Goal: Task Accomplishment & Management: Use online tool/utility

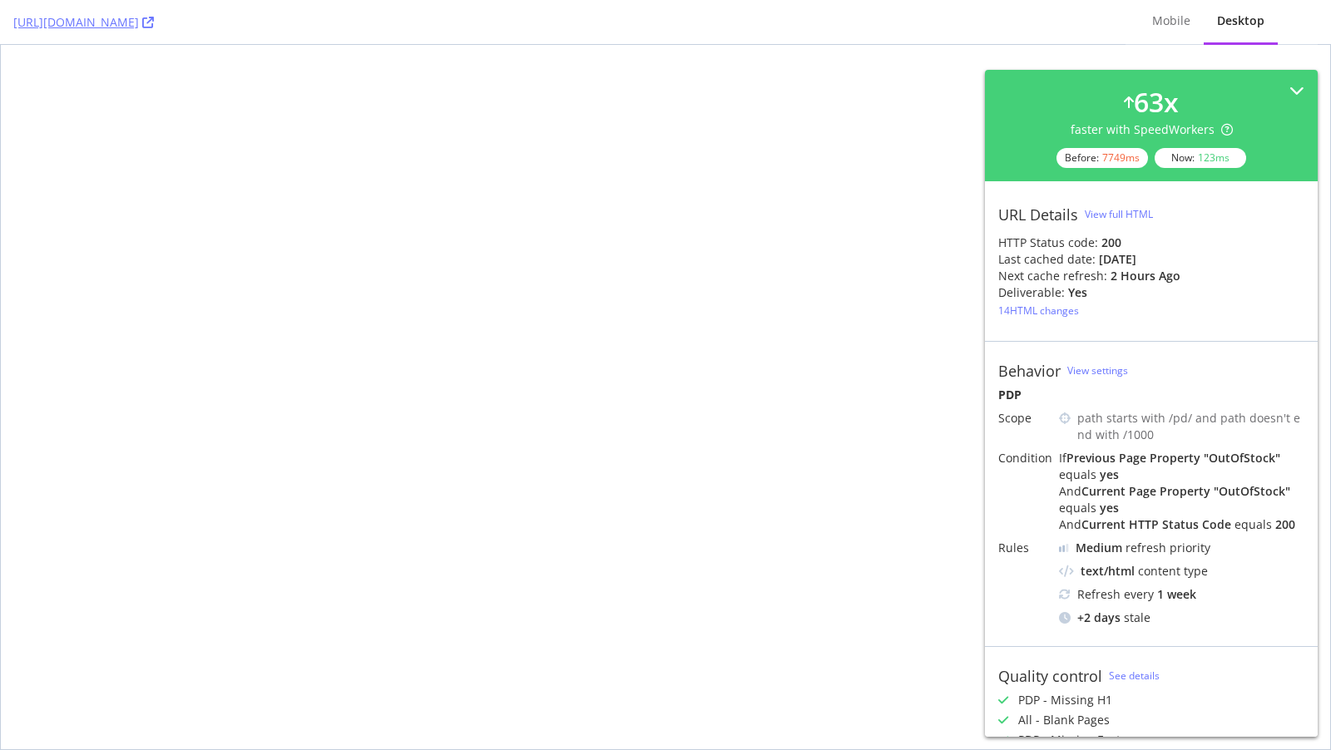
select select "2025"
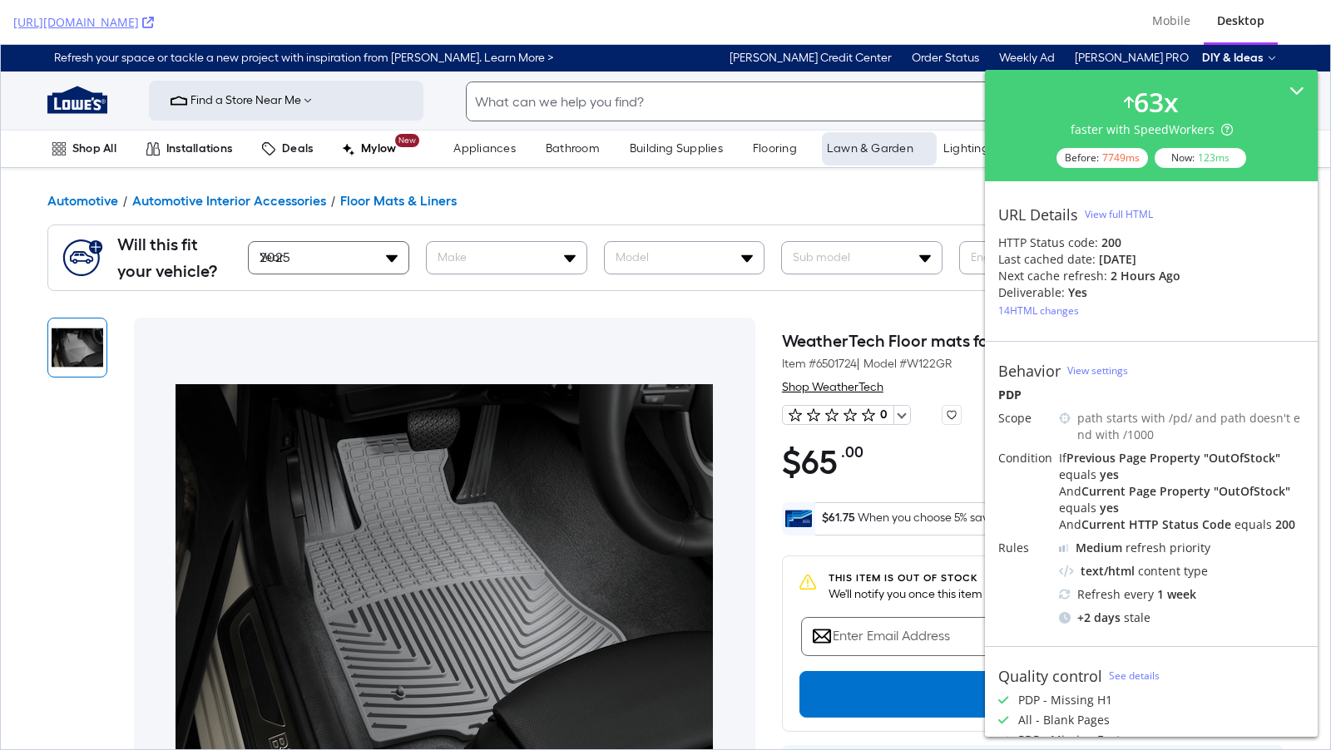
scroll to position [414, 0]
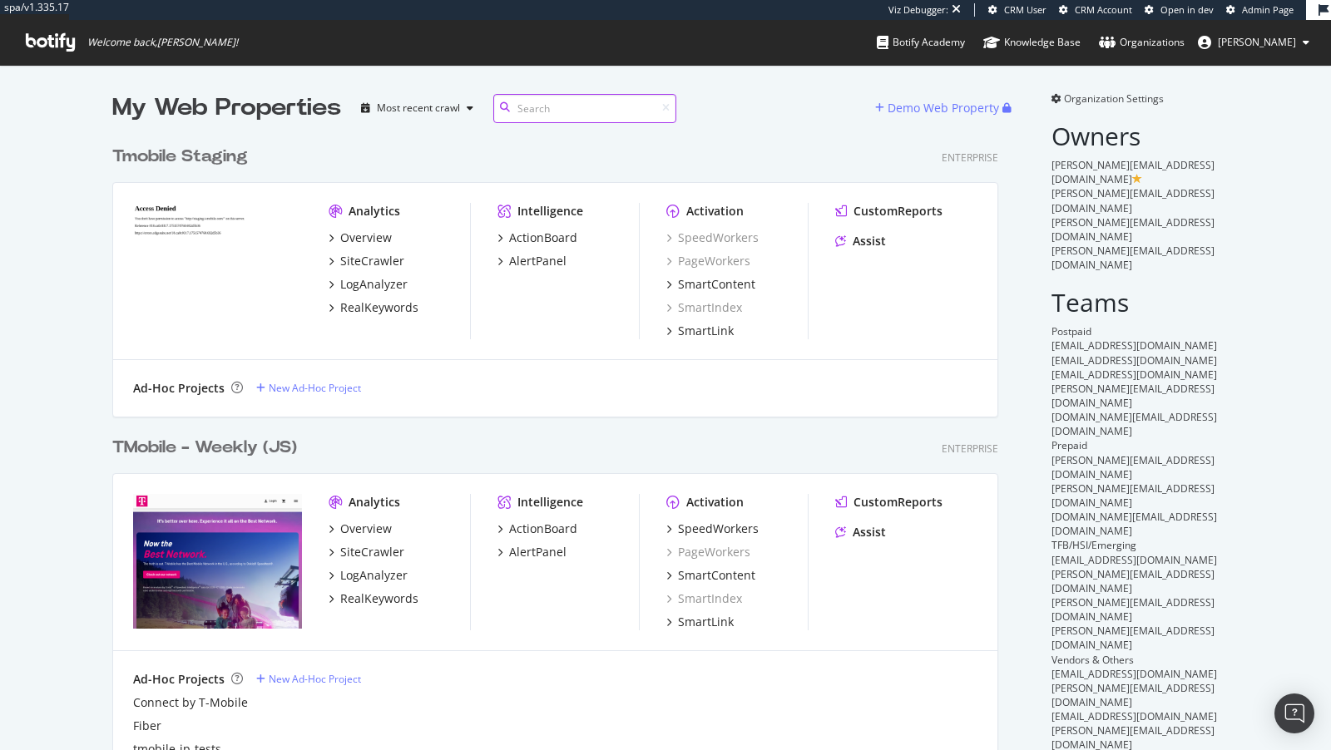
scroll to position [1364, 899]
click at [414, 606] on div "RealKeywords" at bounding box center [379, 599] width 78 height 17
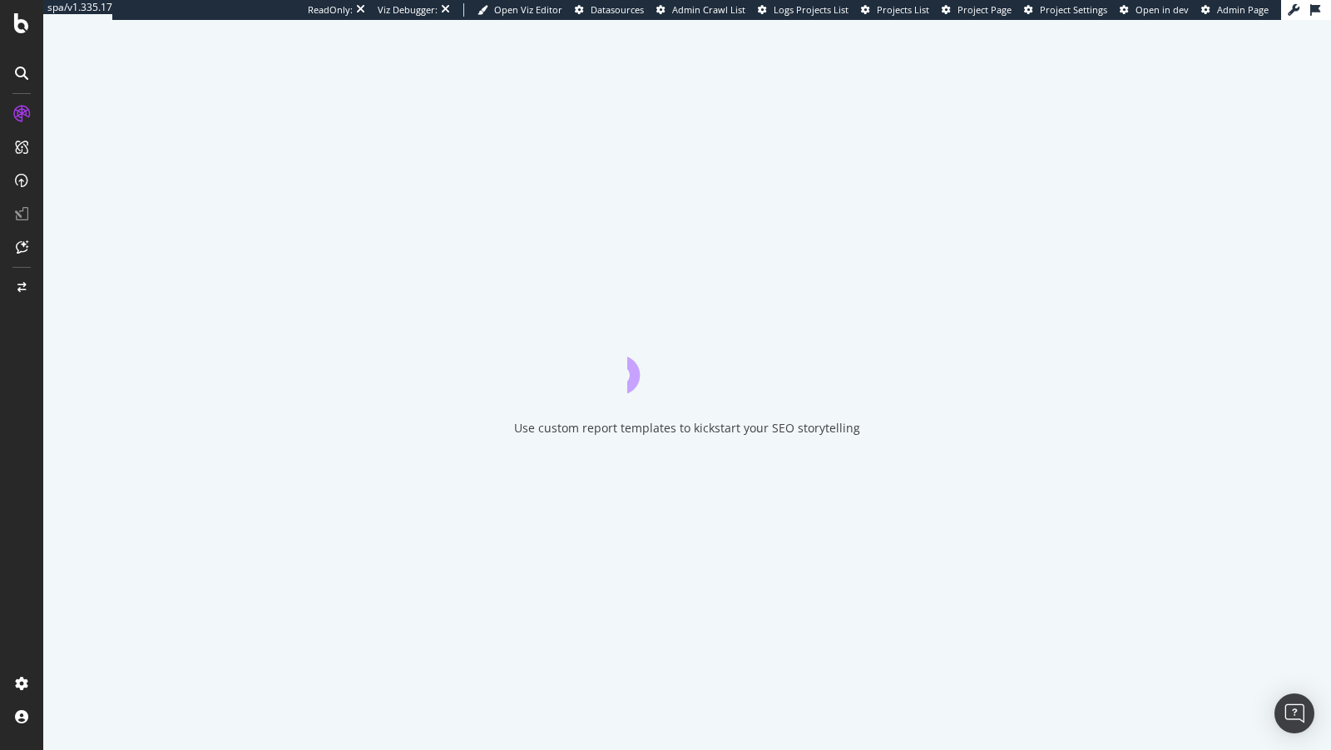
click at [397, 601] on div "Use custom report templates to kickstart your SEO storytelling" at bounding box center [687, 385] width 1288 height 730
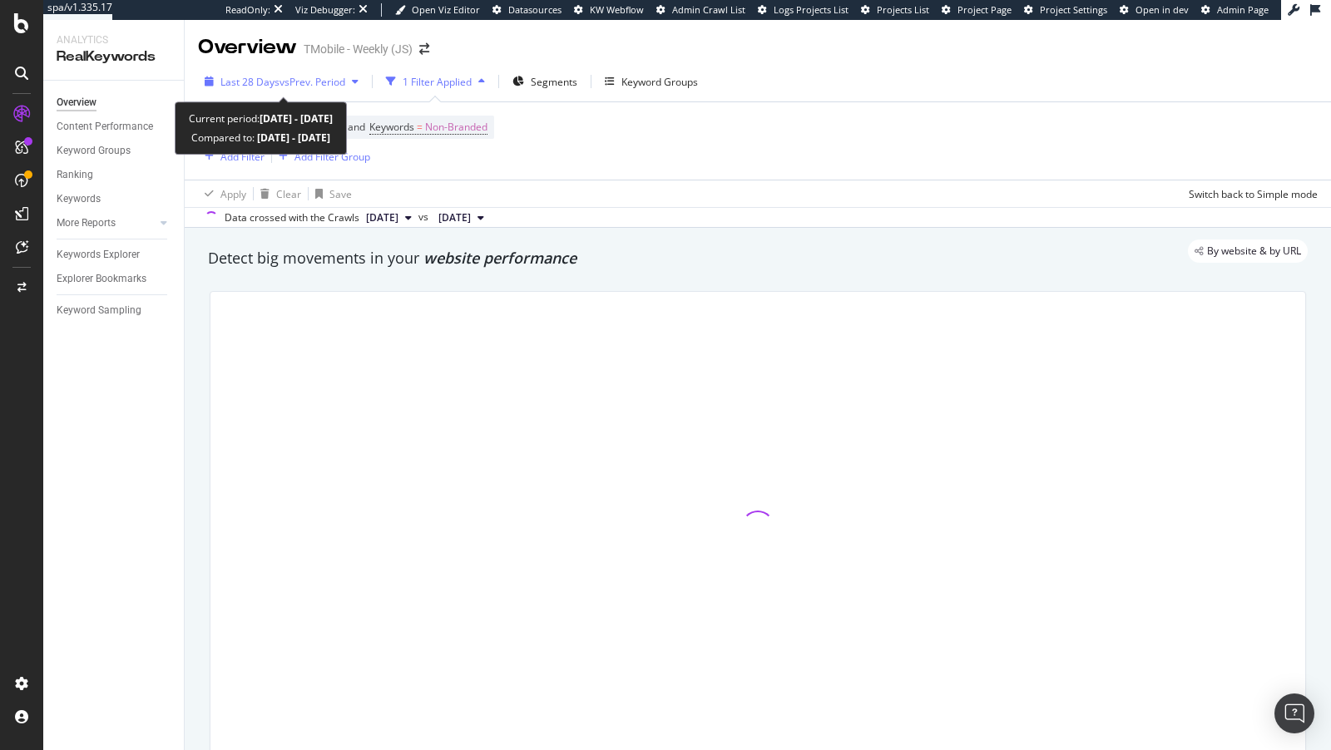
click at [315, 73] on div "Last 28 Days vs Prev. Period" at bounding box center [281, 81] width 167 height 25
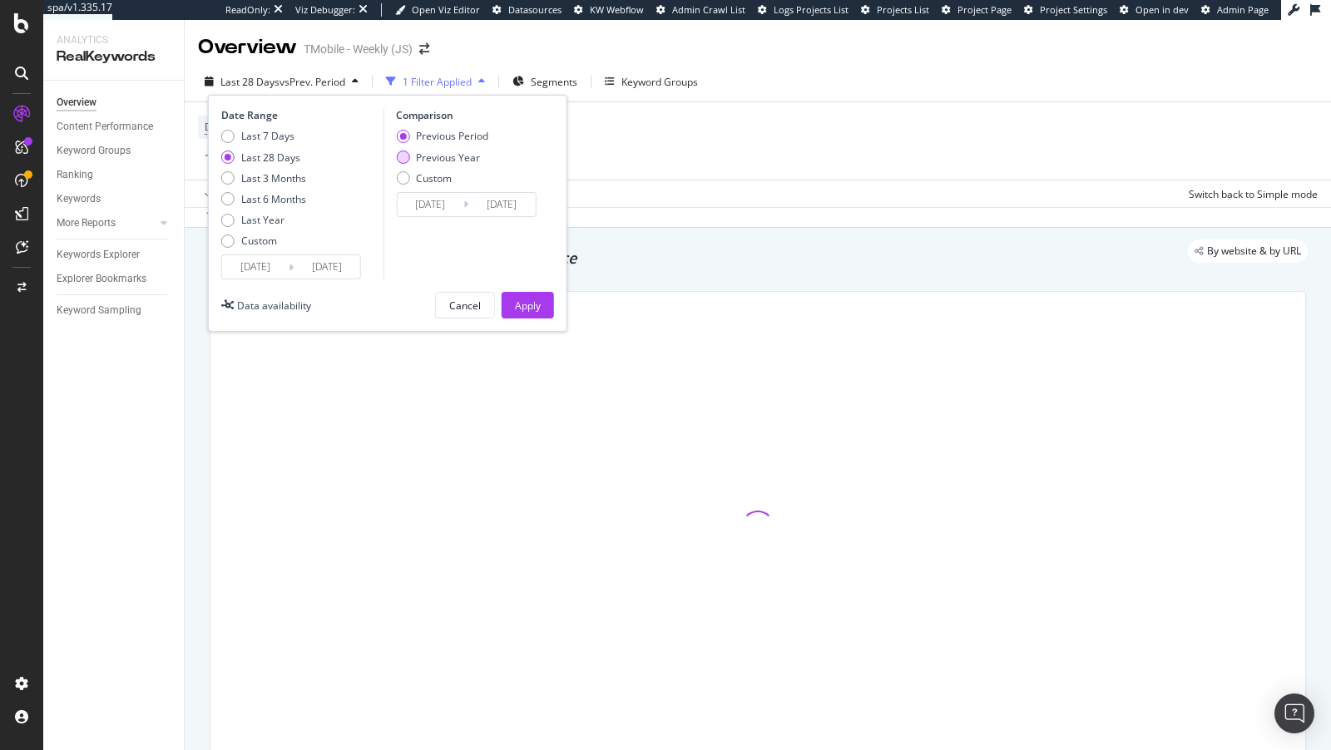
click at [438, 163] on div "Previous Year" at bounding box center [448, 158] width 64 height 14
type input "2024/07/12"
type input "2024/08/08"
click at [527, 322] on div "Date Range Last 7 Days Last 28 Days Last 3 Months Last 6 Months Last Year Custo…" at bounding box center [387, 213] width 359 height 237
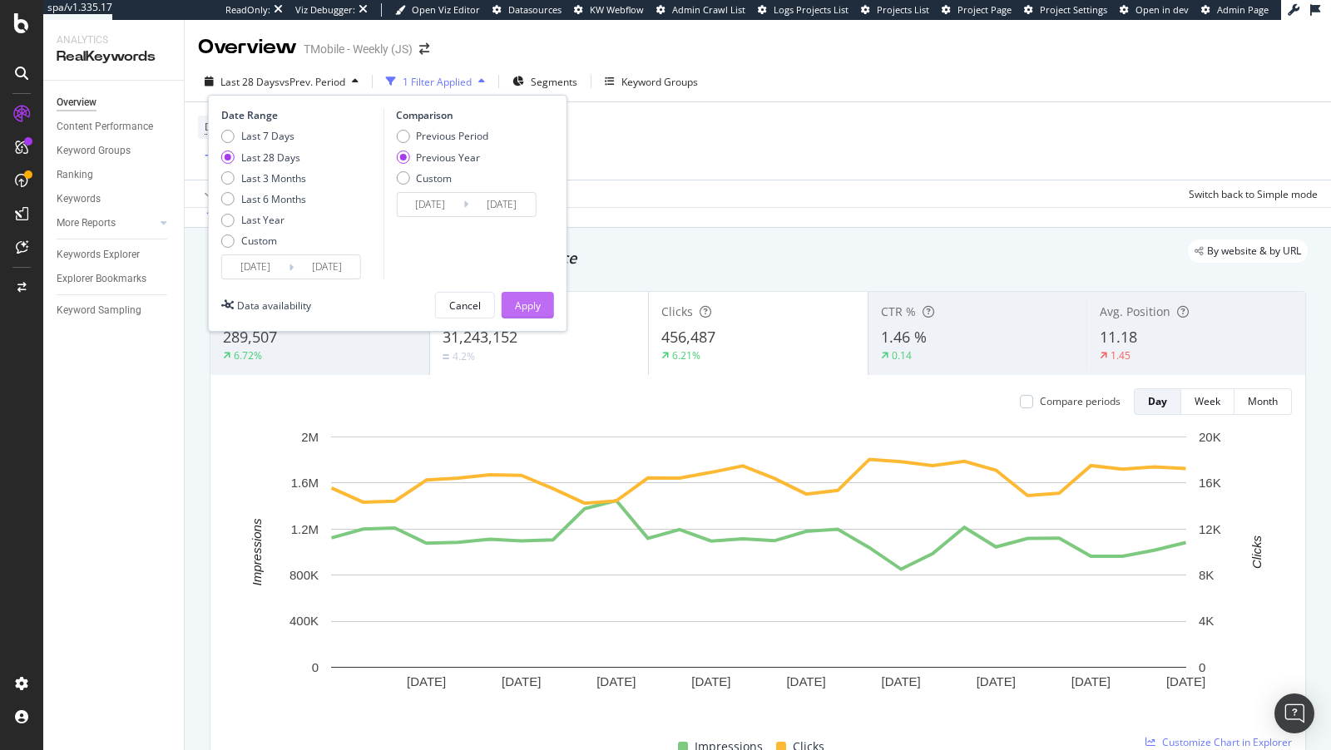
click at [527, 304] on div "Apply" at bounding box center [528, 306] width 26 height 14
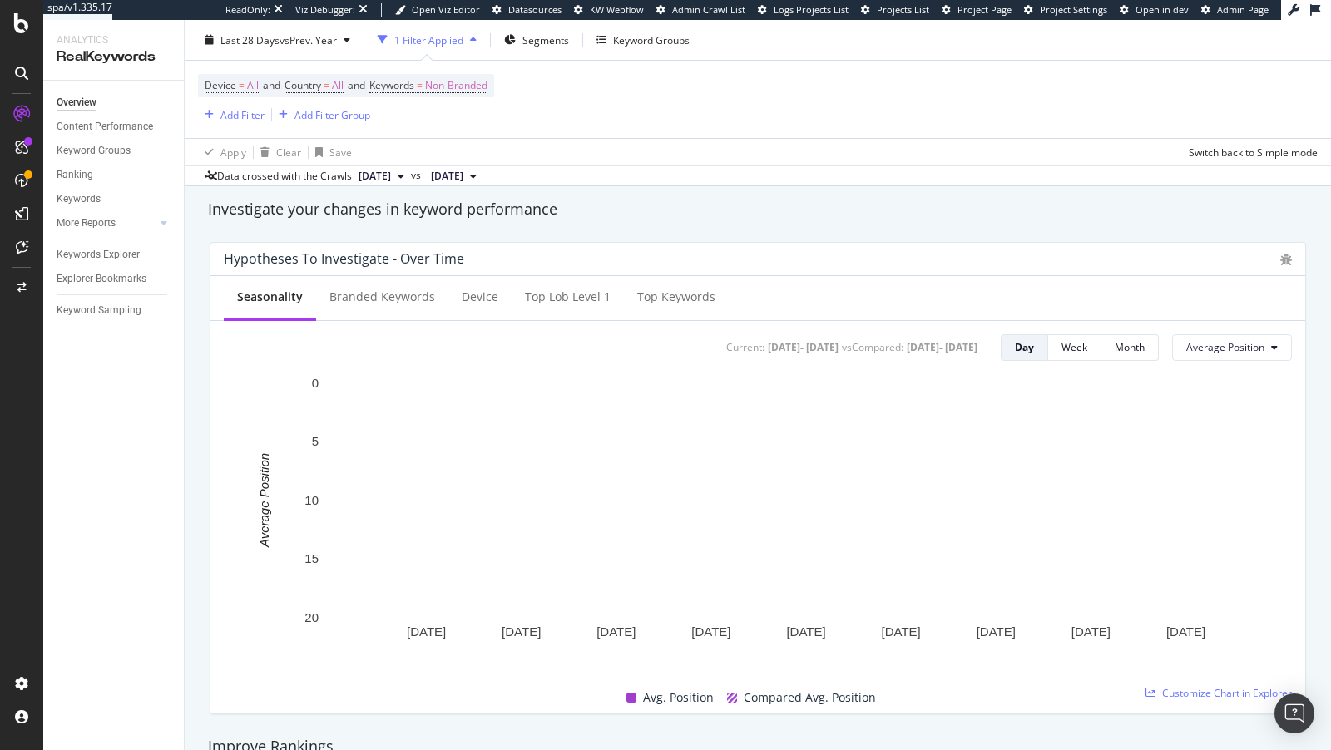
scroll to position [616, 0]
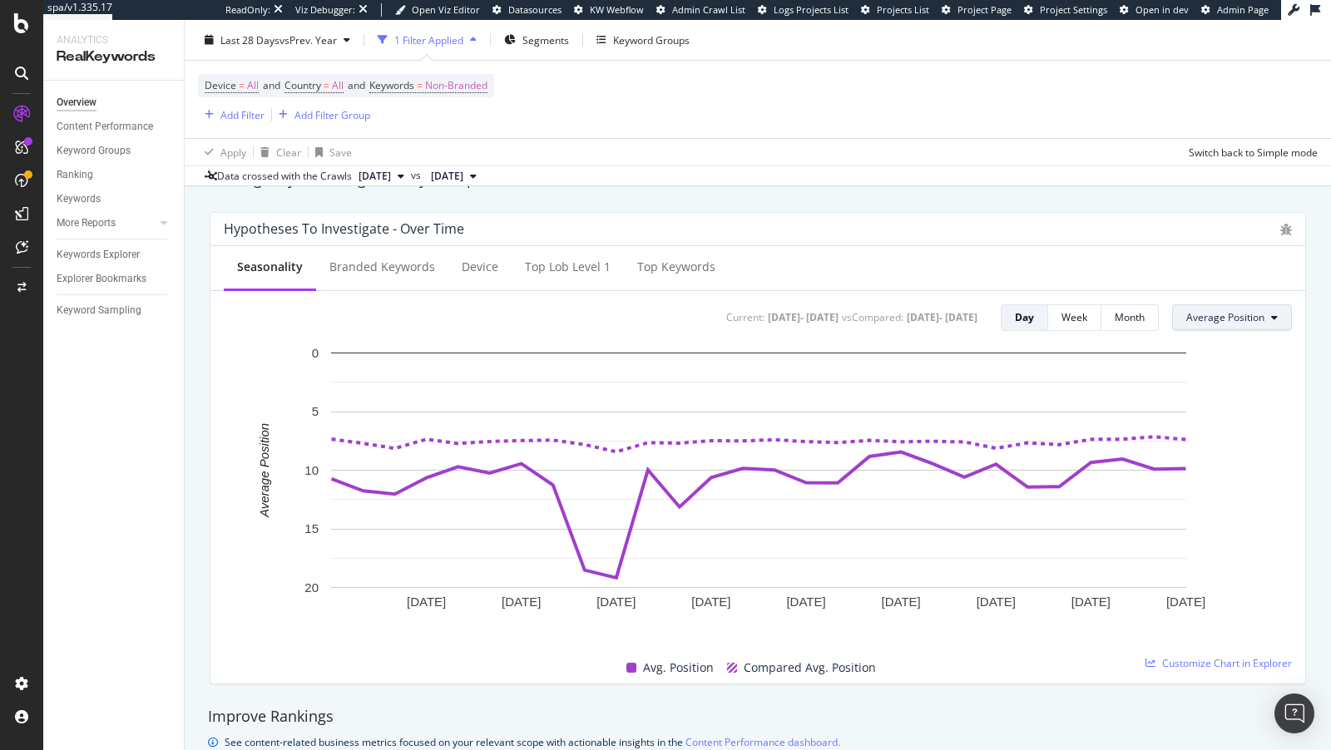
click at [1197, 314] on span "Average Position" at bounding box center [1225, 317] width 78 height 14
click at [1197, 375] on span "Impressions" at bounding box center [1229, 380] width 80 height 15
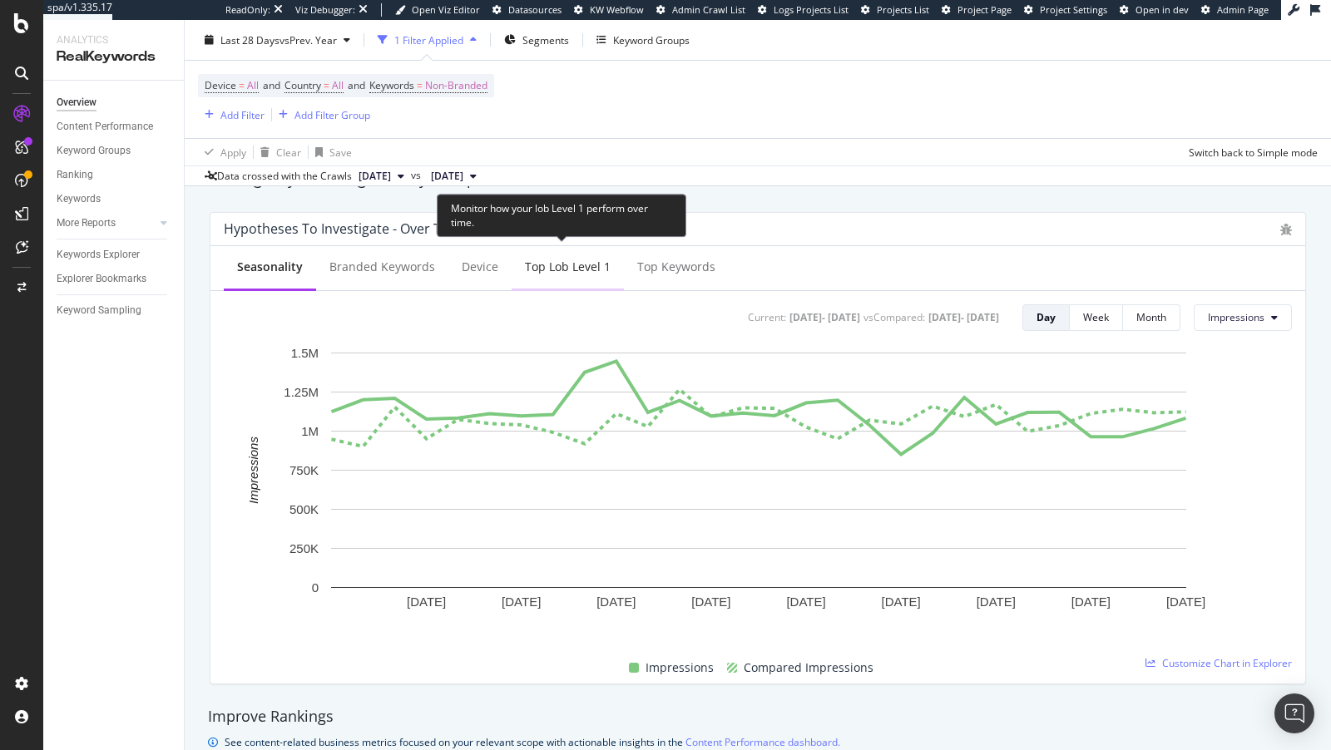
click at [603, 270] on div "Top lob Level 1" at bounding box center [568, 267] width 86 height 17
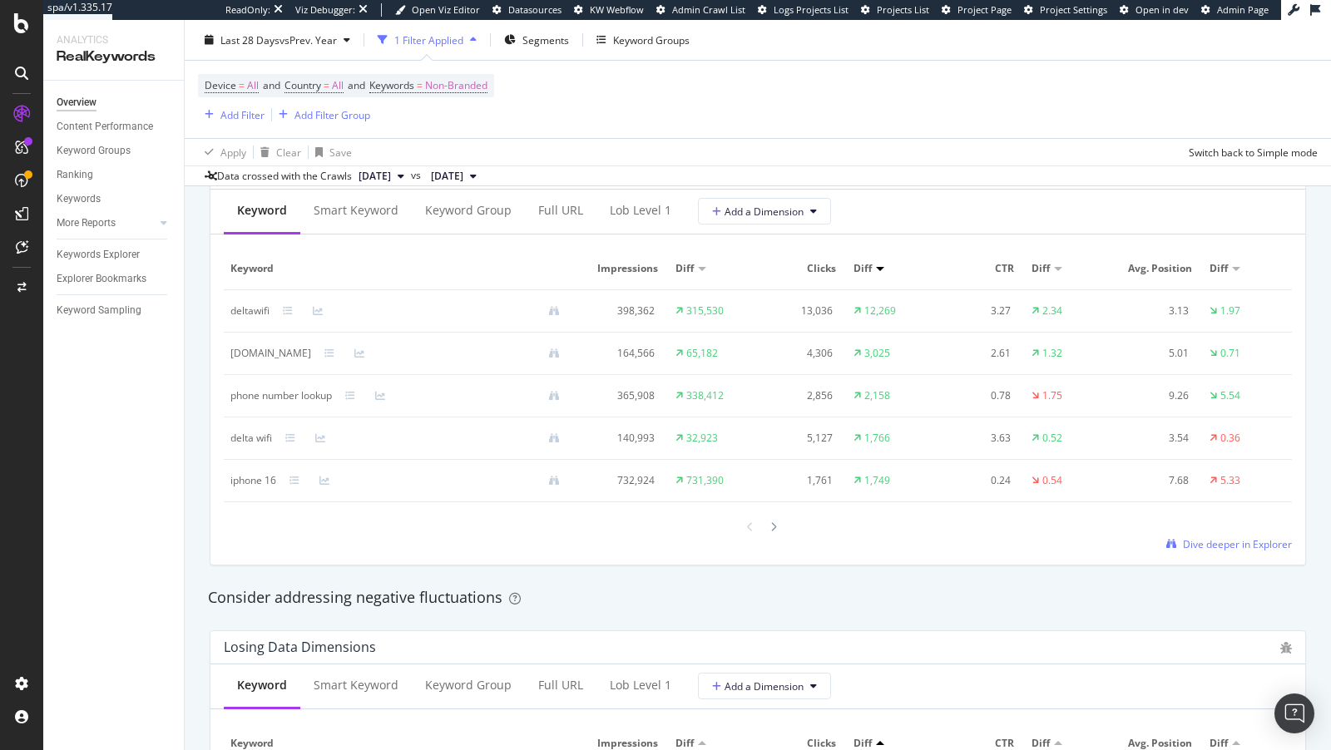
scroll to position [1178, 0]
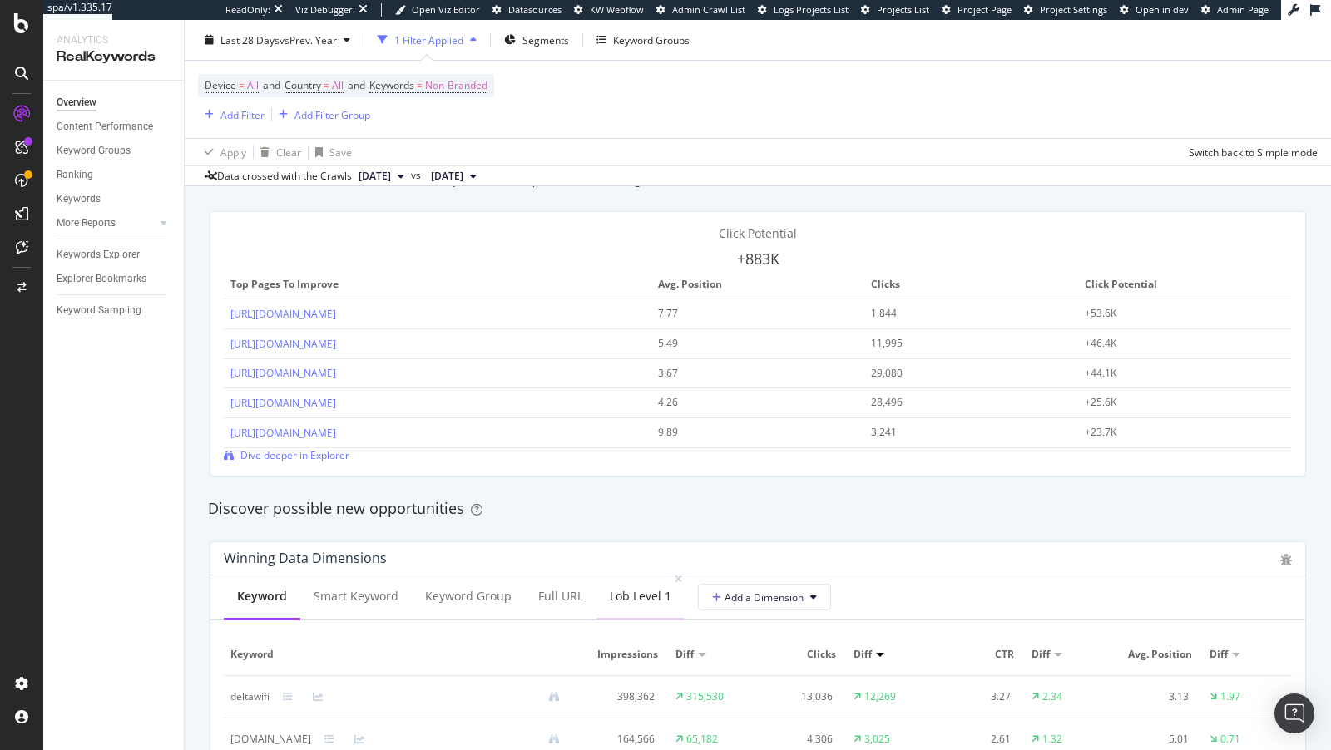
click at [631, 588] on div "lob Level 1" at bounding box center [641, 596] width 62 height 17
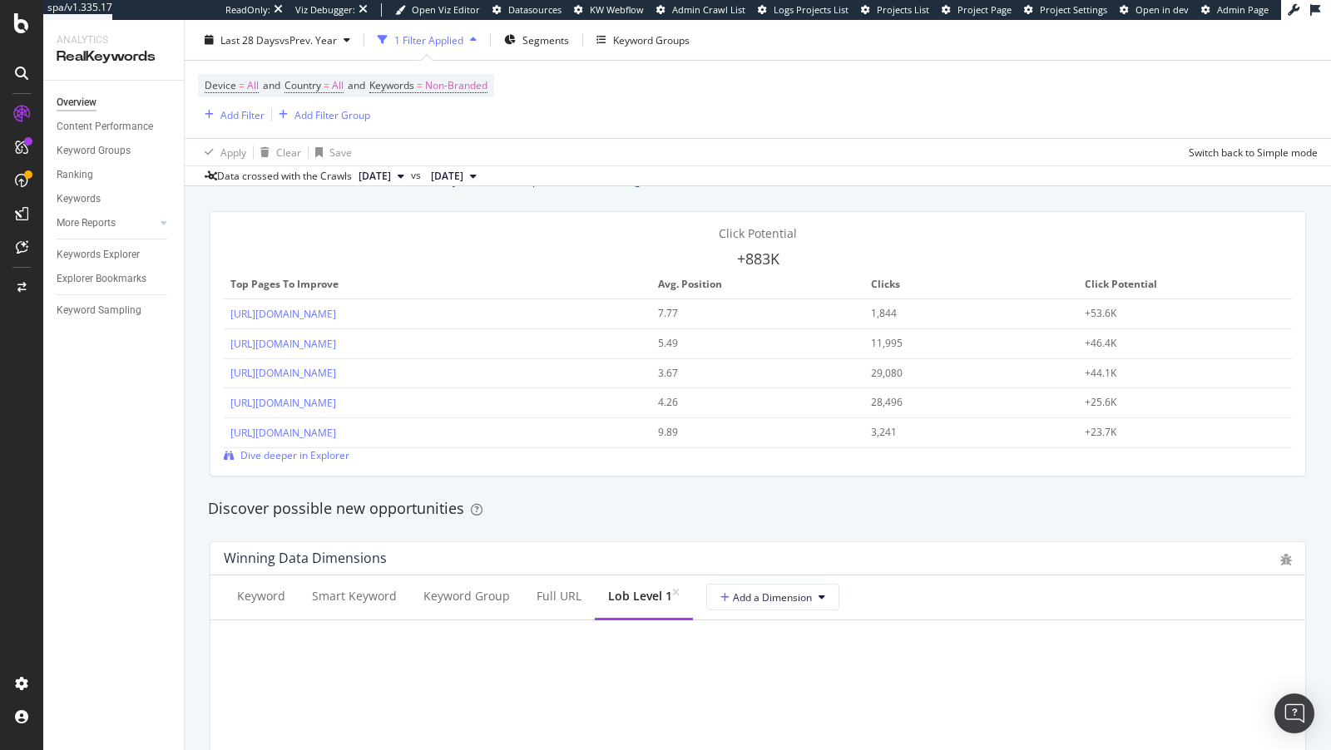
scroll to position [1316, 0]
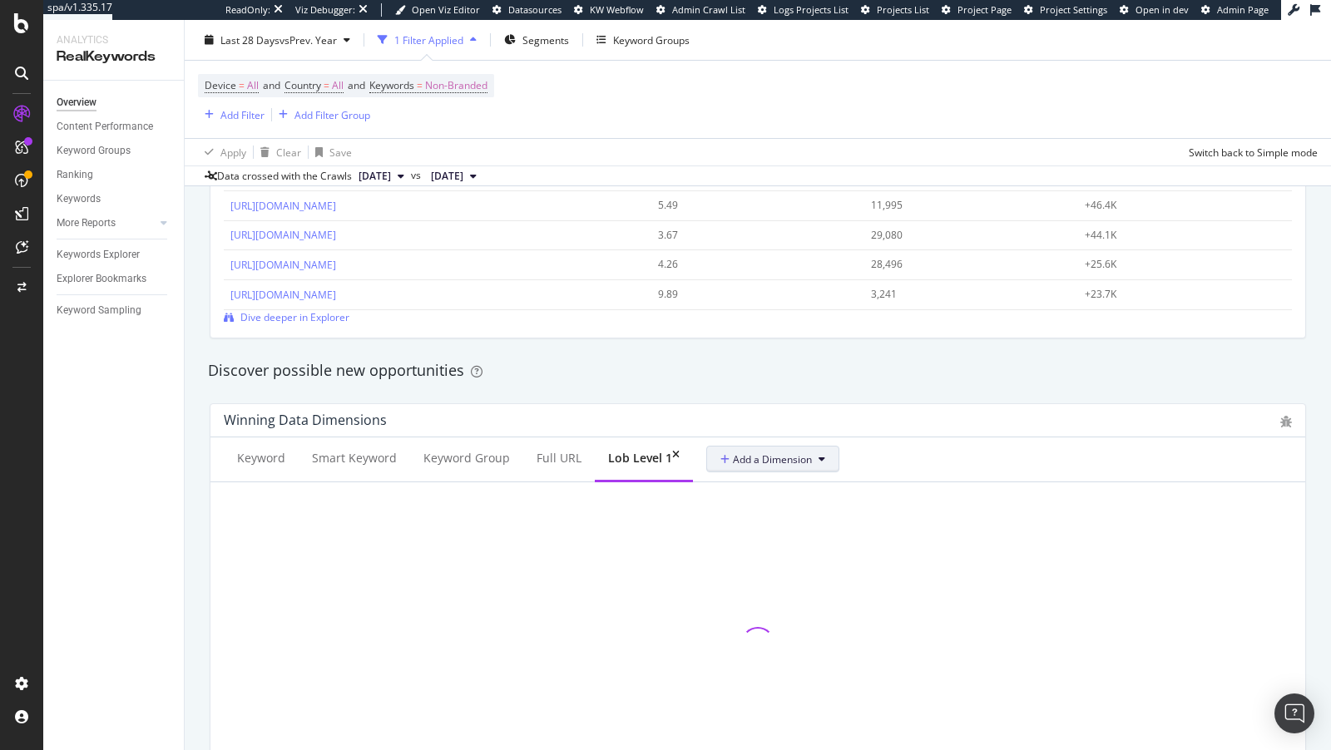
click at [747, 453] on span "Add a Dimension" at bounding box center [766, 460] width 92 height 14
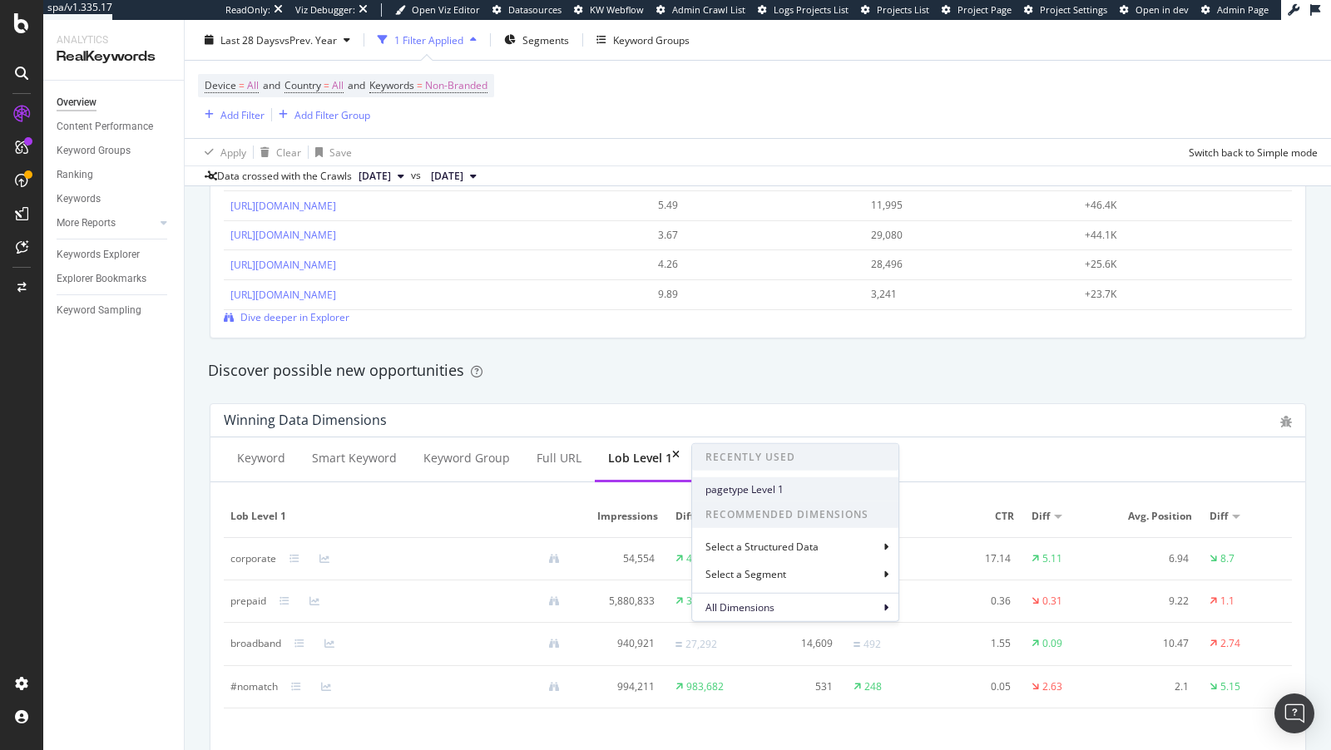
click at [796, 489] on span "pagetype Level 1" at bounding box center [795, 489] width 180 height 15
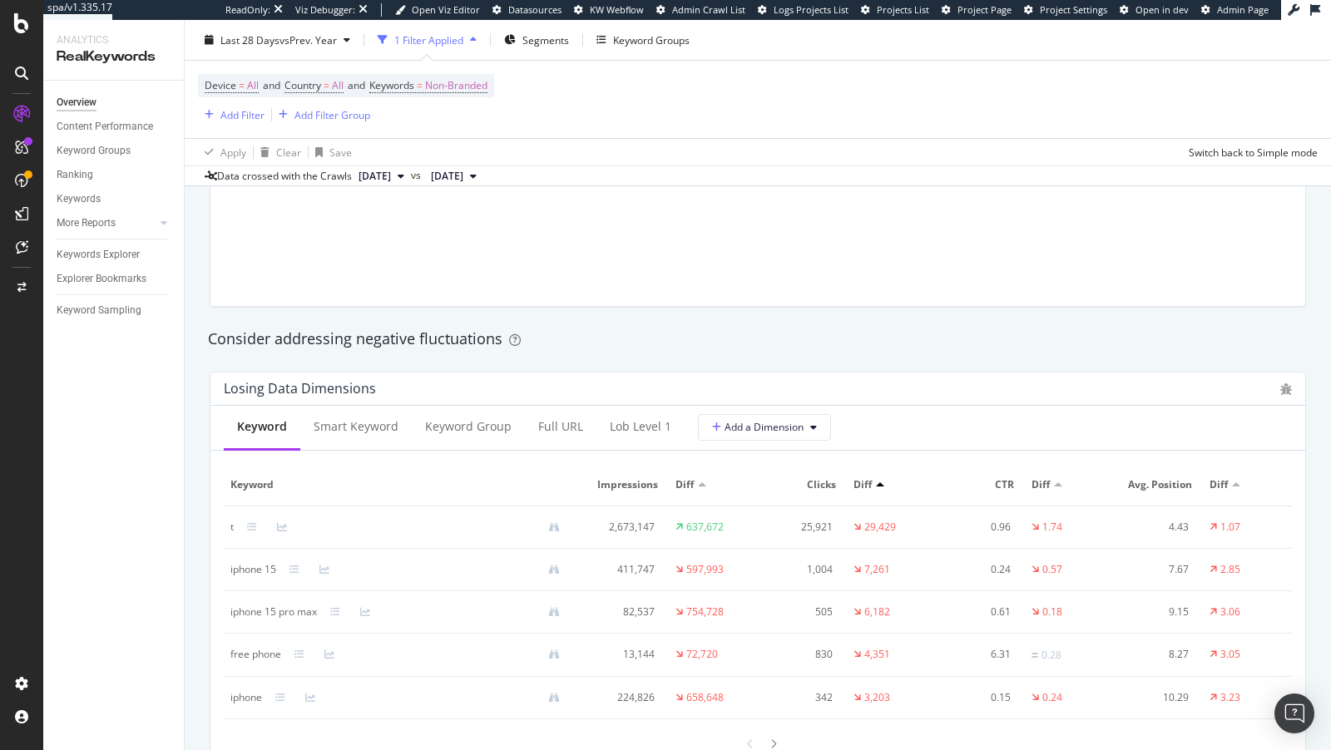
scroll to position [1855, 0]
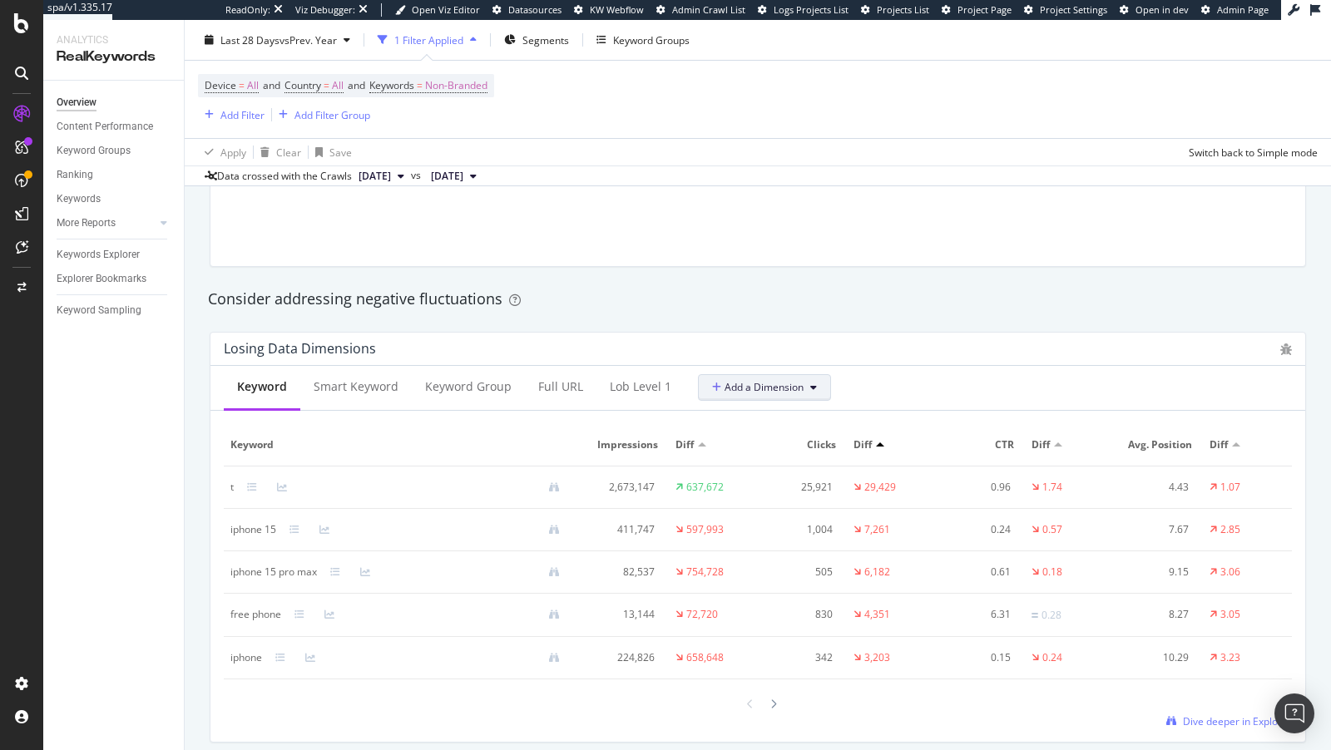
click at [712, 383] on icon at bounding box center [718, 388] width 12 height 10
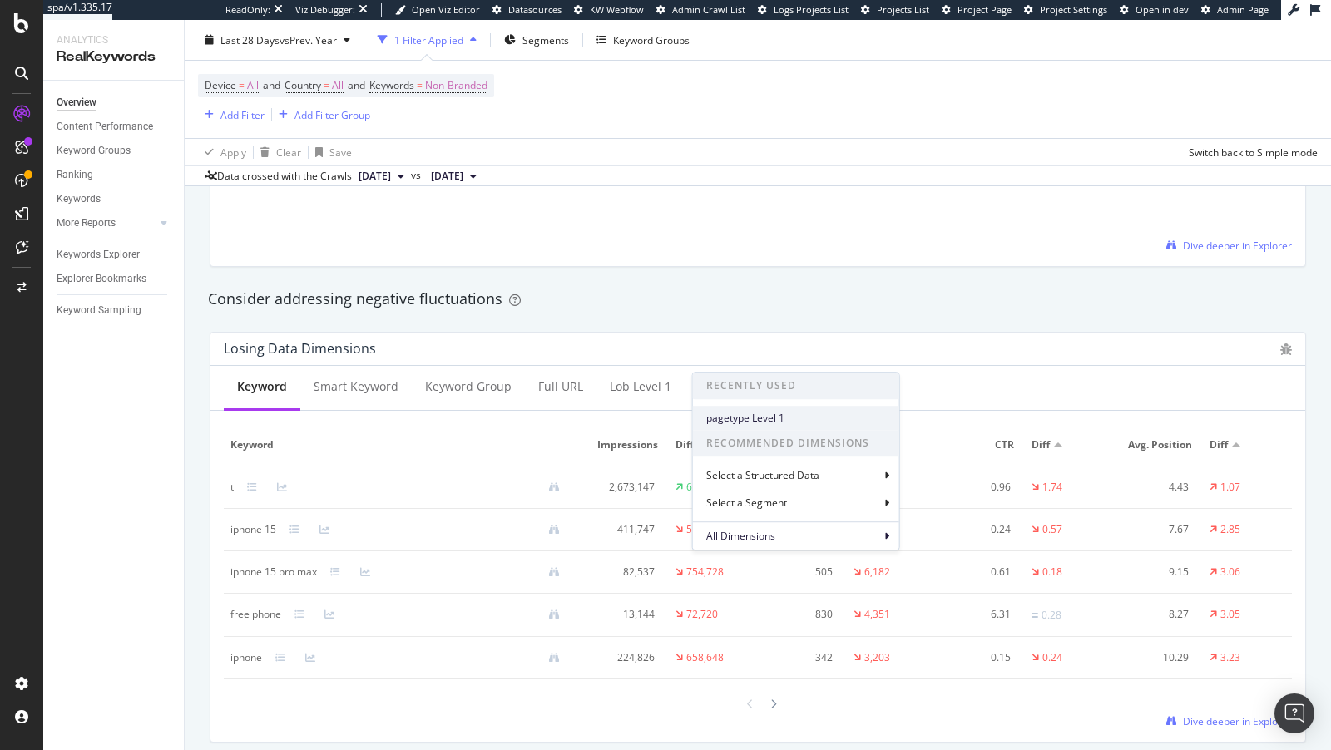
click at [719, 422] on span "pagetype Level 1" at bounding box center [796, 418] width 180 height 15
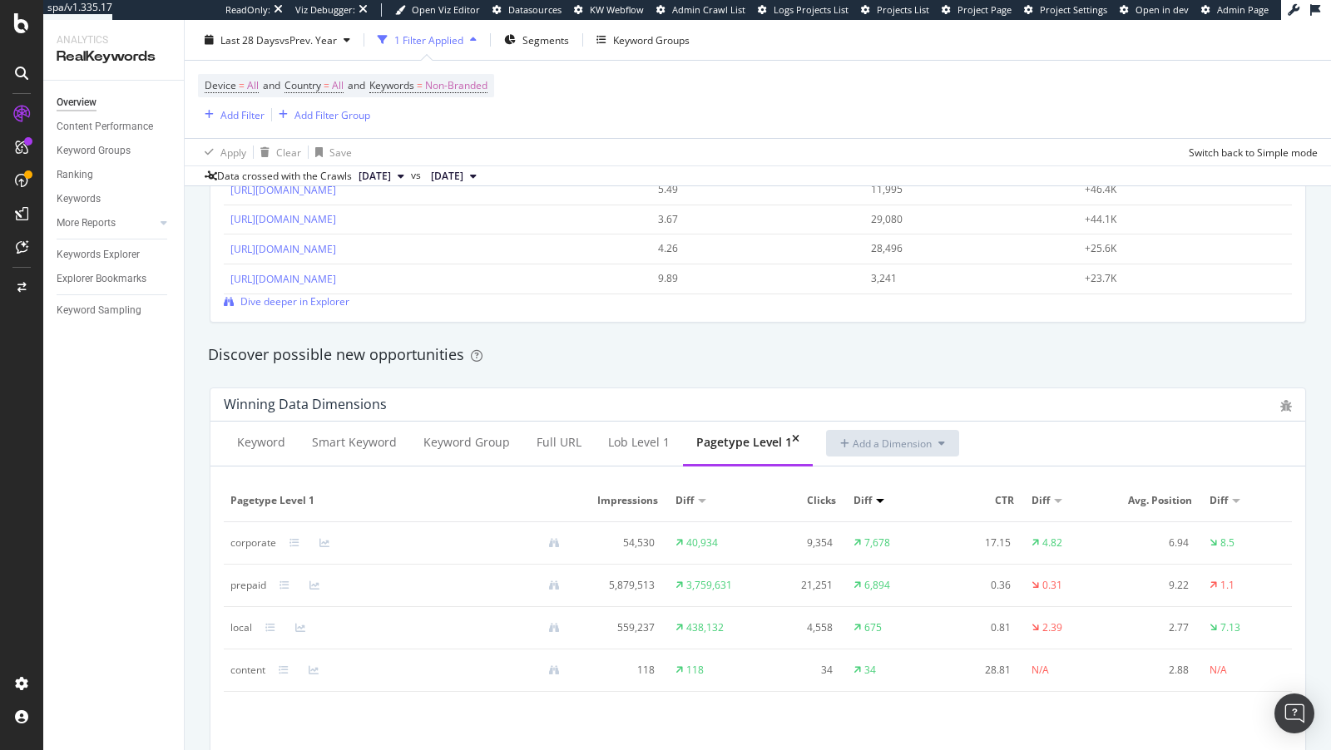
scroll to position [1346, 0]
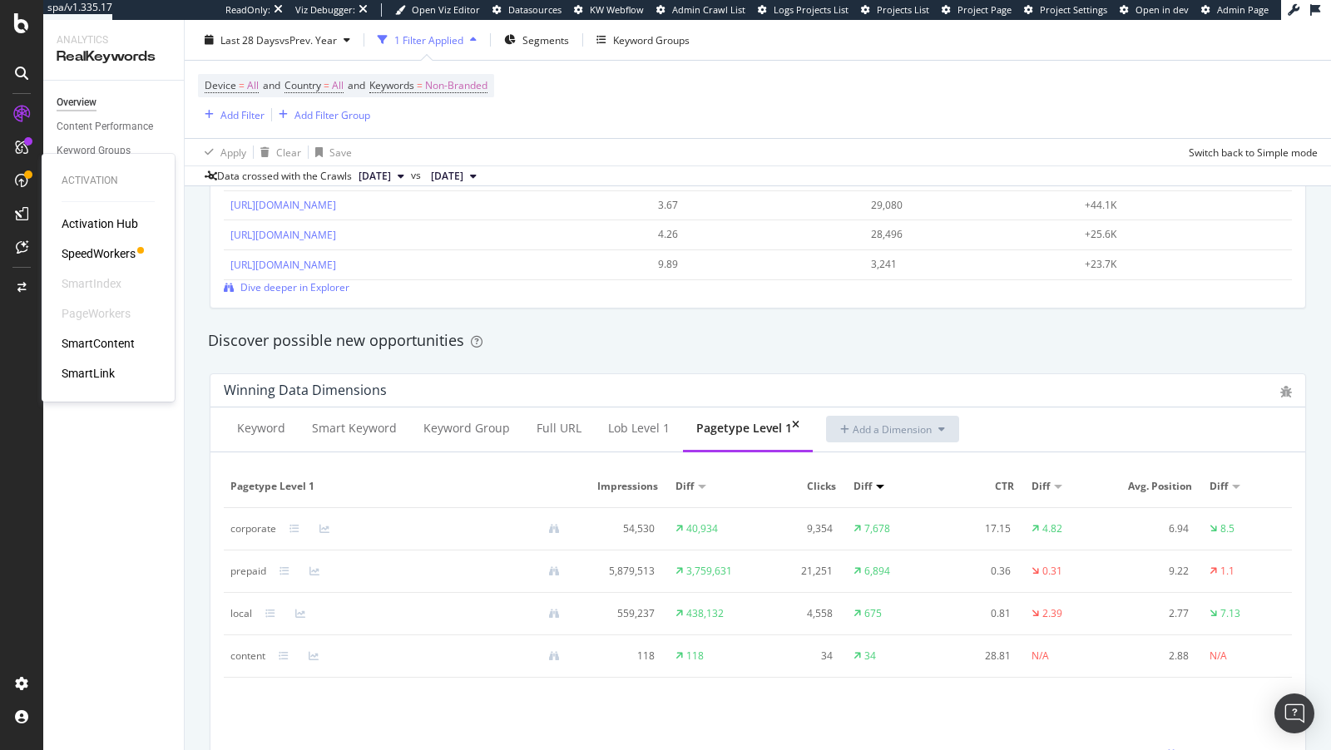
click at [110, 258] on div "SpeedWorkers" at bounding box center [99, 253] width 74 height 17
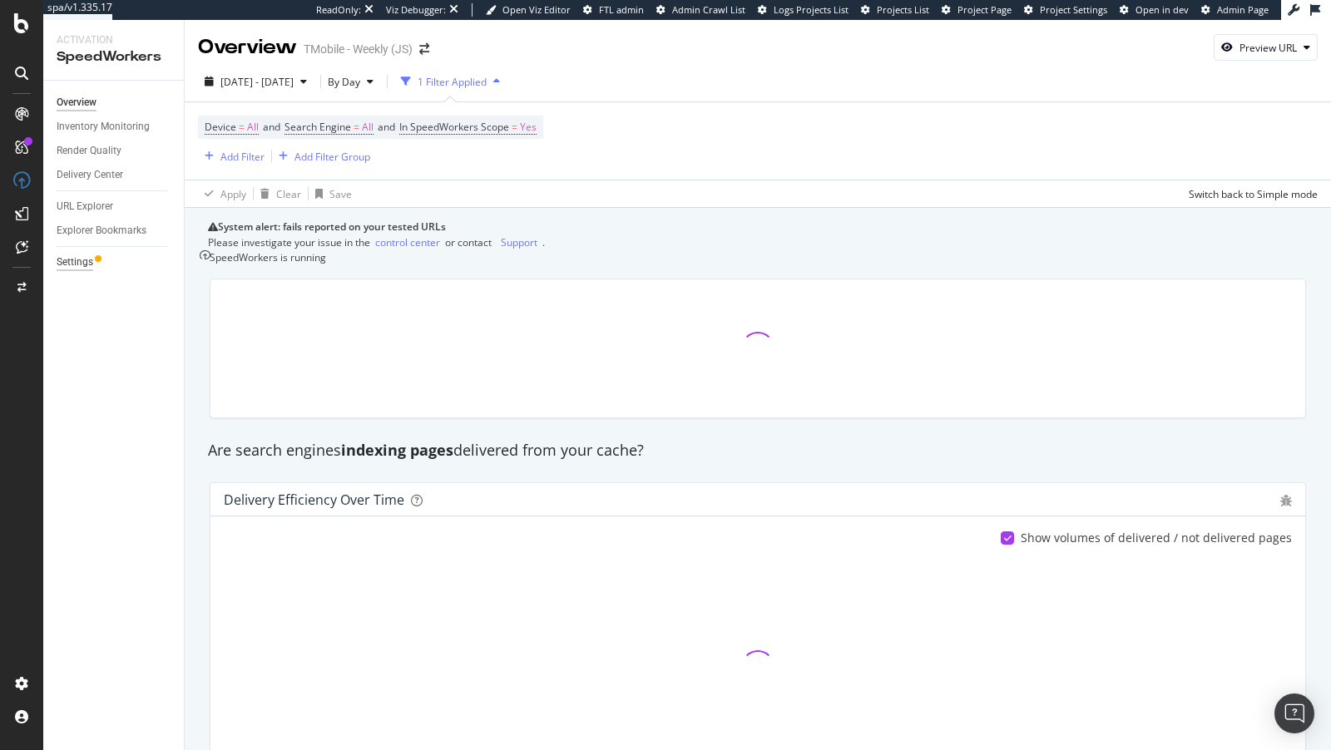
click at [69, 257] on div "Settings" at bounding box center [75, 262] width 37 height 17
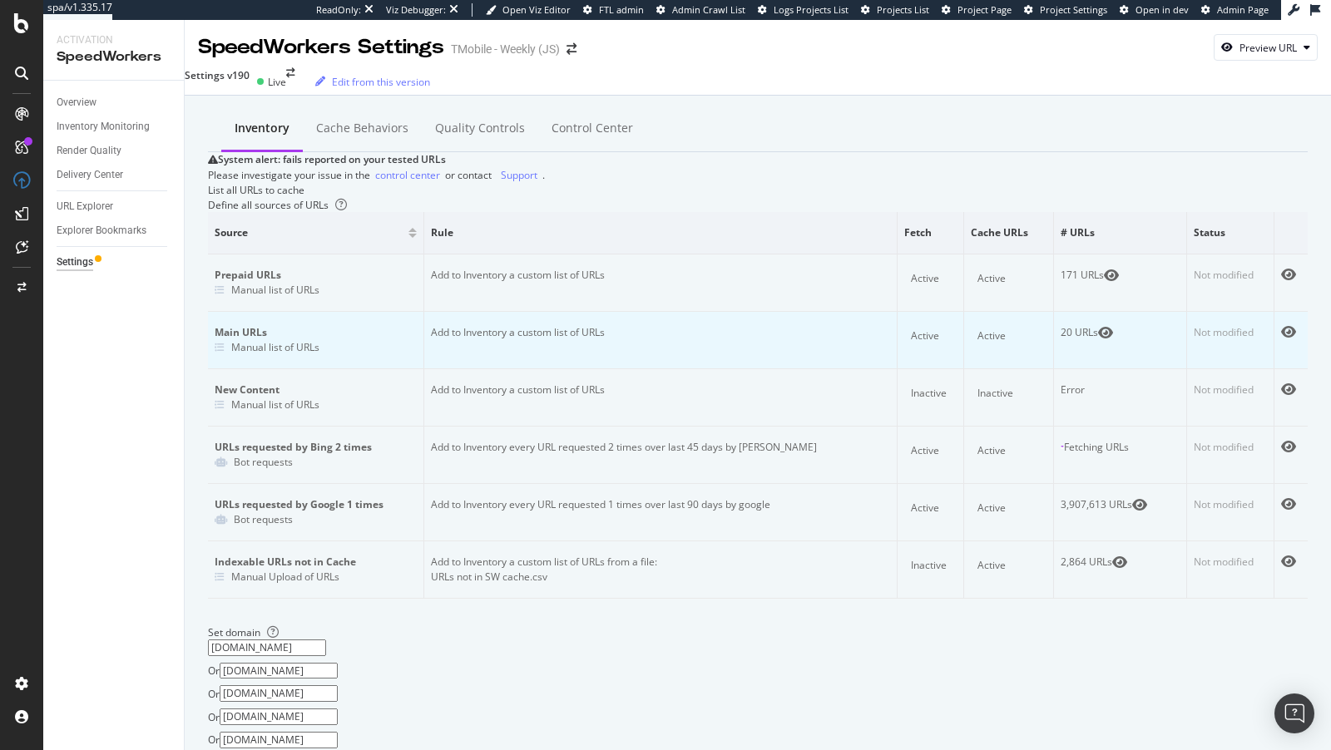
scroll to position [911, 0]
click at [87, 137] on div "Inventory Monitoring" at bounding box center [120, 127] width 127 height 24
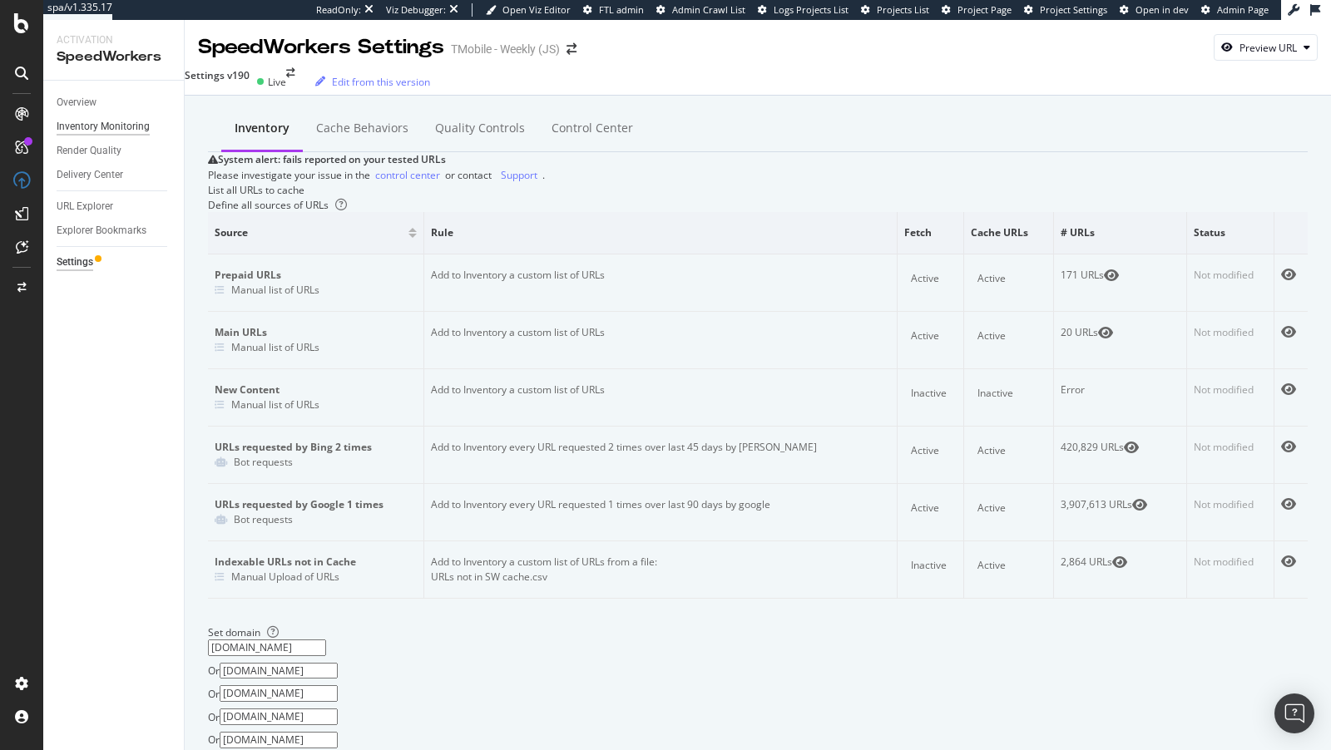
click at [87, 129] on div "Inventory Monitoring" at bounding box center [103, 126] width 93 height 17
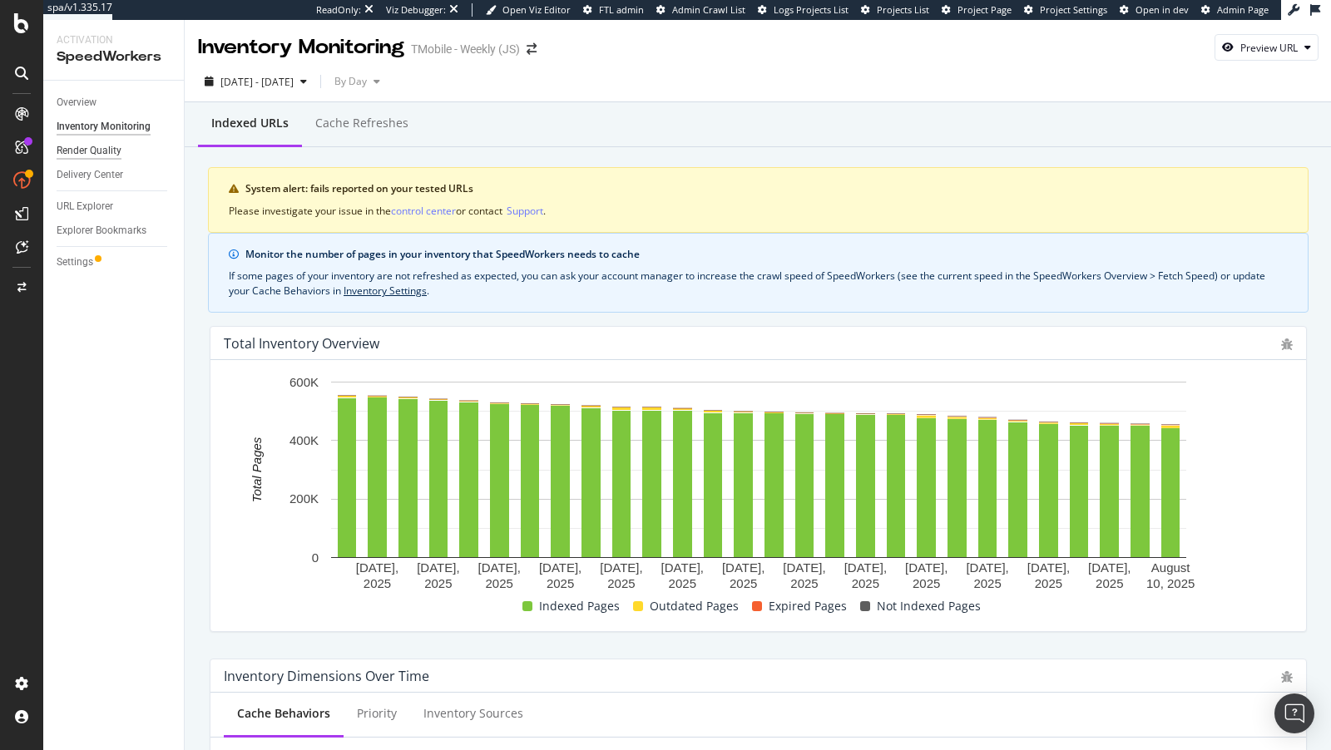
click at [80, 148] on div "Render Quality" at bounding box center [89, 150] width 65 height 17
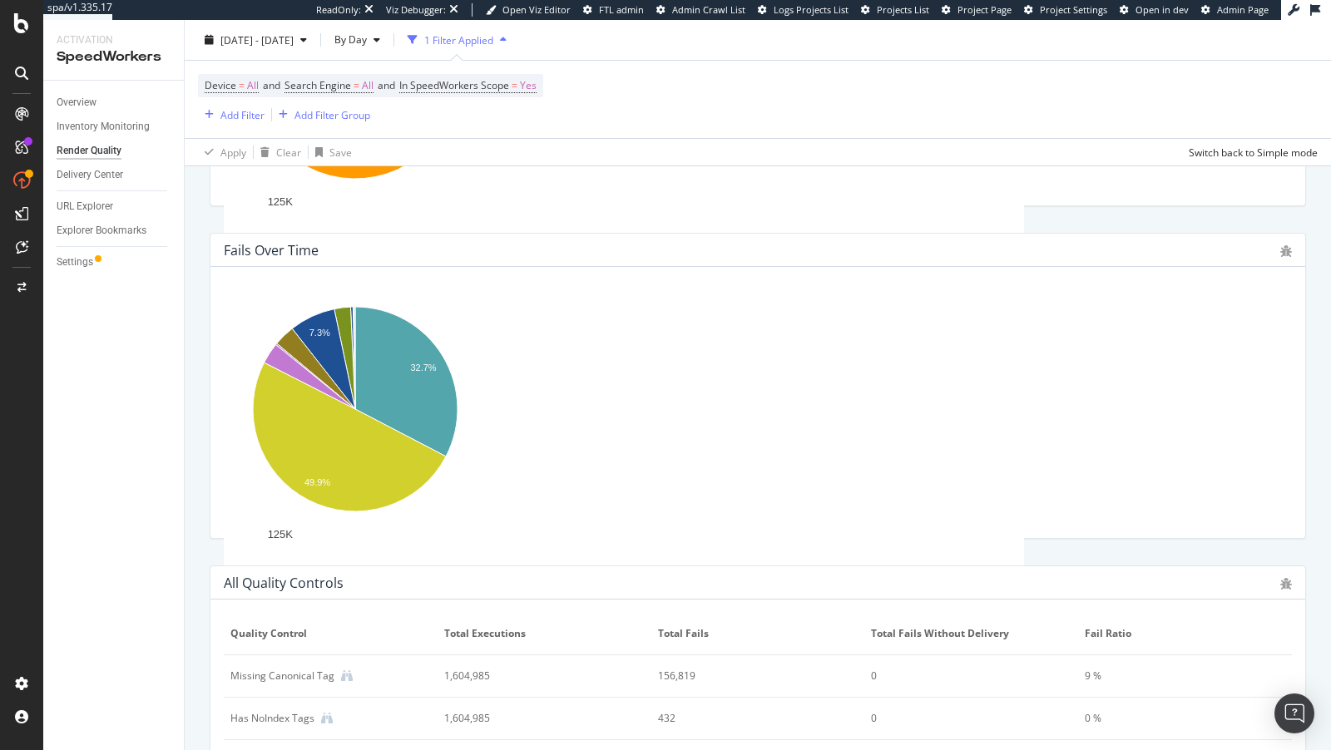
scroll to position [591, 0]
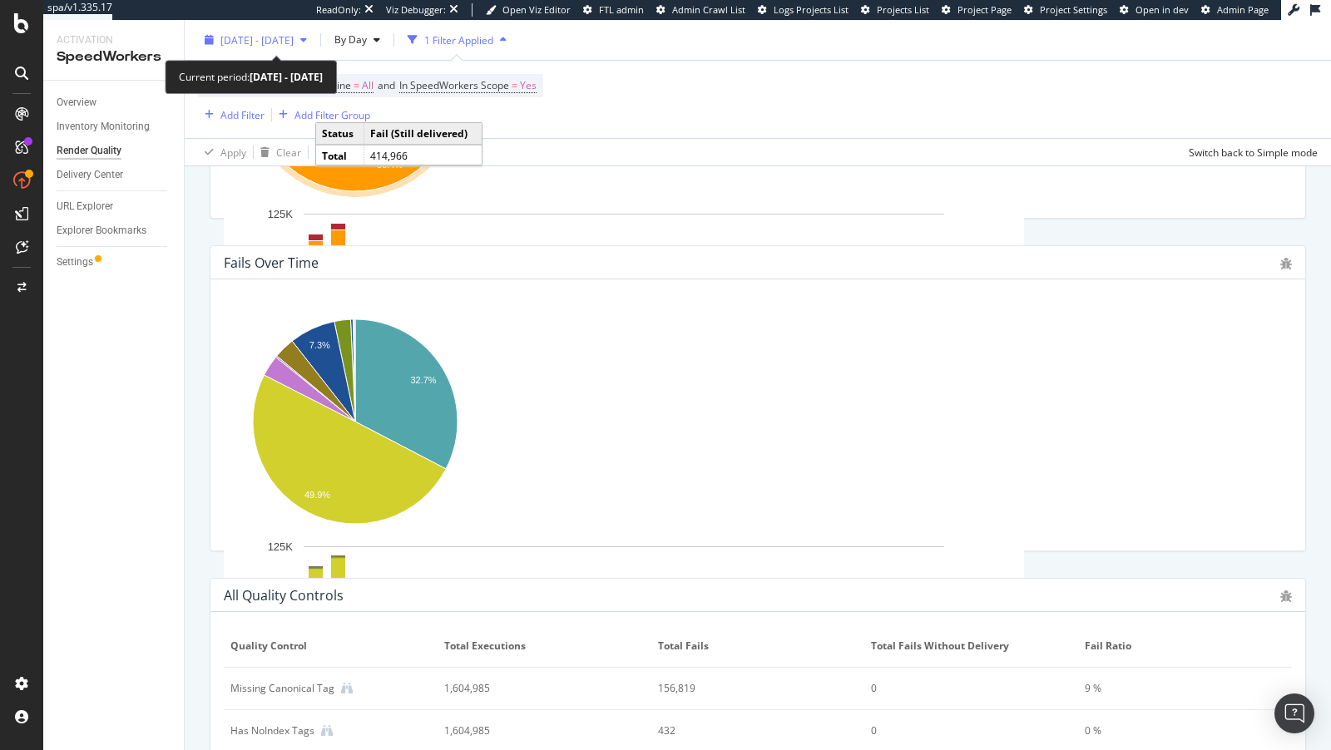
click at [241, 34] on span "2025 Jul. 15th - Aug. 11th" at bounding box center [256, 39] width 73 height 14
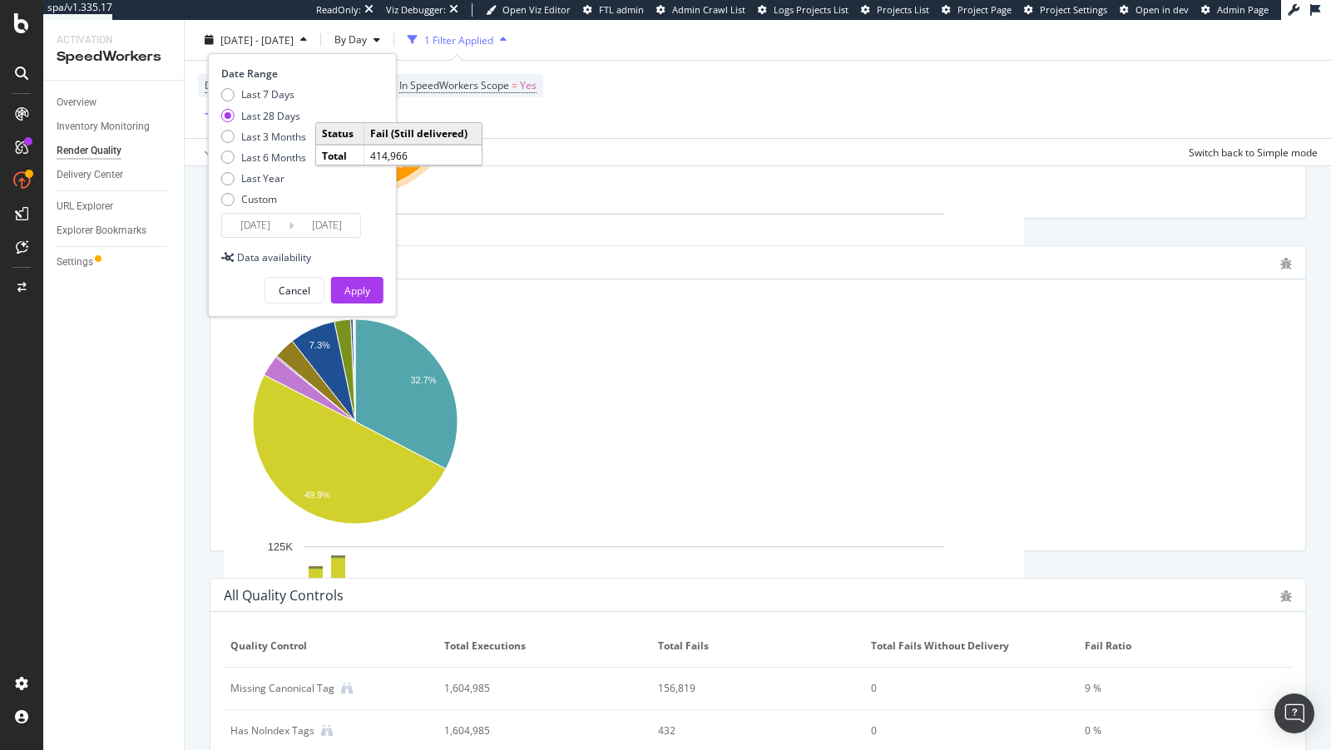
click at [246, 217] on input "2025/07/15" at bounding box center [255, 225] width 67 height 23
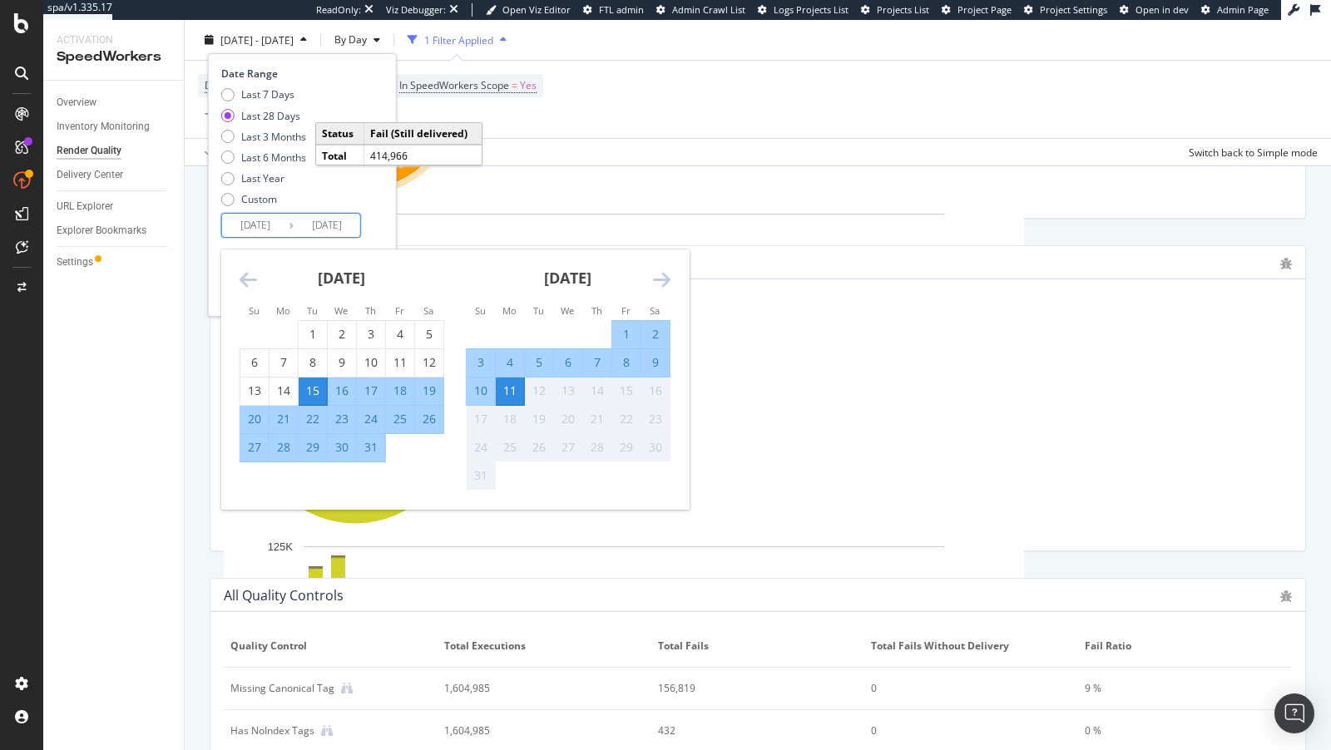
click at [256, 286] on div "July 2025" at bounding box center [342, 285] width 205 height 71
click at [250, 285] on icon "Move backward to switch to the previous month." at bounding box center [248, 280] width 17 height 20
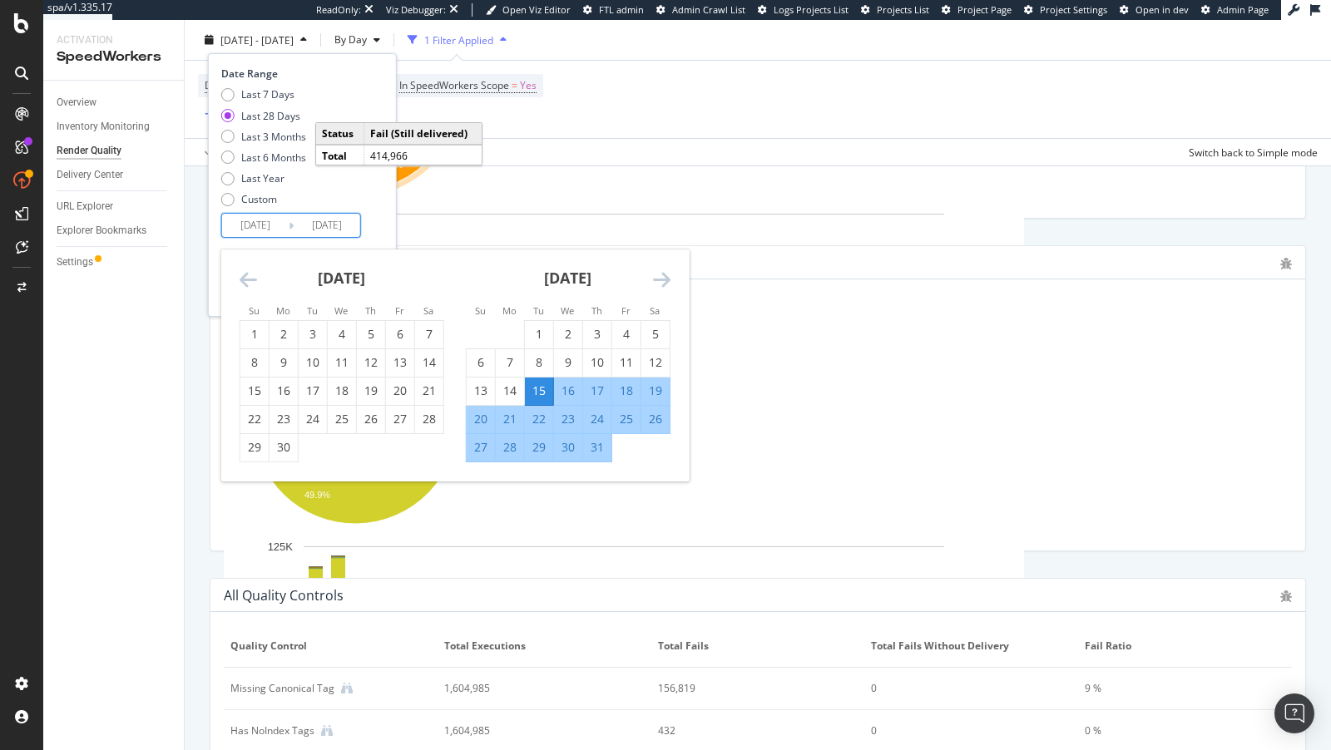
click at [250, 280] on icon "Move backward to switch to the previous month." at bounding box center [248, 280] width 17 height 20
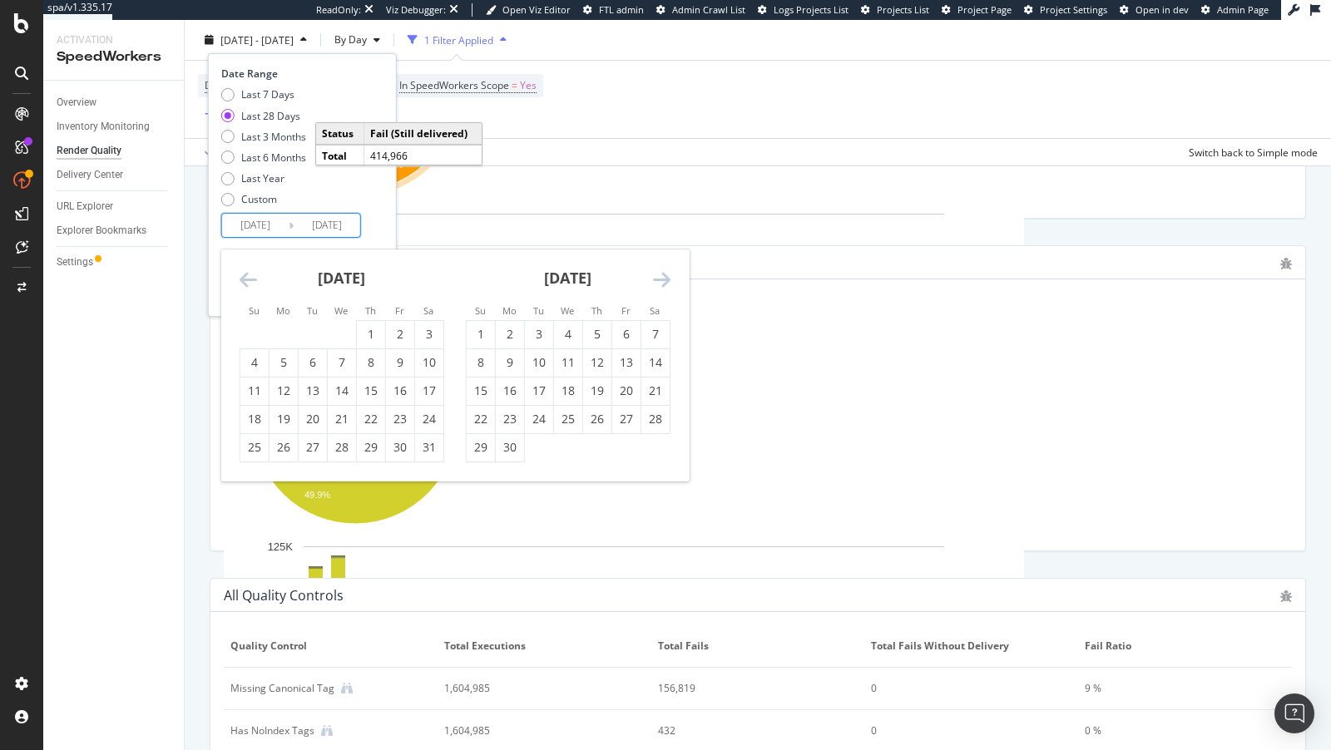
click at [250, 280] on icon "Move backward to switch to the previous month." at bounding box center [248, 280] width 17 height 20
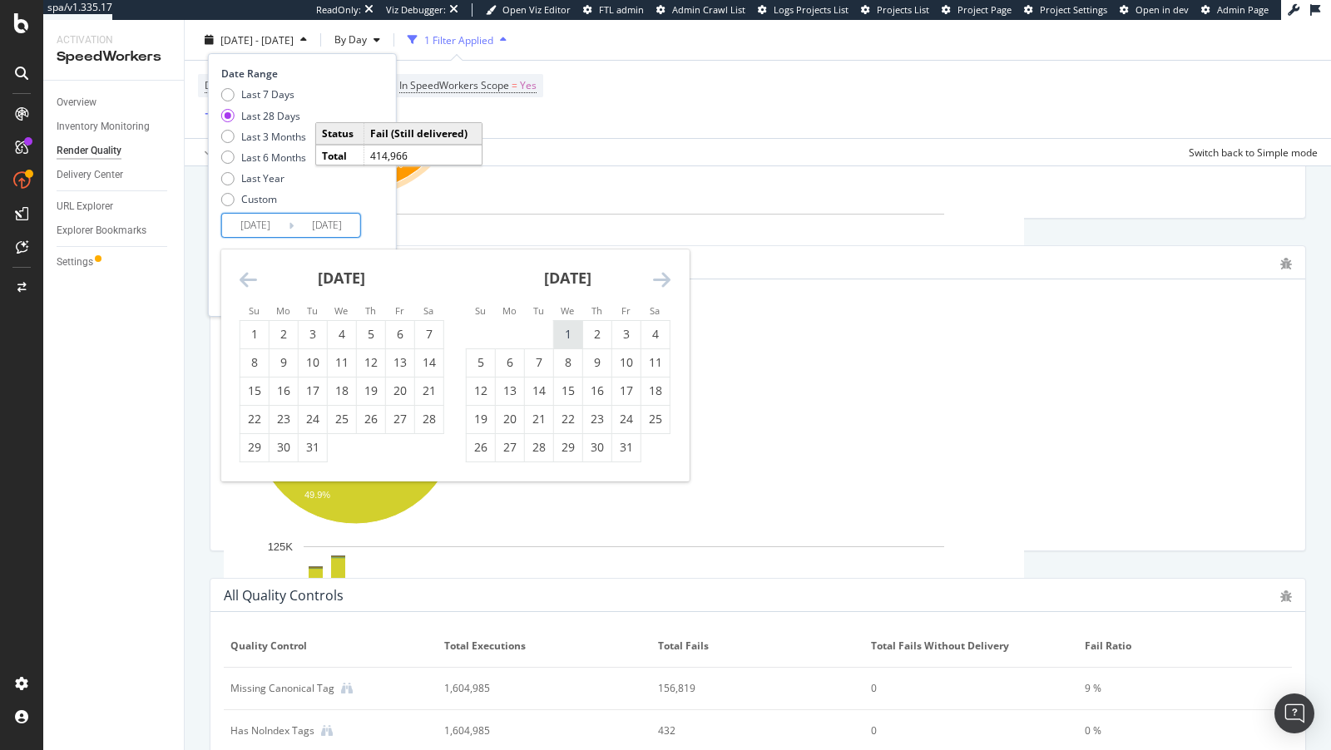
click at [566, 337] on div "1" at bounding box center [568, 334] width 28 height 17
type input "2025/01/01"
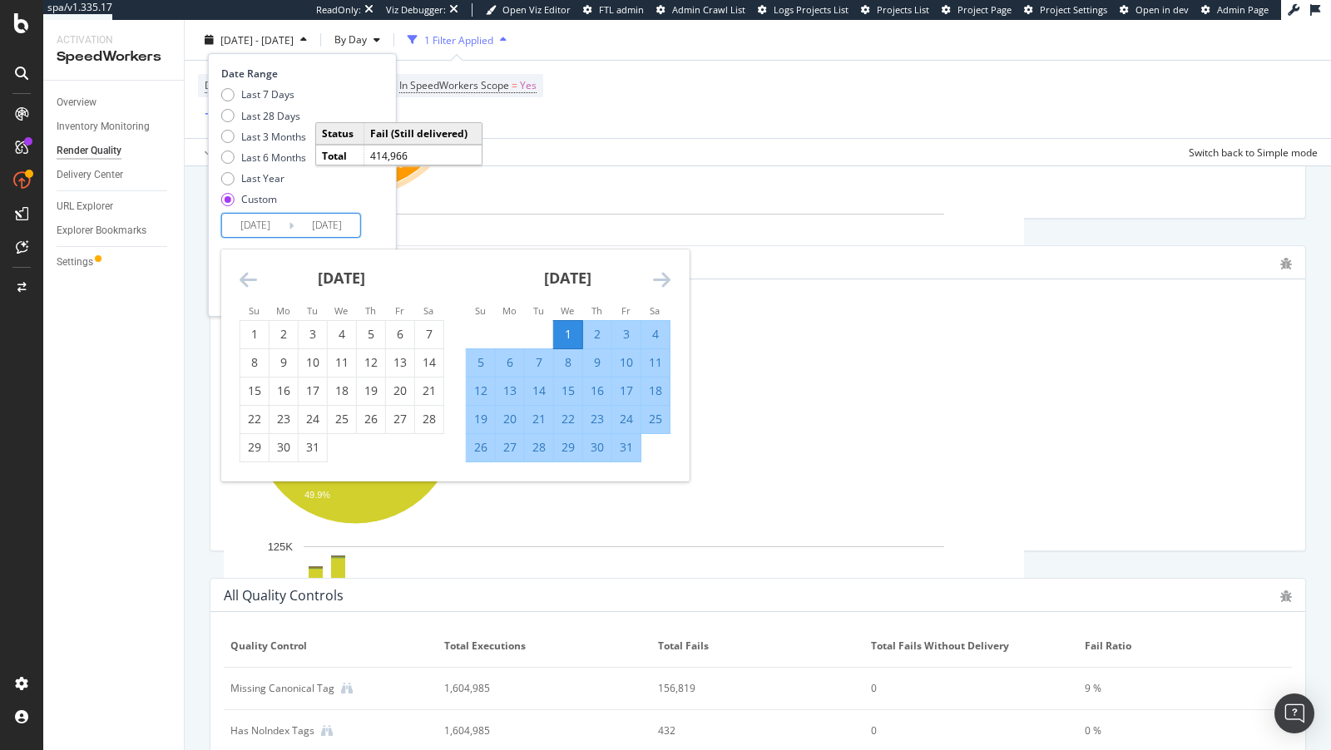
click at [383, 235] on div "Date Range Last 7 Days Last 28 Days Last 3 Months Last 6 Months Last Year Custo…" at bounding box center [302, 185] width 189 height 264
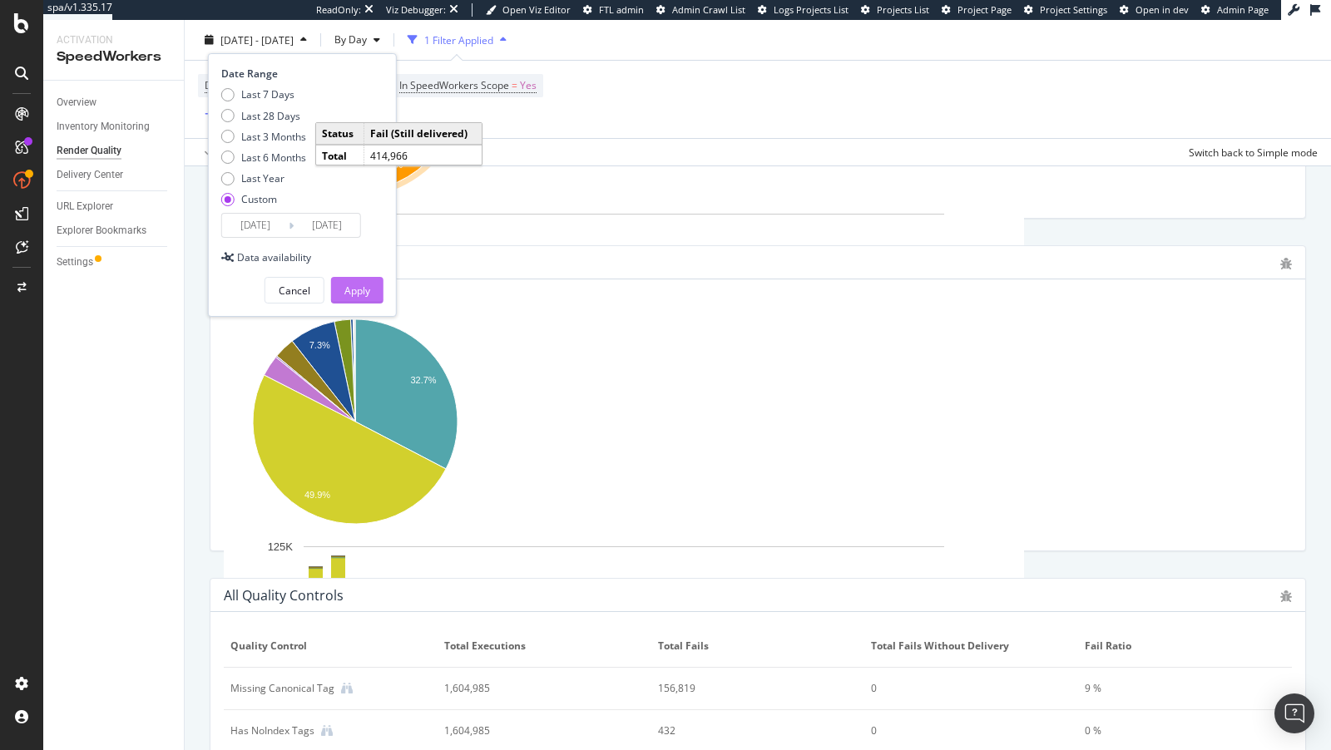
click at [359, 289] on div "Apply" at bounding box center [357, 291] width 26 height 14
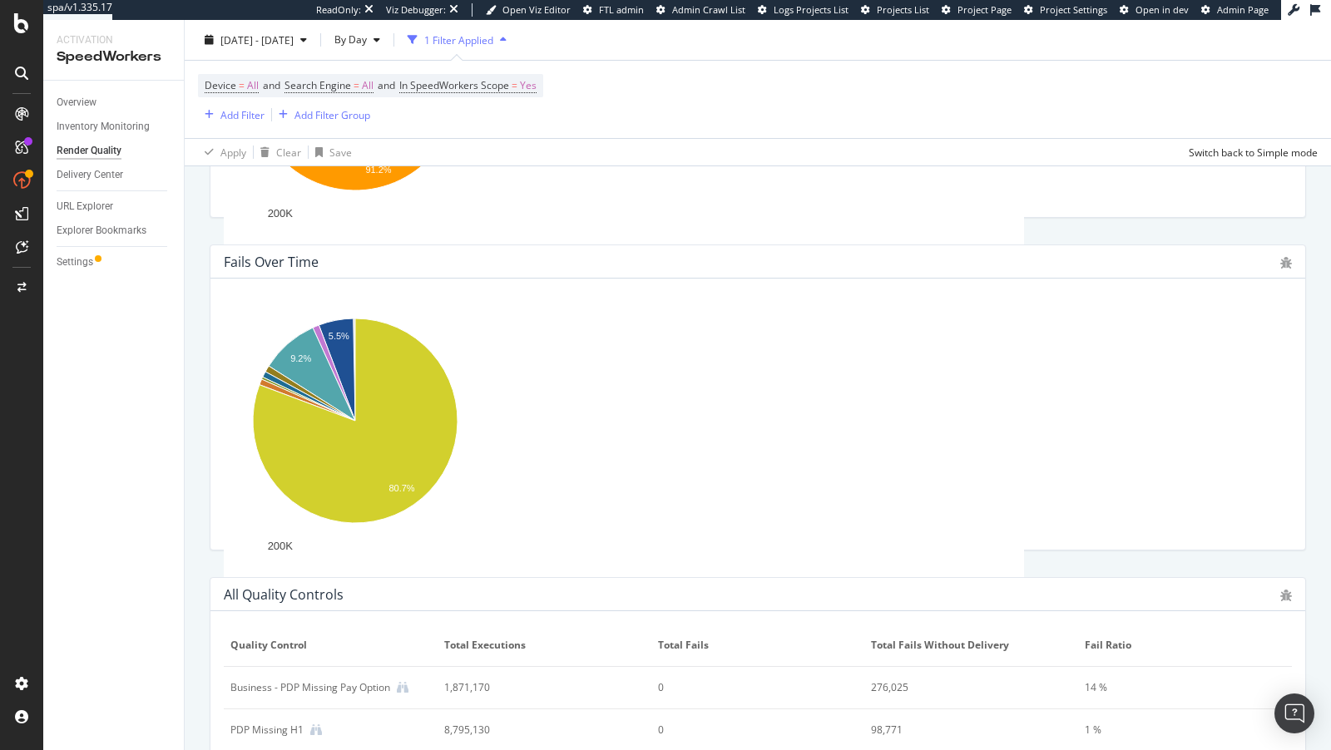
scroll to position [573, 0]
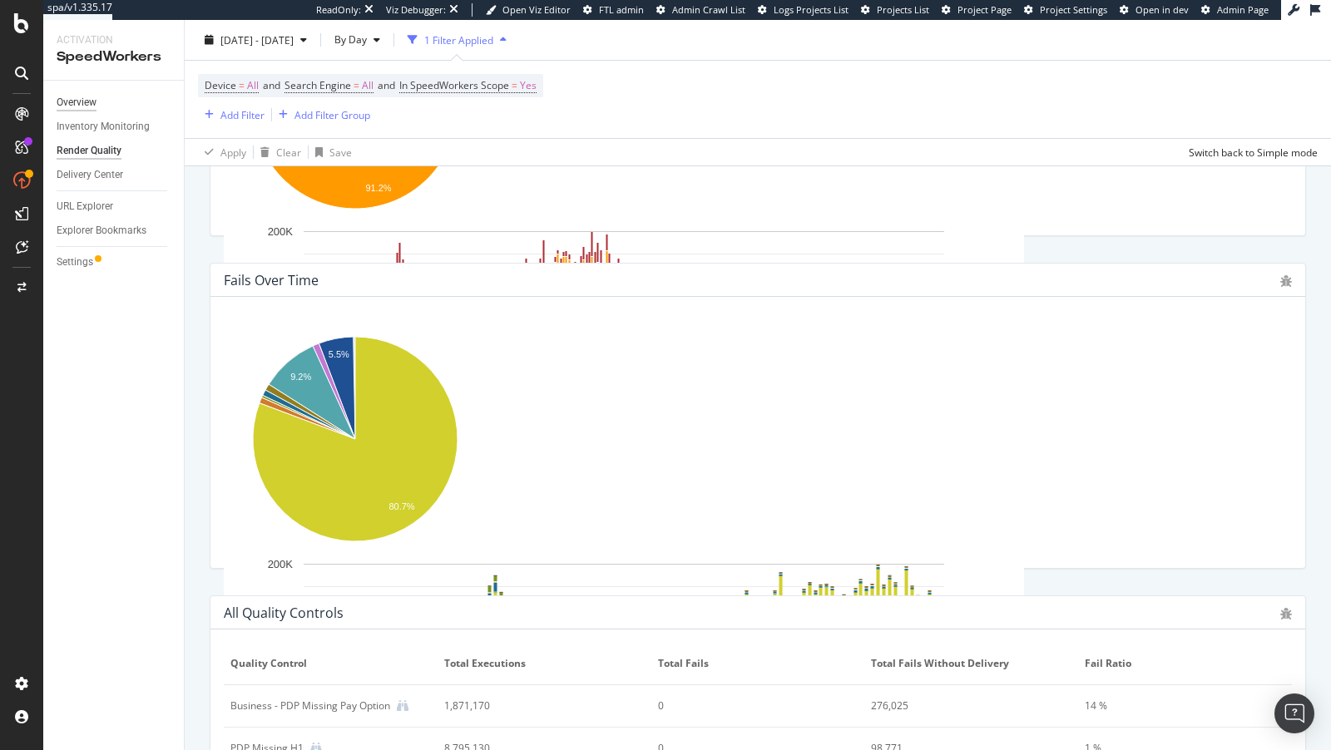
click at [85, 100] on div "Overview" at bounding box center [77, 102] width 40 height 17
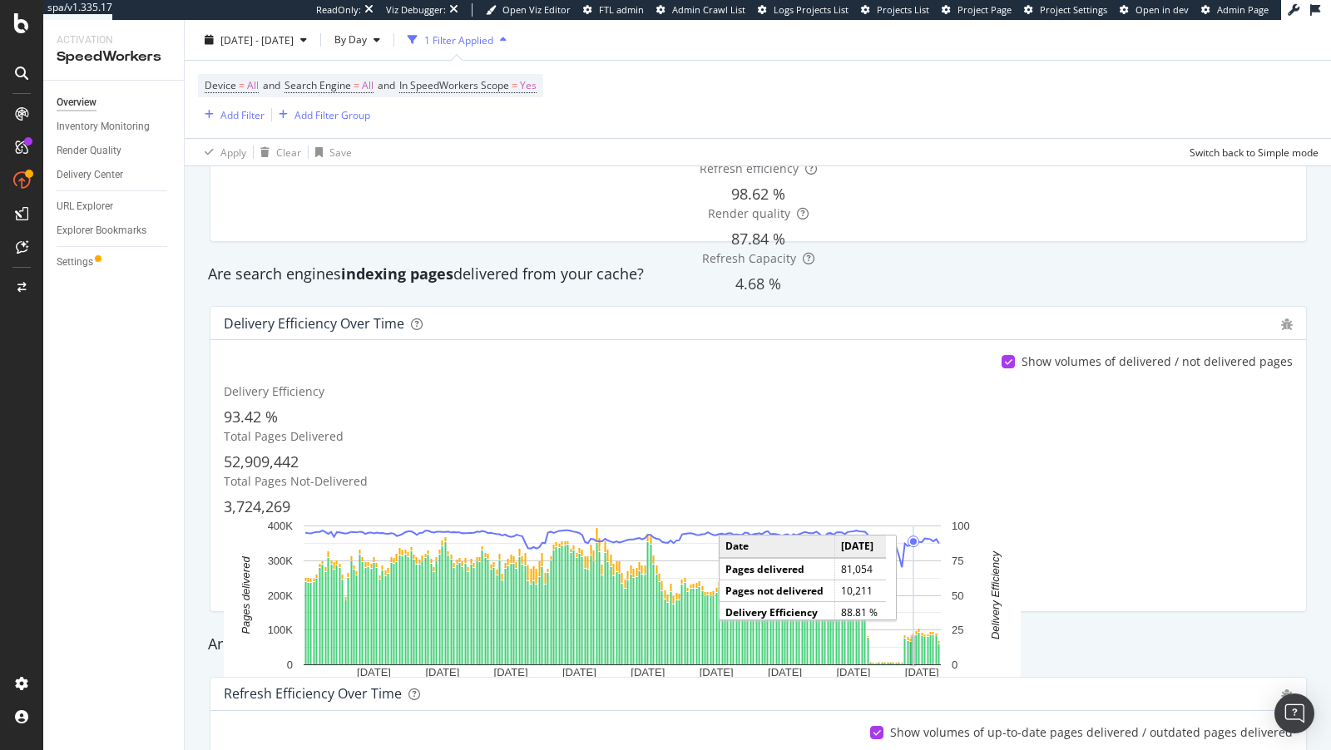
scroll to position [210, 0]
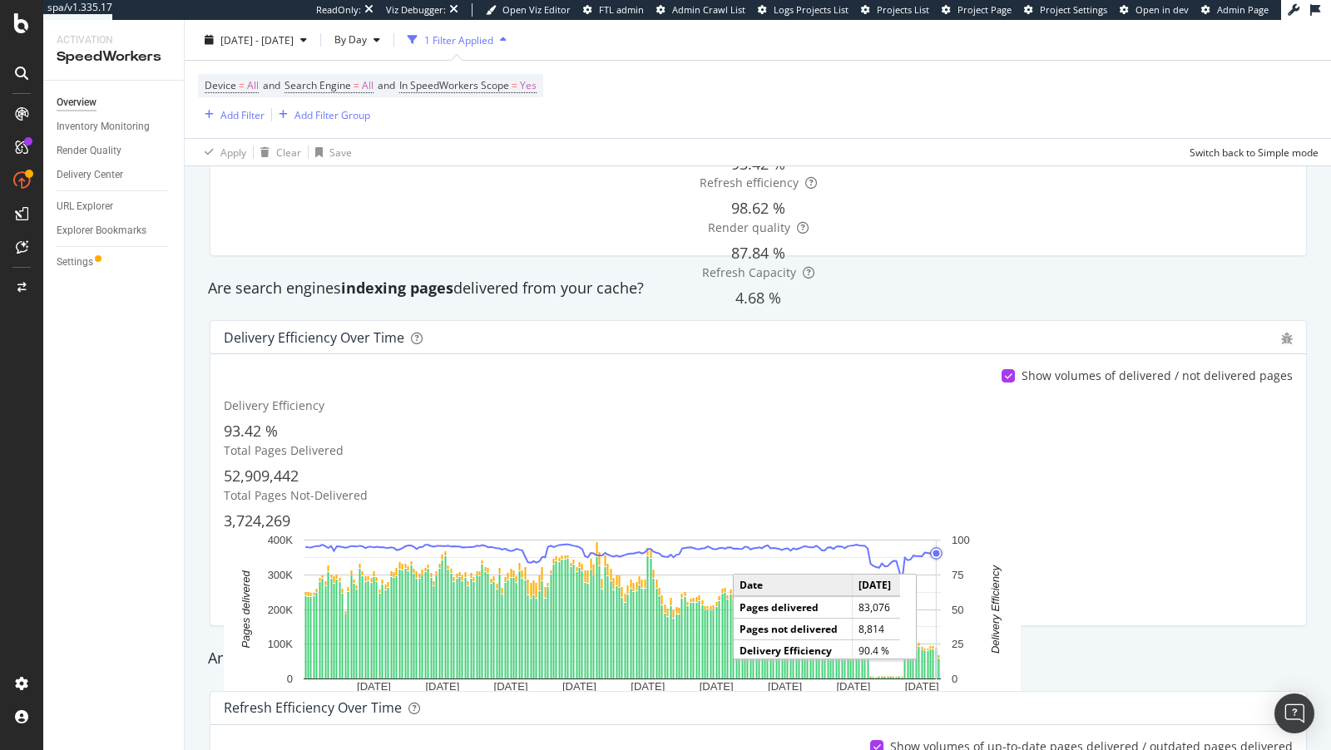
click at [936, 540] on icon "A chart." at bounding box center [936, 610] width 0 height 140
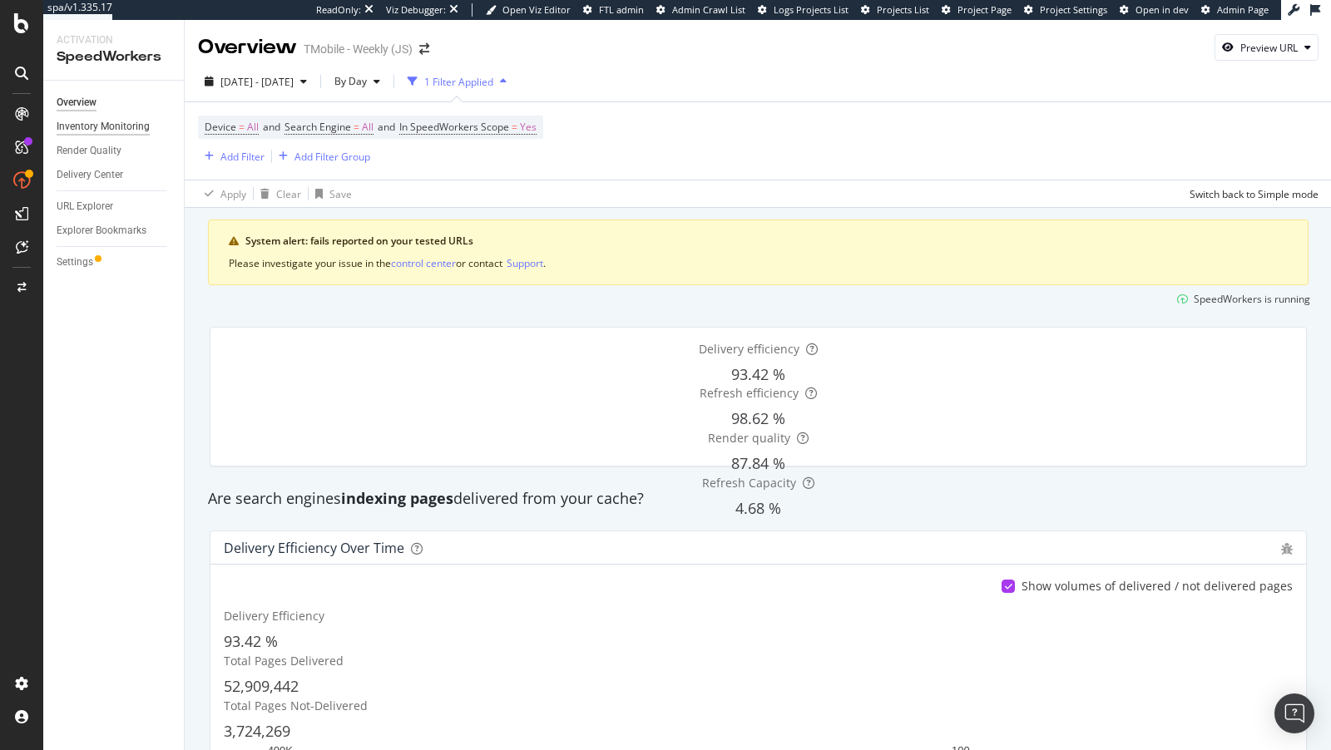
click at [87, 123] on div "Inventory Monitoring" at bounding box center [103, 126] width 93 height 17
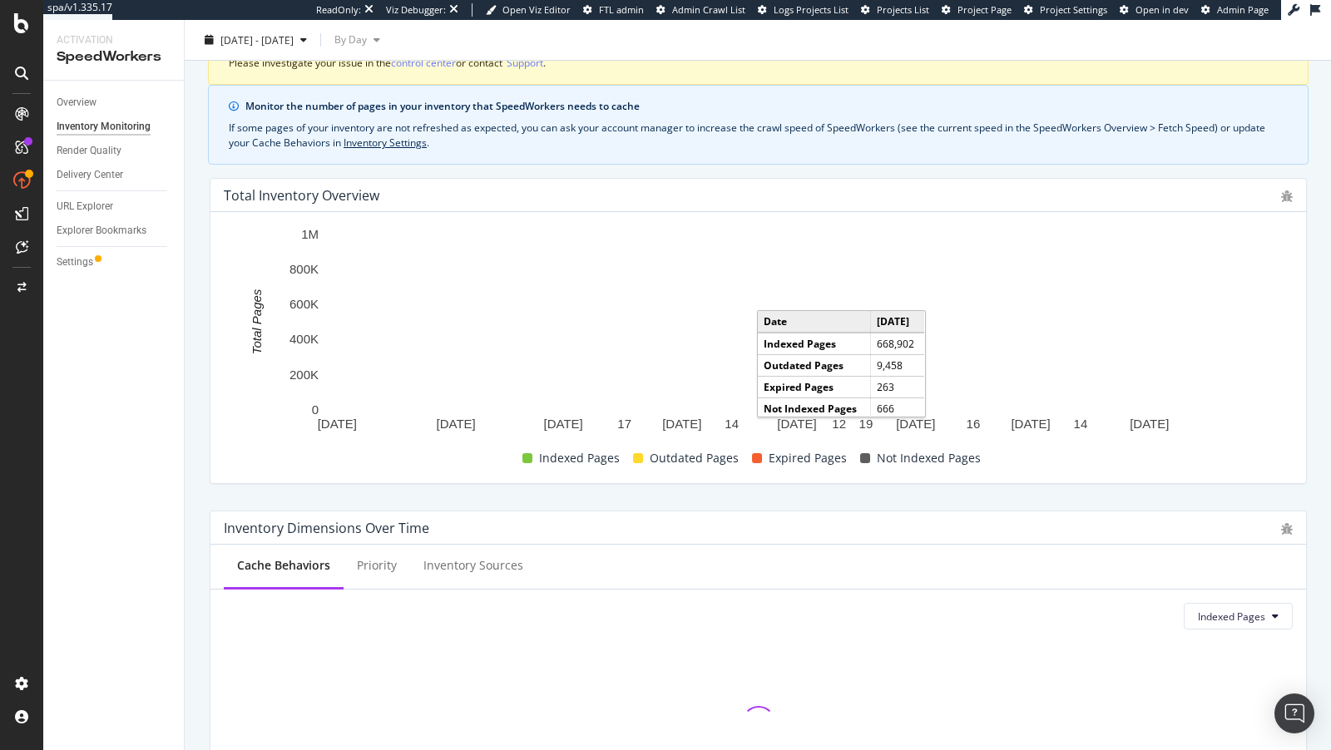
scroll to position [2, 0]
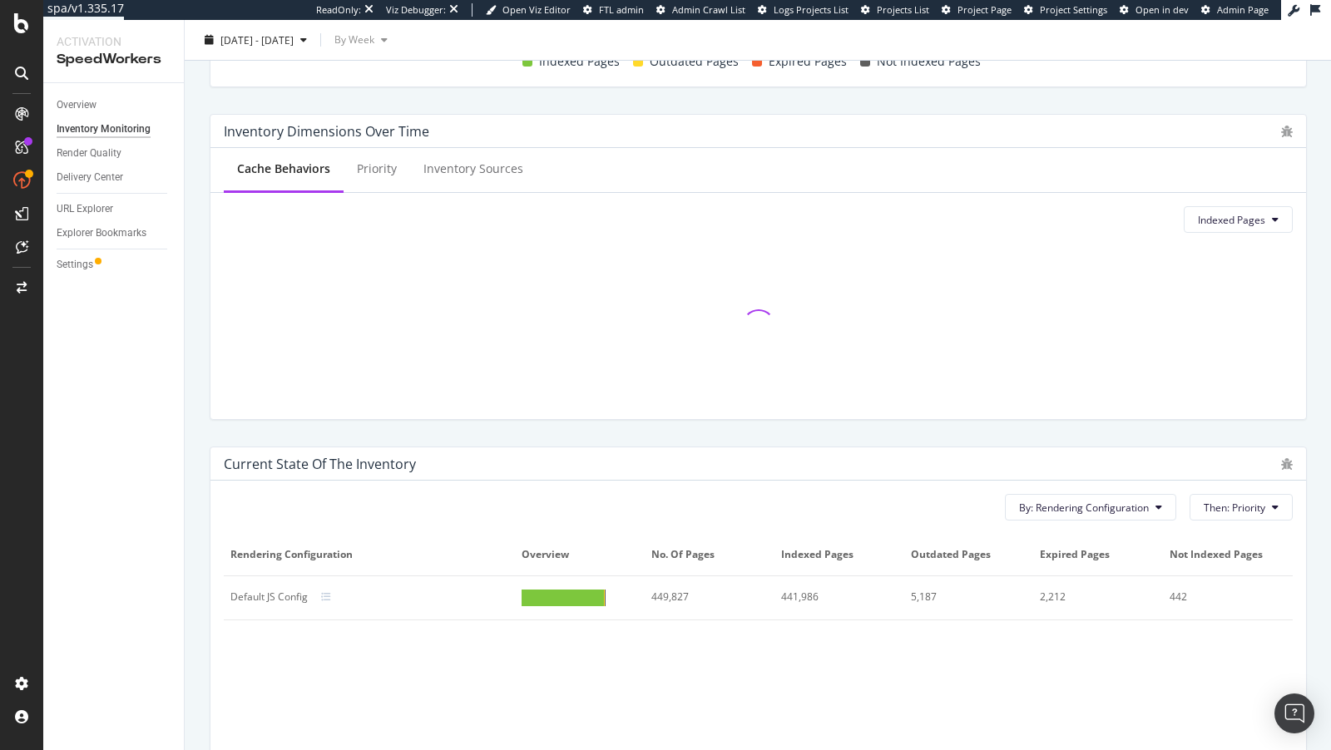
scroll to position [542, 0]
click at [1142, 507] on span "By: Rendering Configuration" at bounding box center [1084, 511] width 130 height 14
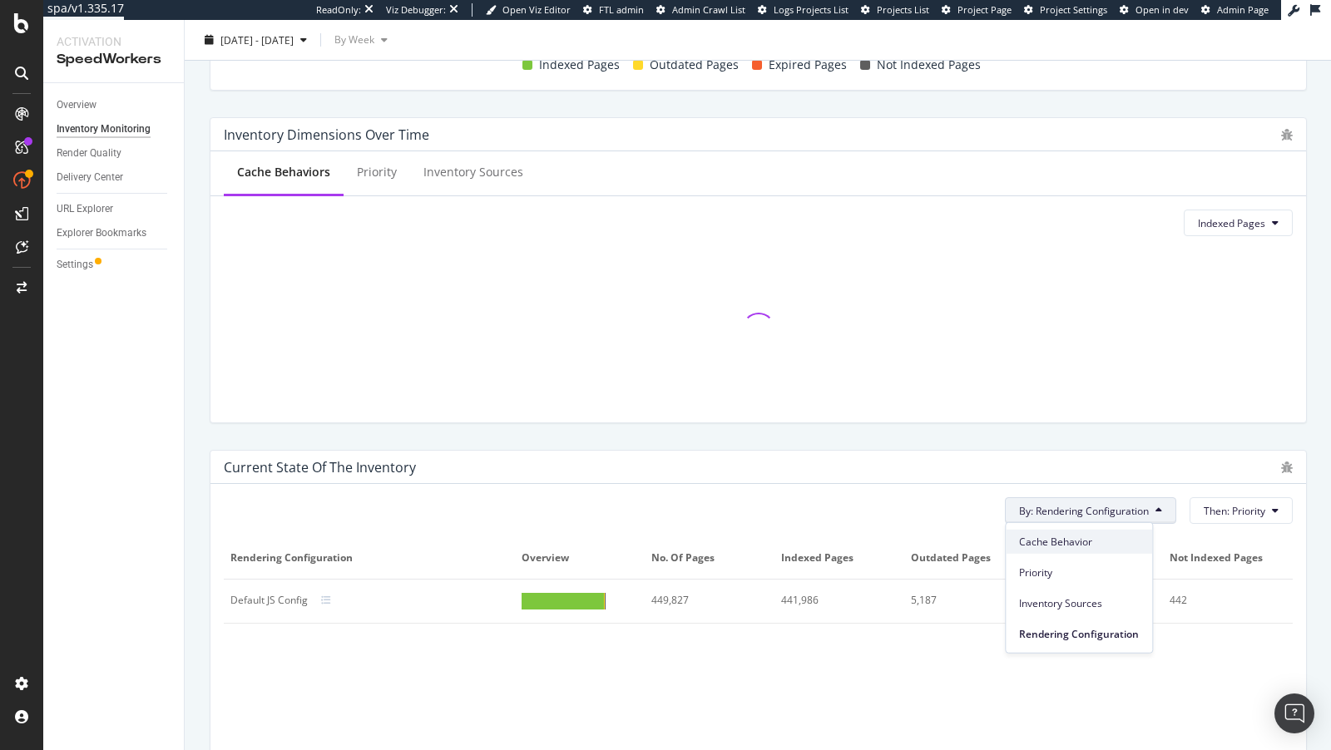
click at [1077, 542] on span "Cache Behavior" at bounding box center [1079, 541] width 120 height 15
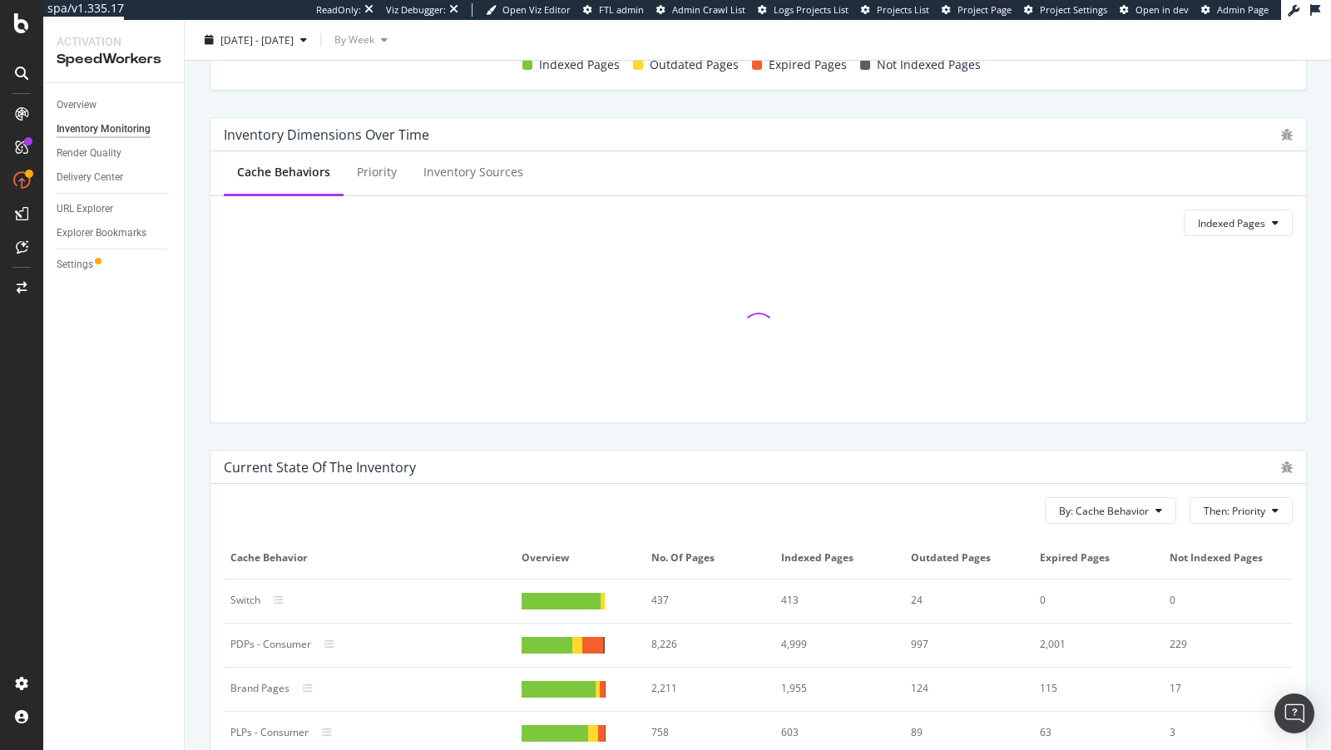
scroll to position [588, 0]
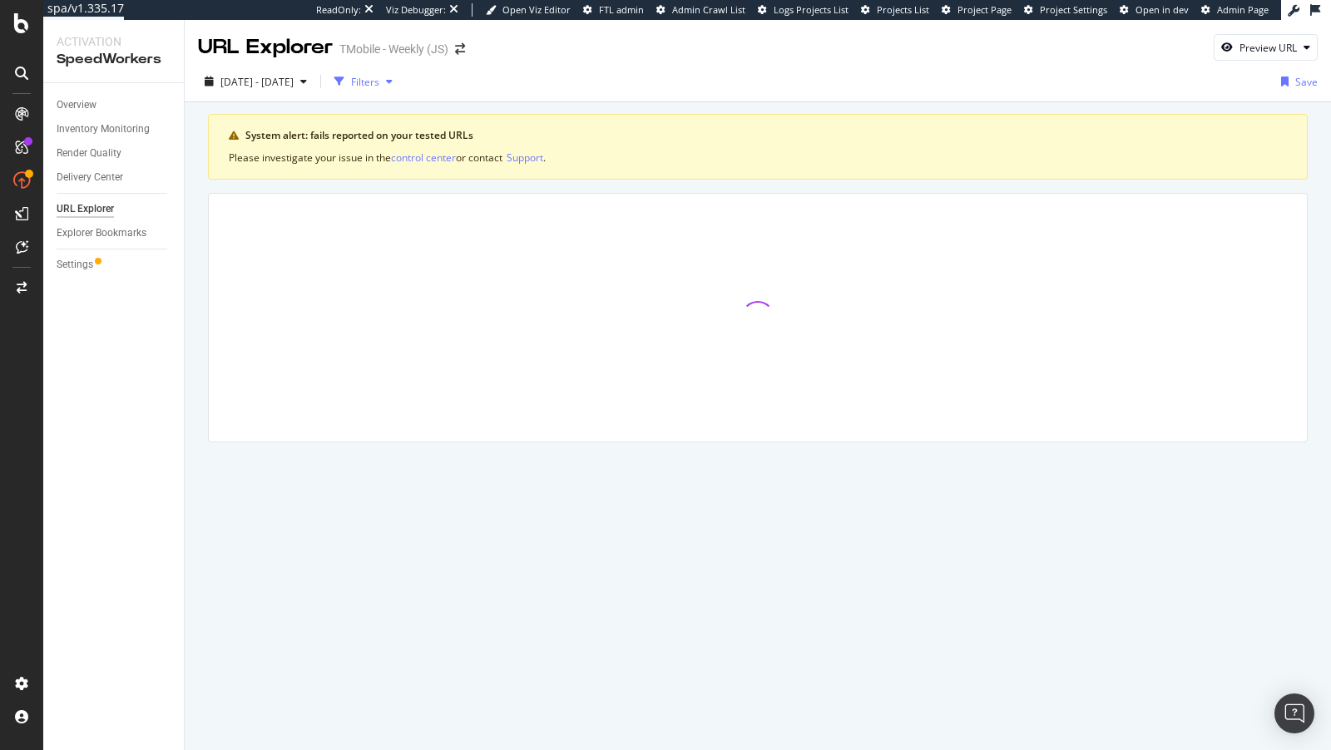
click at [379, 80] on div "Filters" at bounding box center [365, 82] width 28 height 14
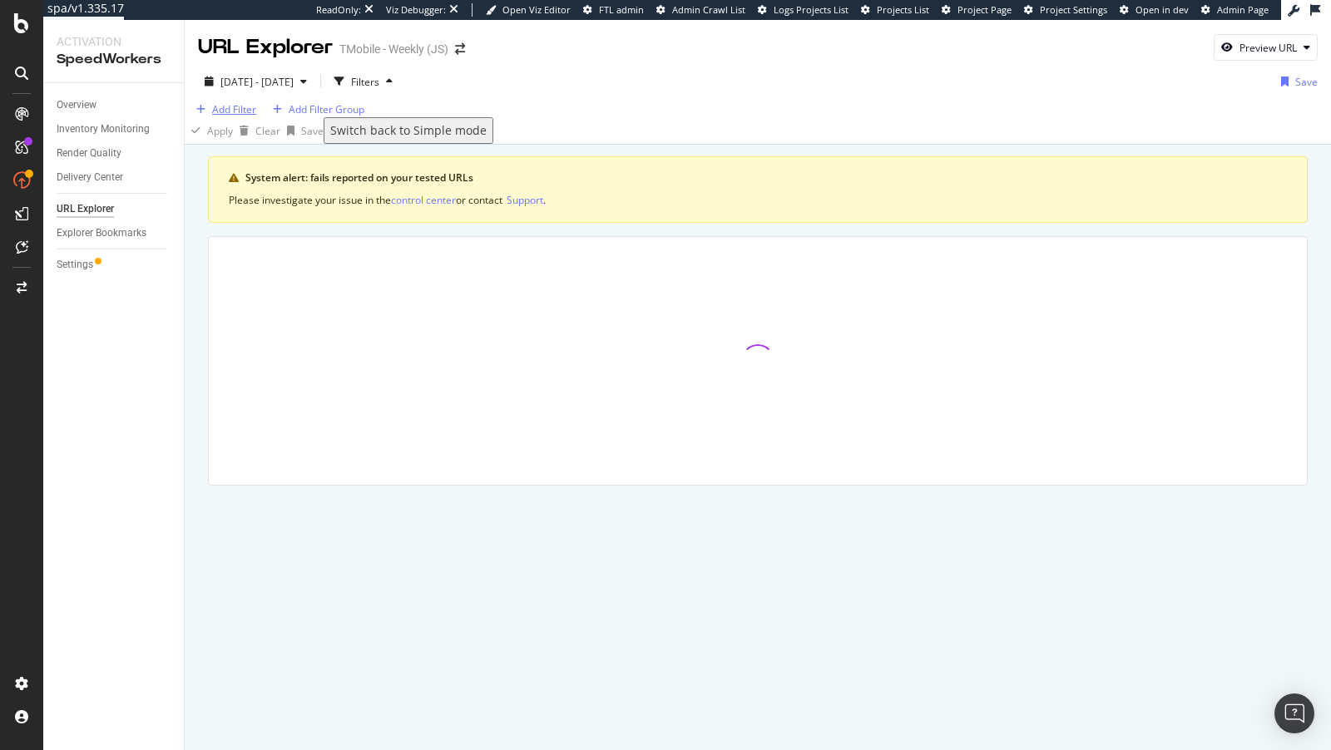
click at [245, 116] on div "Add Filter" at bounding box center [234, 109] width 44 height 14
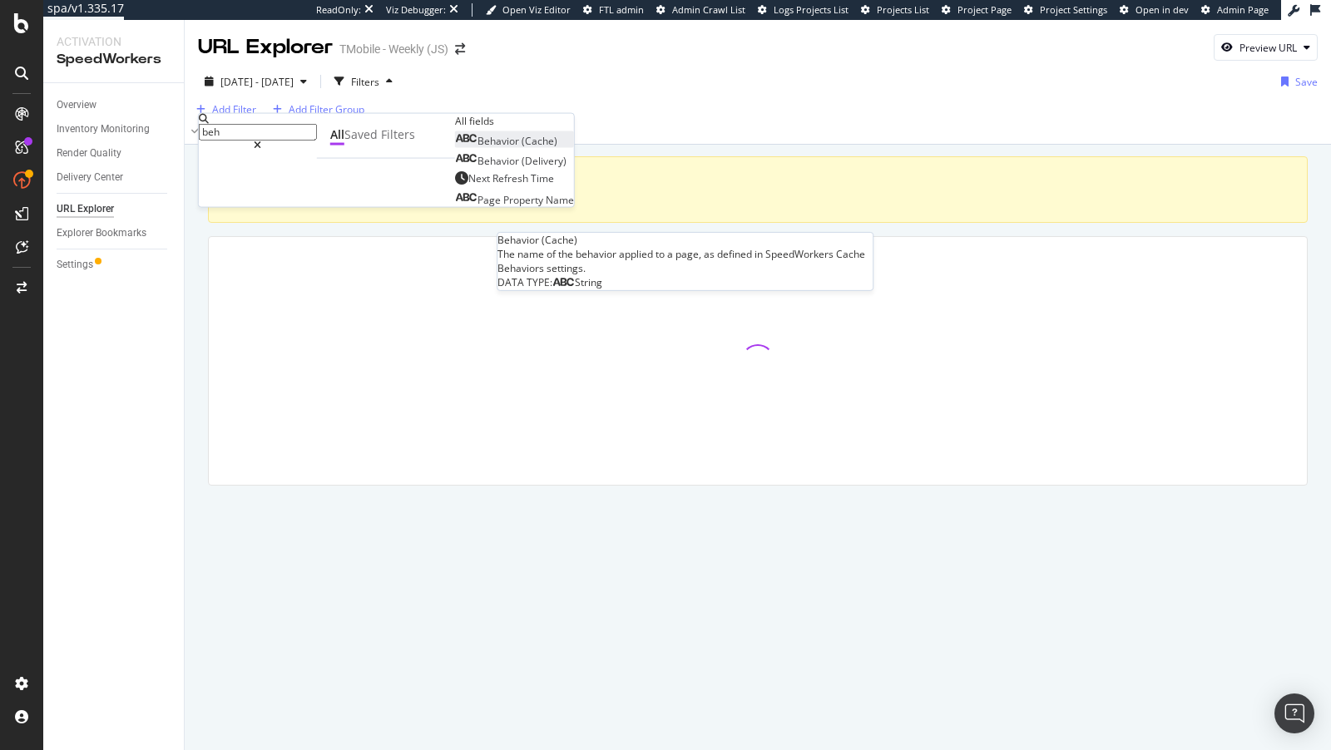
type input "beh"
click at [522, 148] on span "(Cache)" at bounding box center [540, 141] width 36 height 14
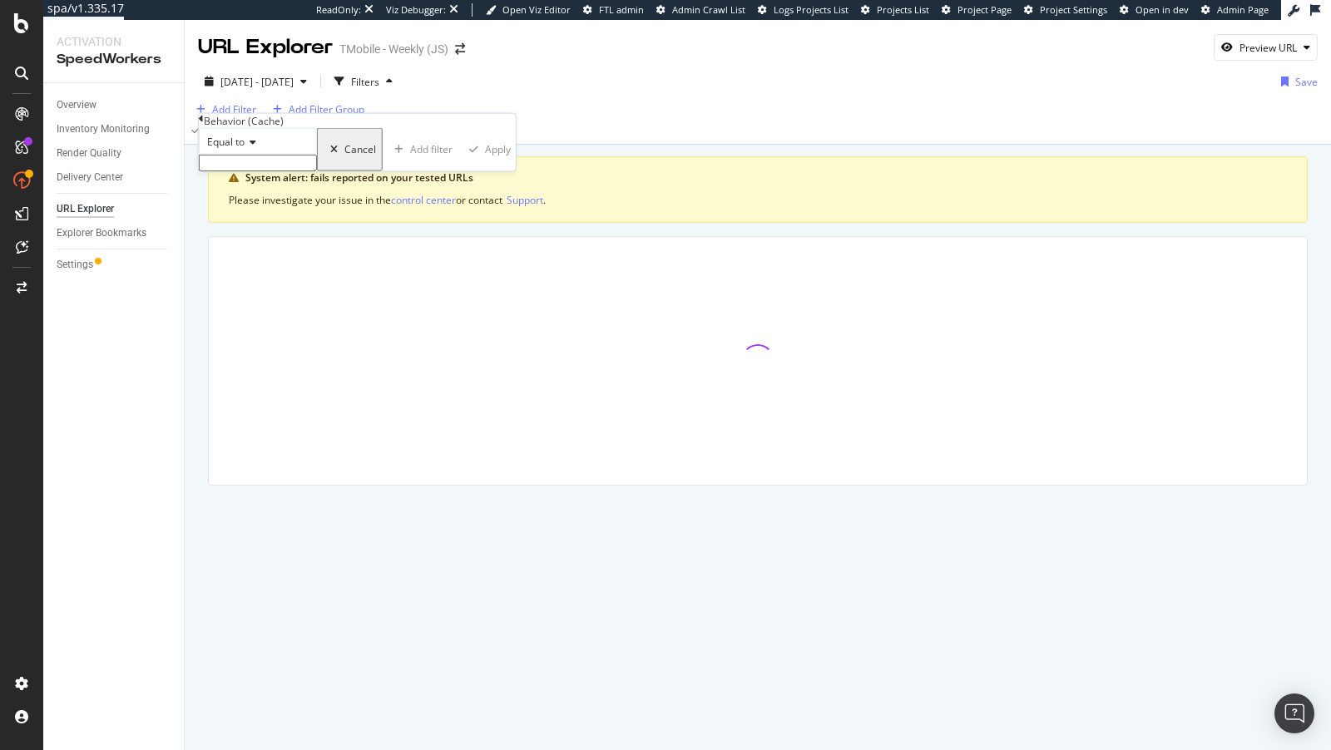
click at [300, 171] on input "text" at bounding box center [258, 163] width 118 height 17
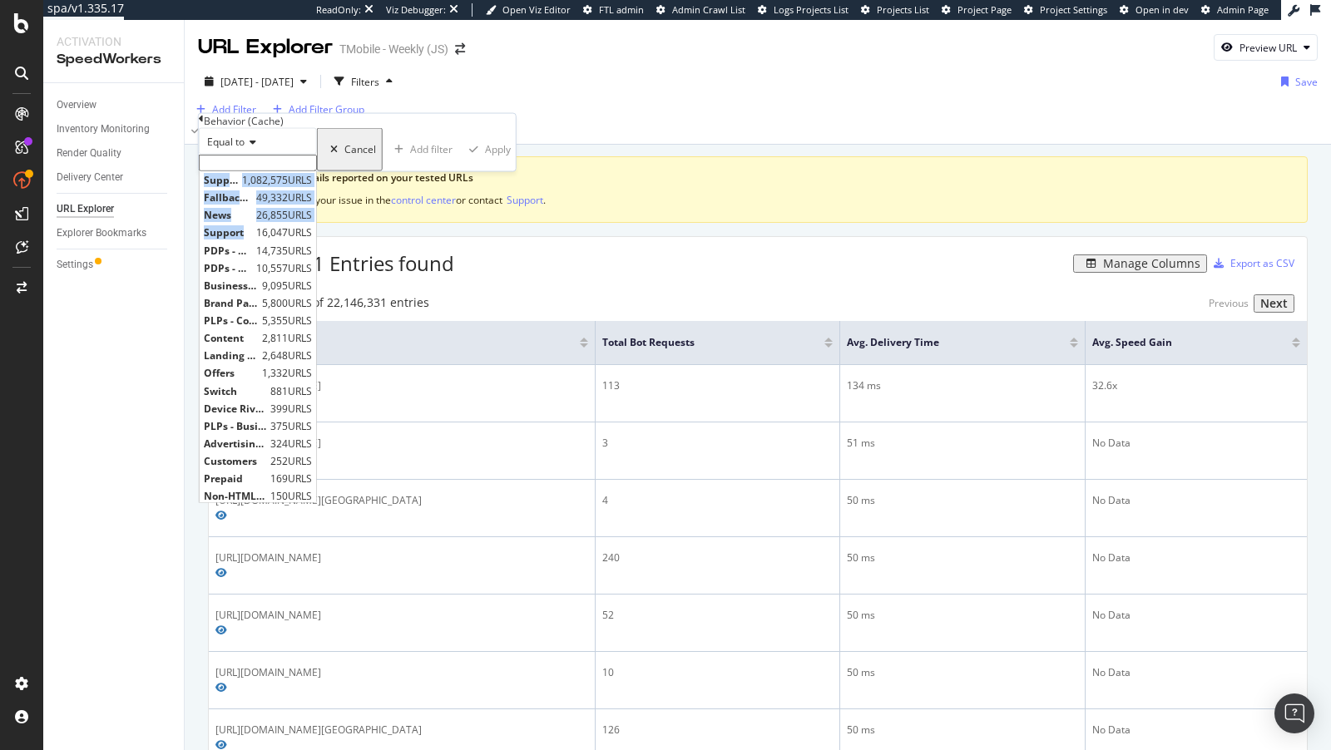
drag, startPoint x: 257, startPoint y: 275, endPoint x: 291, endPoint y: 191, distance: 90.7
click at [291, 171] on div "Support - Tutorials 1,082,575 URLS Fallback Section 49,332 URLS News 26,855 URL…" at bounding box center [258, 163] width 118 height 17
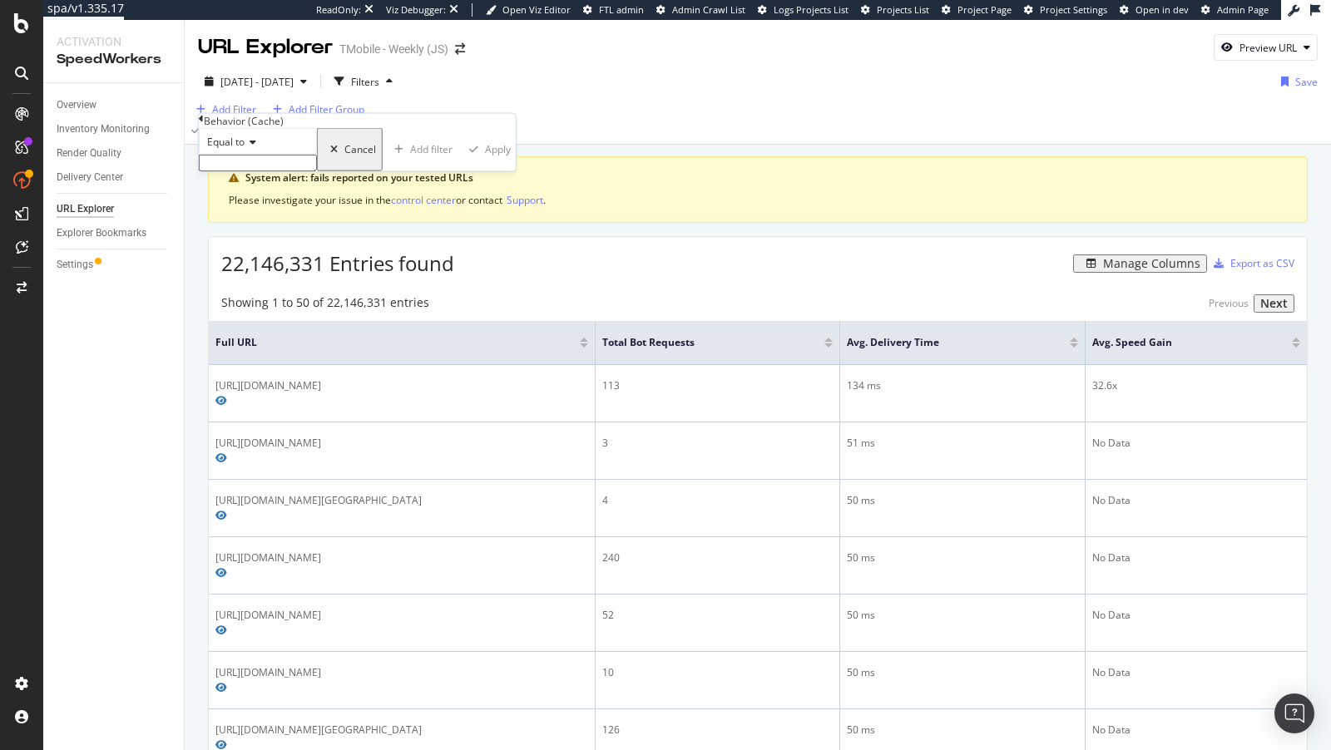
click at [265, 155] on div "Equal to" at bounding box center [258, 141] width 118 height 27
click at [271, 278] on div "Contains" at bounding box center [258, 268] width 116 height 17
click at [248, 171] on input "text" at bounding box center [258, 163] width 118 height 17
type input "Support"
click at [488, 161] on div "Apply" at bounding box center [501, 154] width 26 height 14
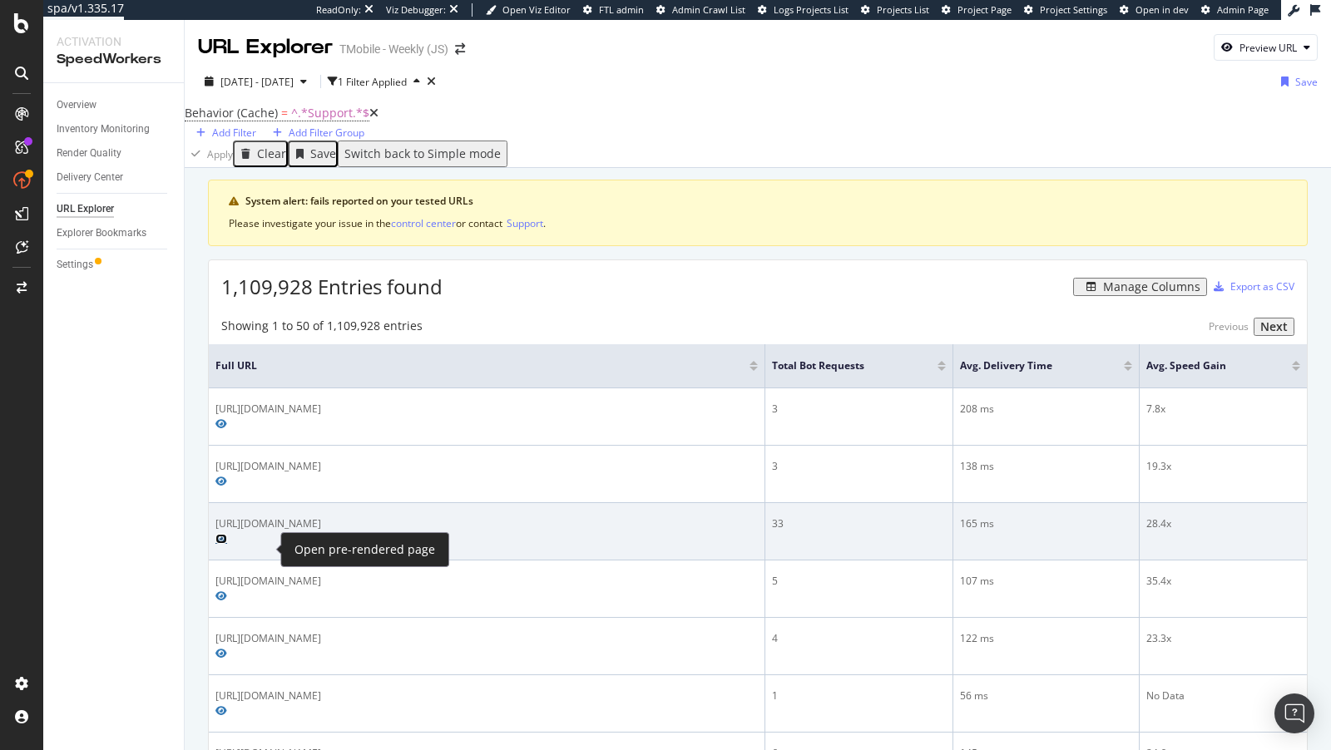
click at [227, 544] on icon "Preview https://www.t-mobile.com/support/tutorials/topic/conexiones-y-red/confi…" at bounding box center [221, 539] width 12 height 10
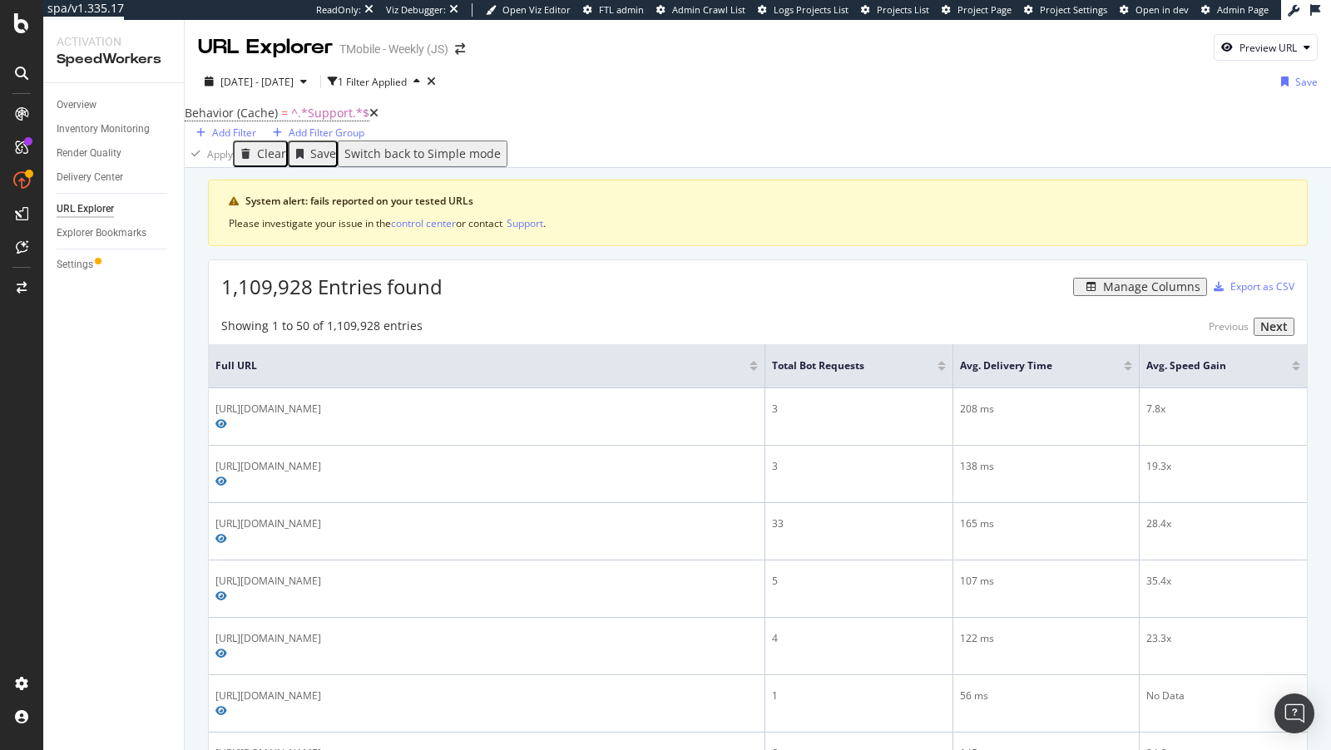
click at [938, 371] on div at bounding box center [942, 369] width 8 height 4
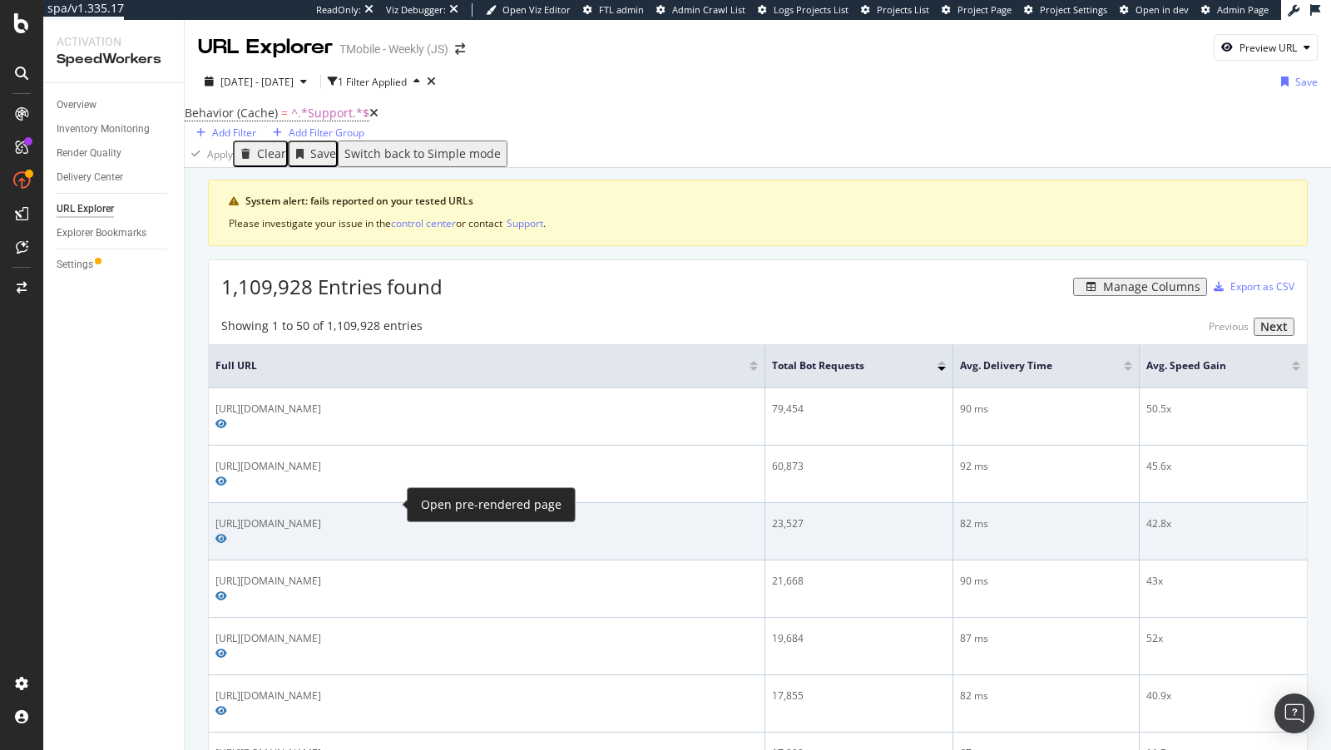
click at [227, 534] on span at bounding box center [221, 539] width 12 height 10
click at [227, 534] on icon "Preview https://www.t-mobile.com/support/" at bounding box center [221, 539] width 12 height 10
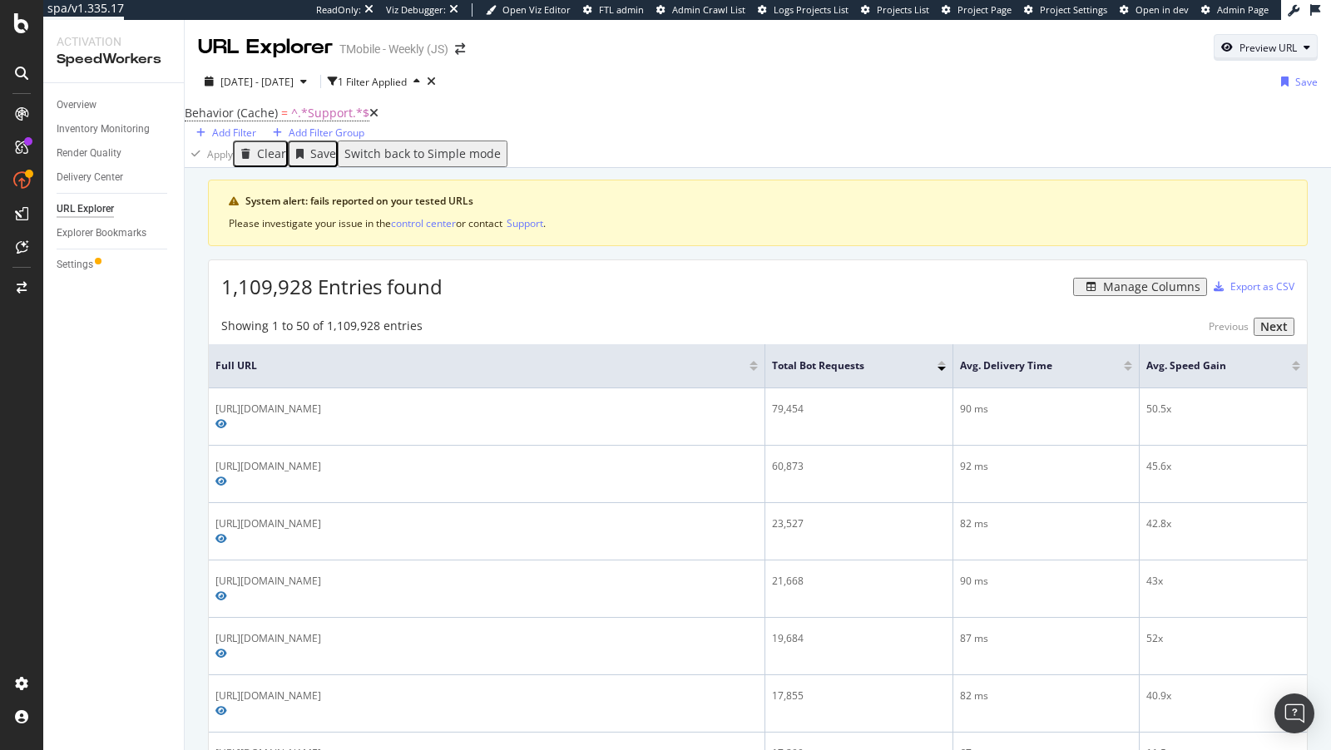
click at [1254, 46] on div "Preview URL" at bounding box center [1268, 48] width 57 height 14
click at [1196, 118] on input "url" at bounding box center [1214, 125] width 181 height 29
paste input "https://www.t-mobile.com/support/tutorials/device/apple/iphone-13-pro"
type input "https://www.t-mobile.com/support/tutorials/device/apple/iphone-13-pro"
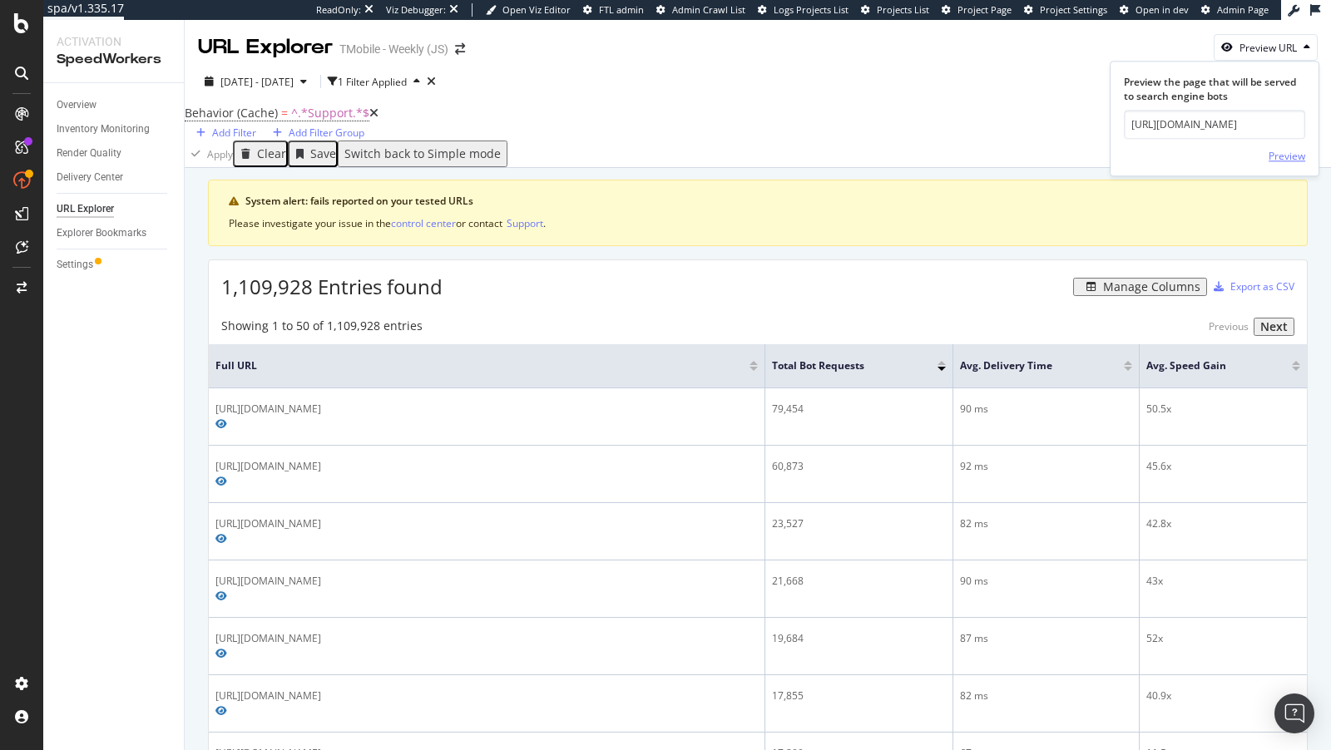
click at [1294, 149] on div "Preview" at bounding box center [1287, 156] width 37 height 14
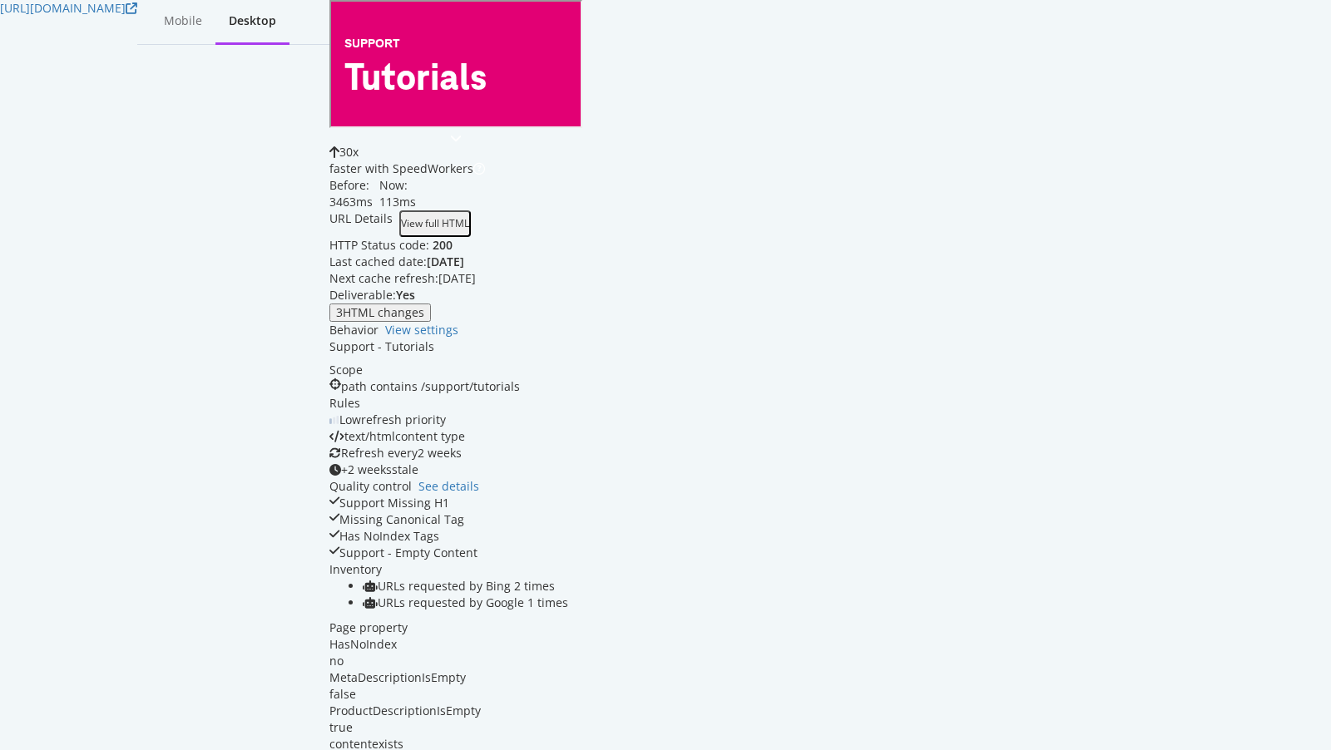
scroll to position [52, 0]
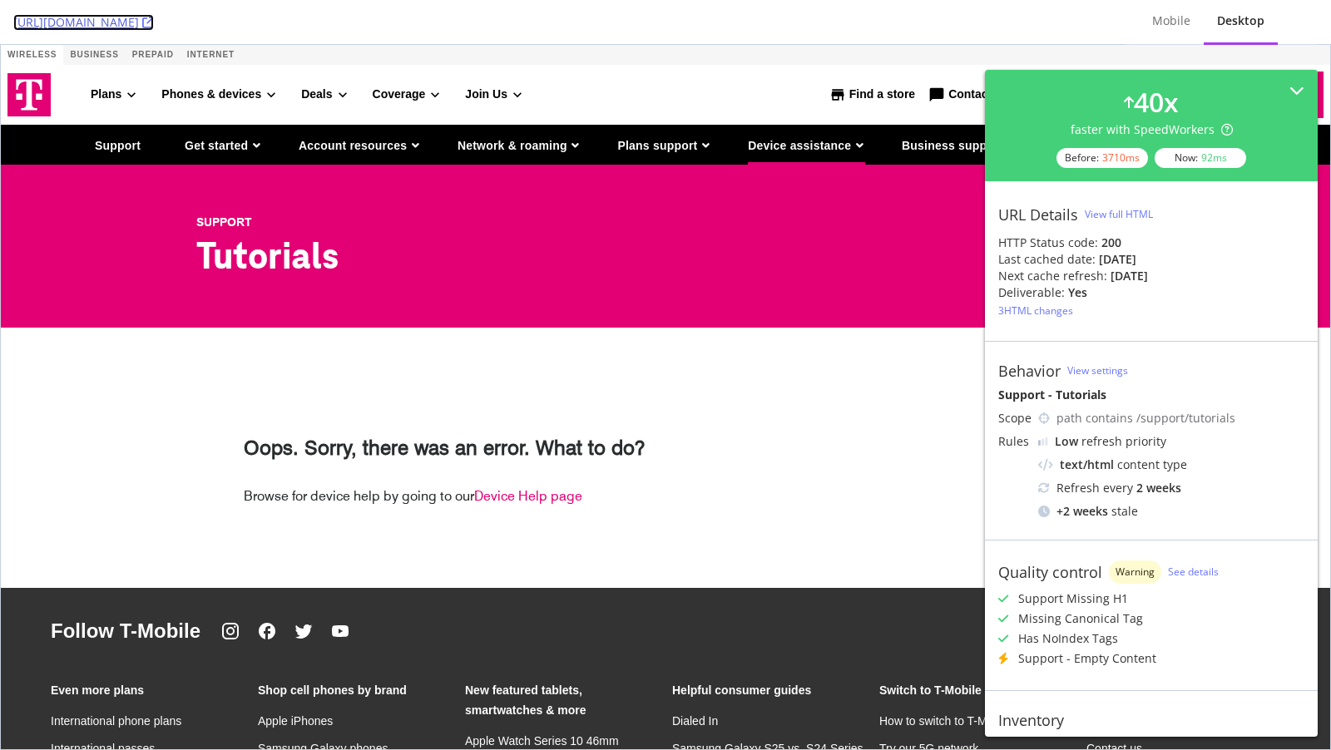
click at [154, 23] on icon at bounding box center [148, 23] width 12 height 12
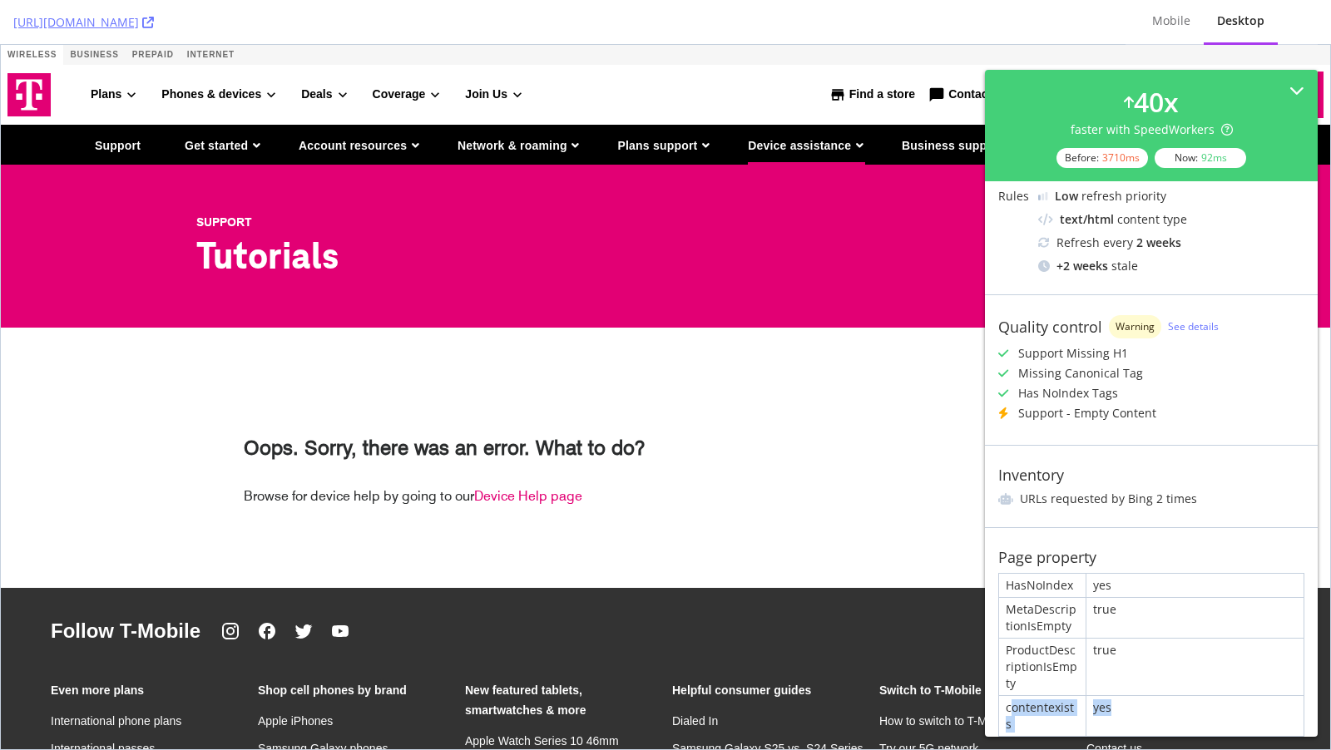
drag, startPoint x: 1011, startPoint y: 703, endPoint x: 1107, endPoint y: 703, distance: 96.5
click at [1109, 703] on div "HasNoIndex yes MetaDescriptionIsEmpty true ProductDescriptionIsEmpty true conte…" at bounding box center [1151, 655] width 306 height 164
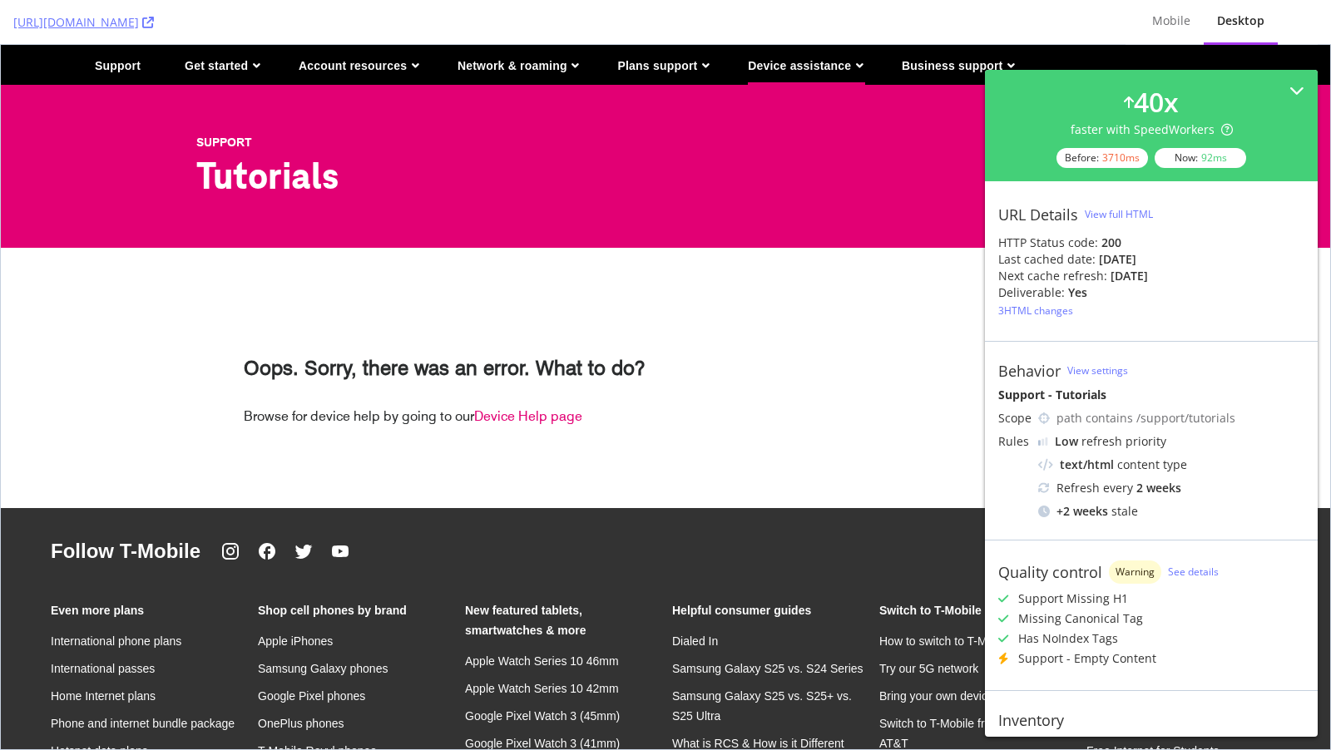
scroll to position [81, 0]
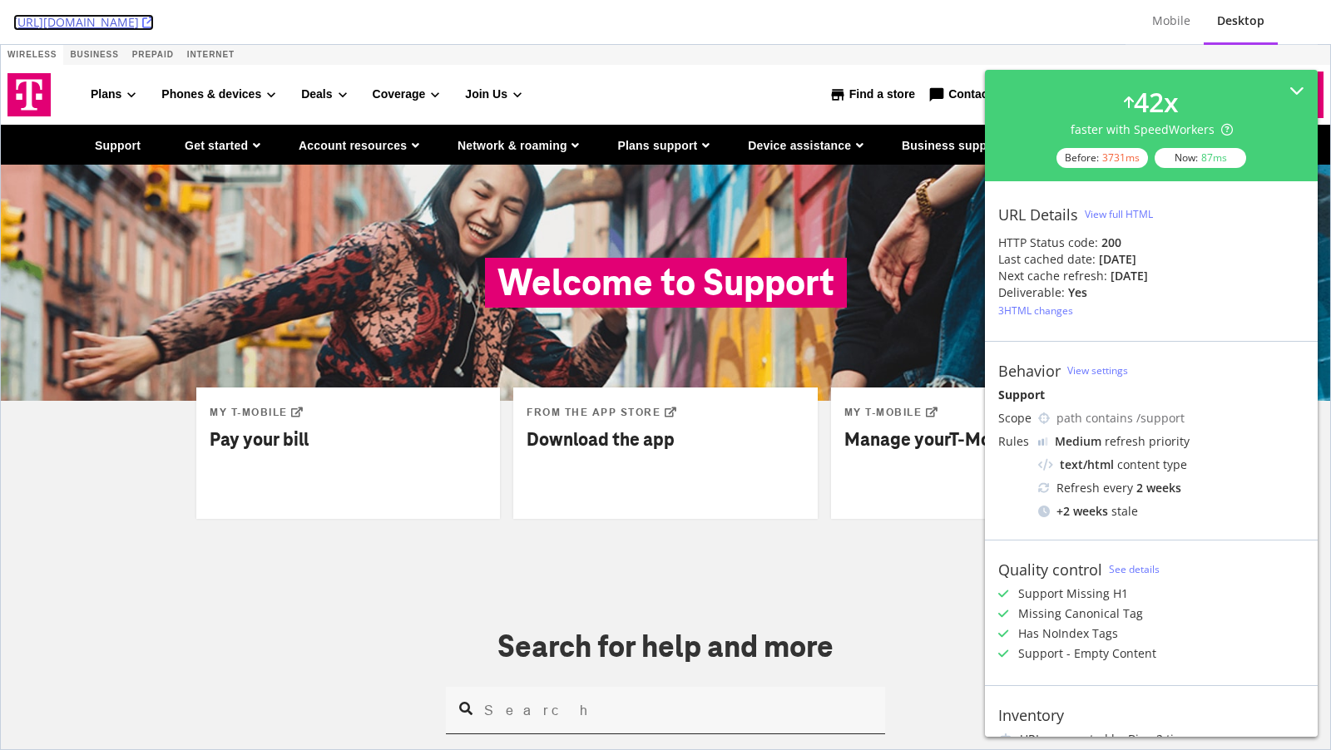
click at [154, 24] on icon at bounding box center [148, 23] width 12 height 12
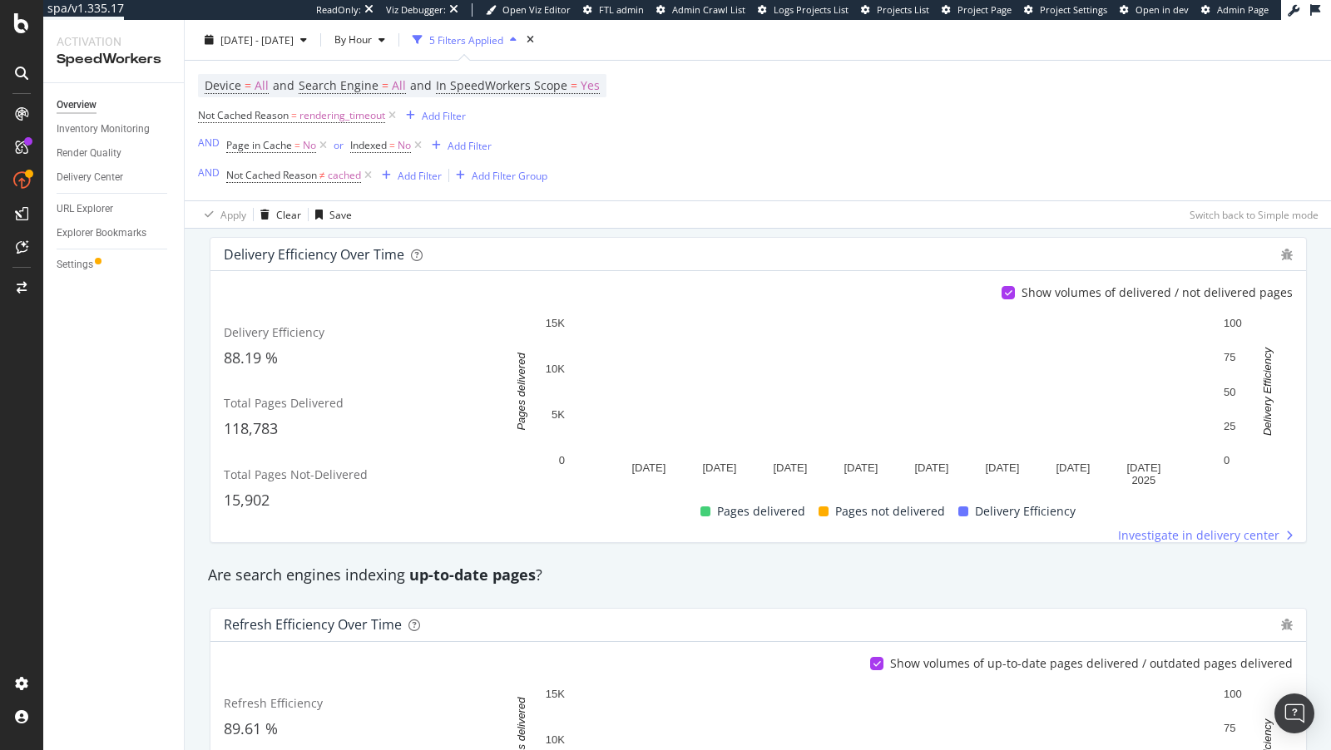
scroll to position [319, 0]
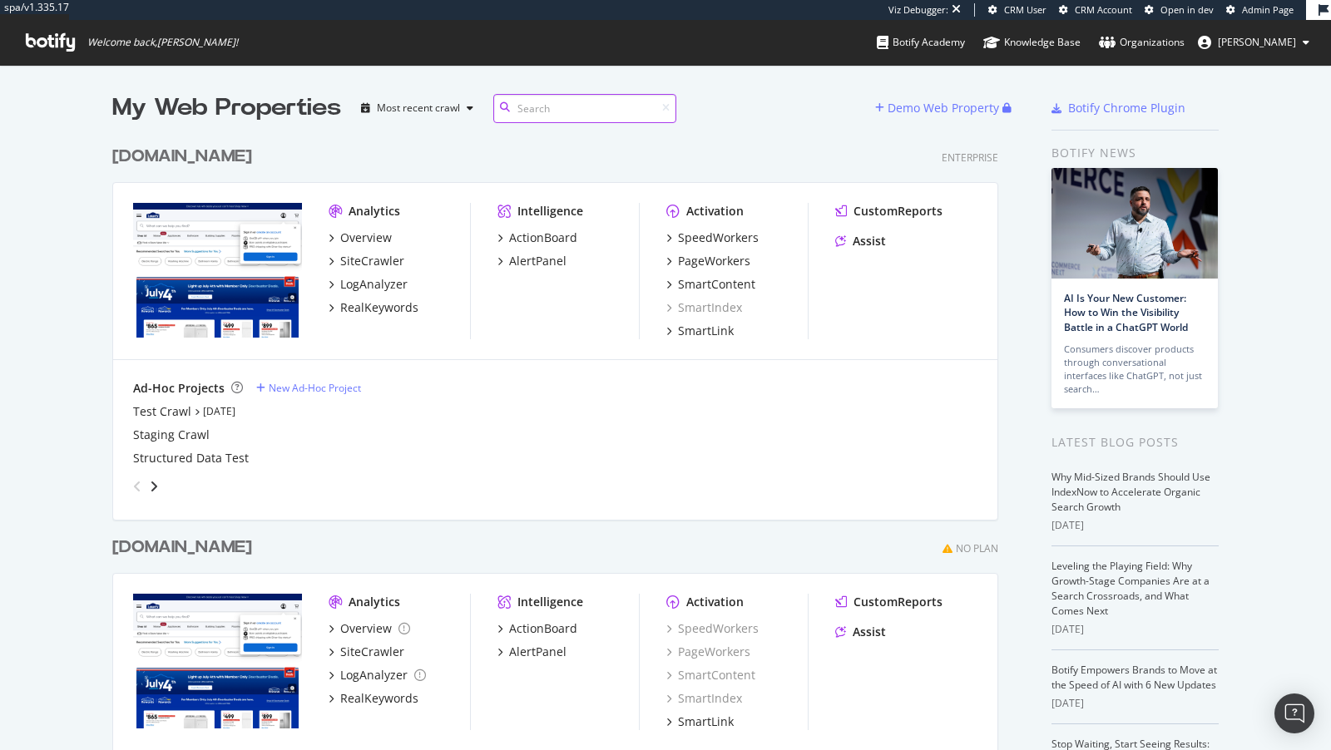
scroll to position [682, 899]
click at [706, 218] on div "Activation" at bounding box center [714, 211] width 57 height 17
click at [703, 240] on div "SpeedWorkers" at bounding box center [718, 238] width 81 height 17
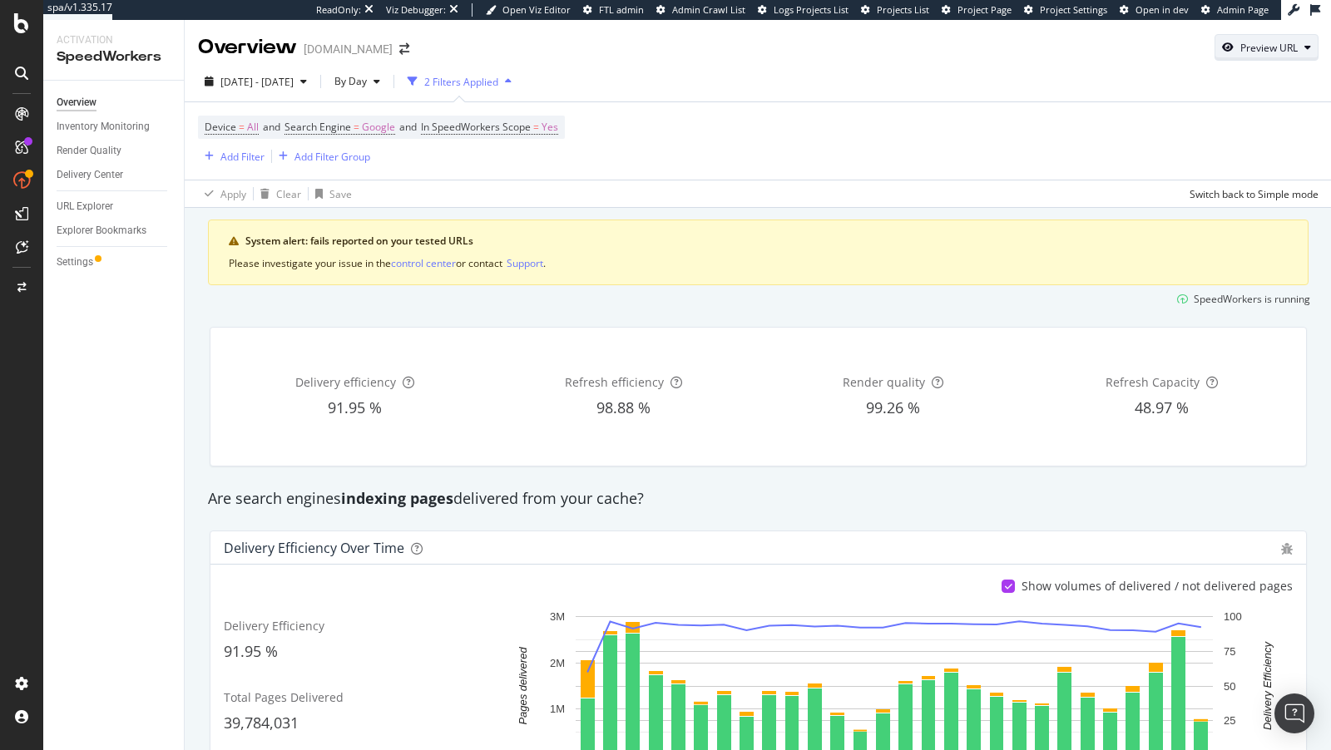
click at [1237, 47] on div "button" at bounding box center [1227, 47] width 25 height 10
click at [1174, 122] on input "url" at bounding box center [1214, 125] width 181 height 29
paste input "[URL][DOMAIN_NAME]"
type input "[URL][DOMAIN_NAME]"
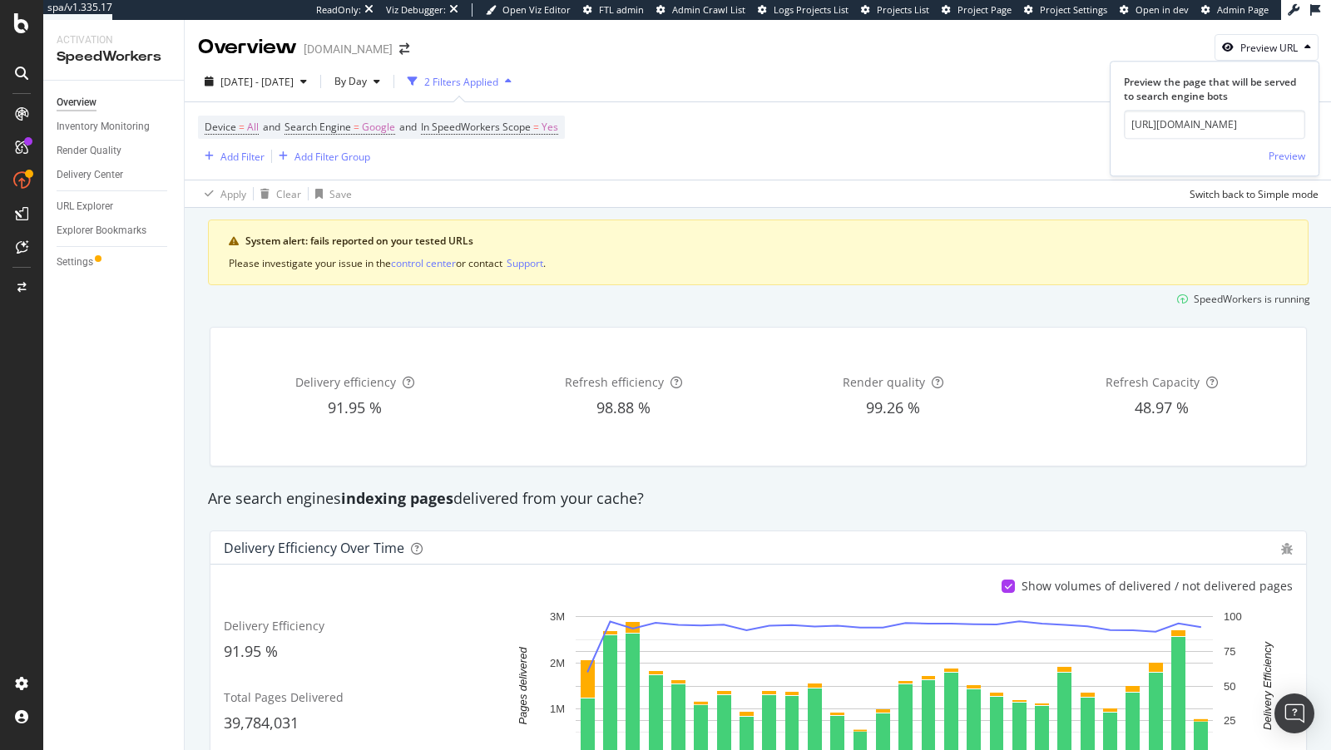
scroll to position [0, 0]
click at [1300, 147] on div "Preview" at bounding box center [1287, 156] width 37 height 25
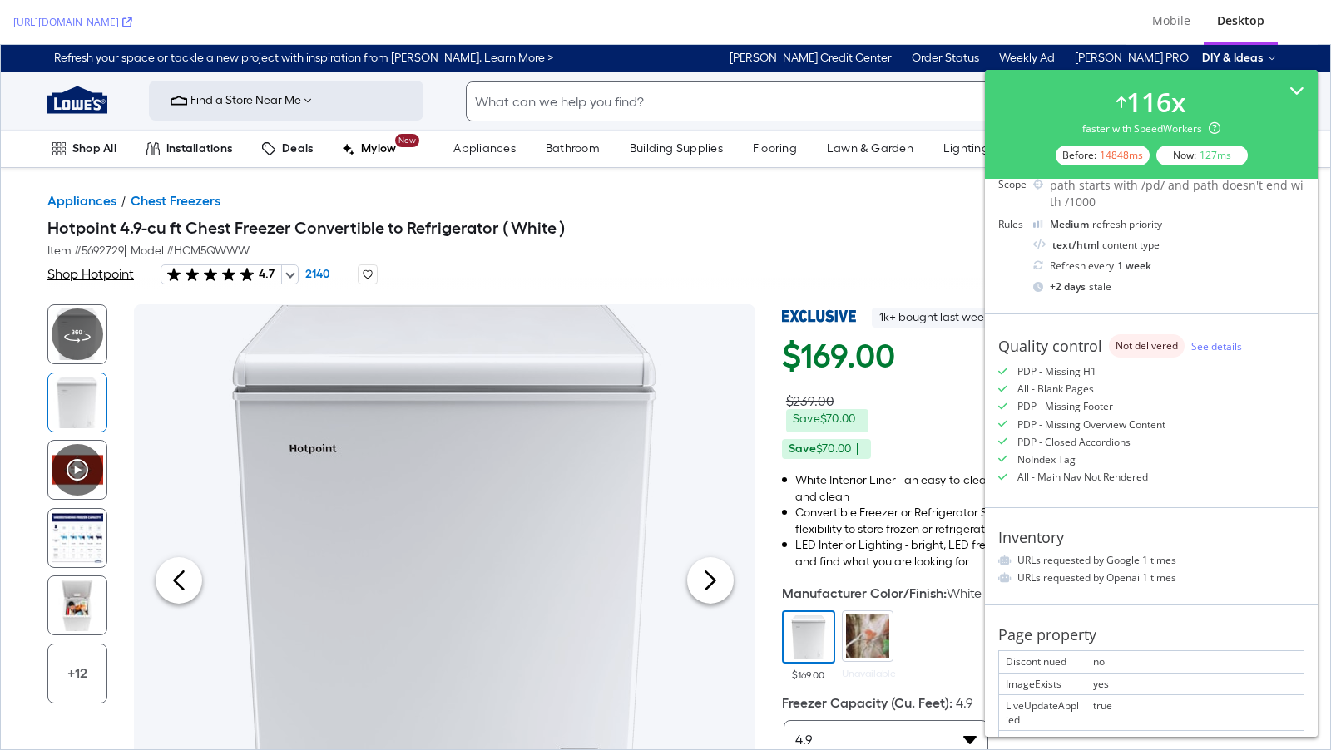
scroll to position [97, 0]
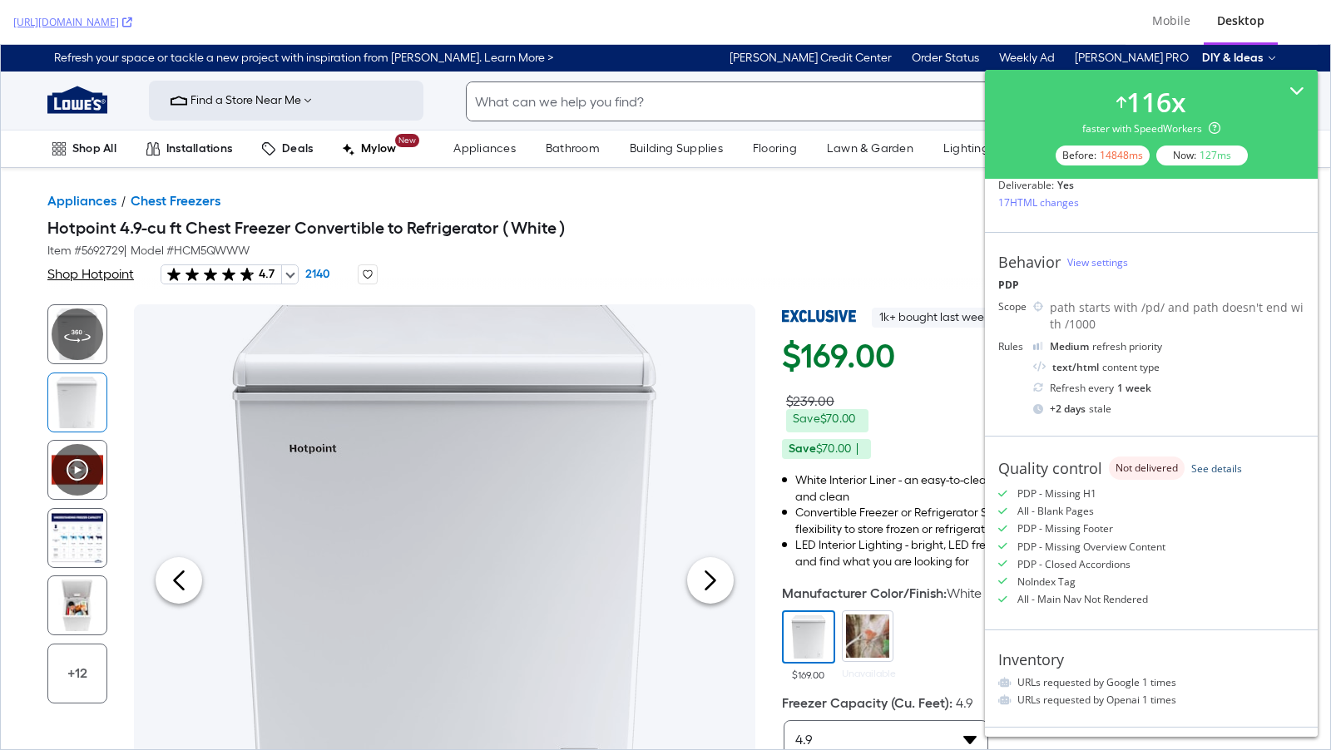
click at [1213, 469] on link "See details" at bounding box center [1216, 469] width 51 height 14
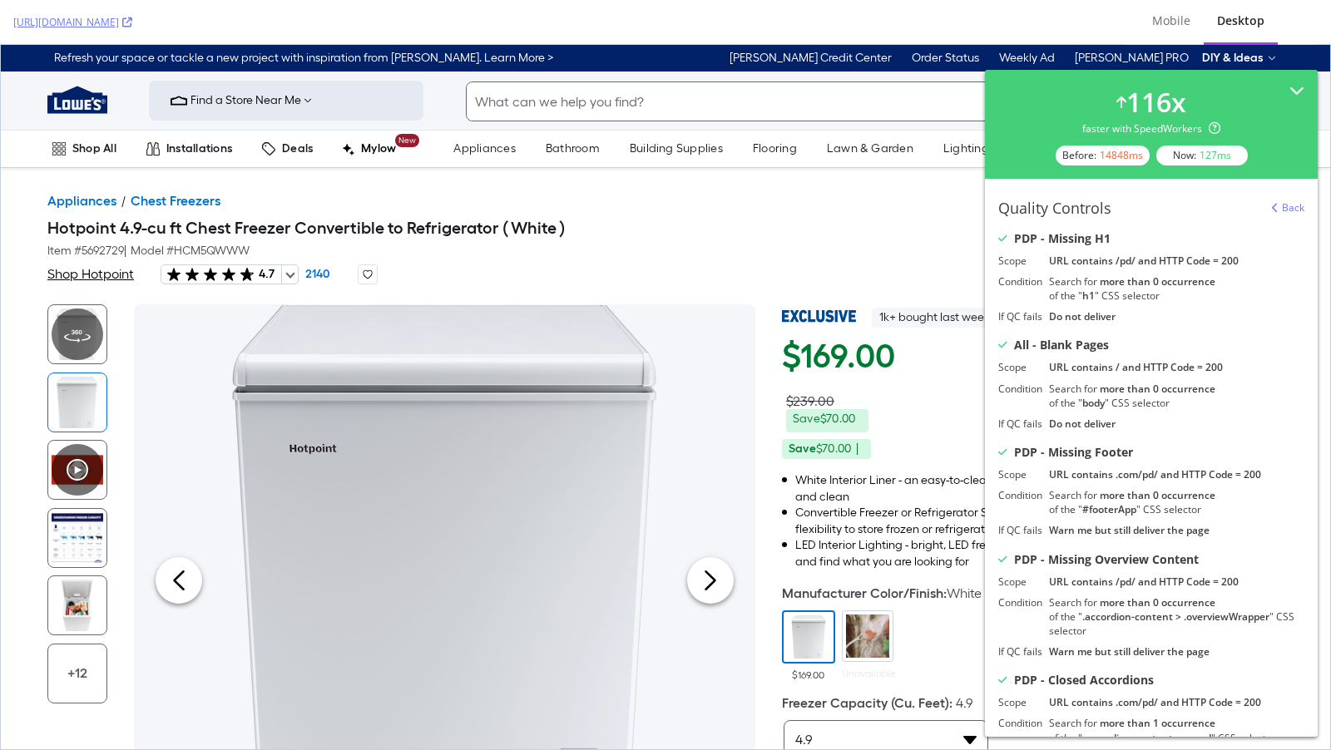
click at [1270, 210] on div "Quality Controls Back" at bounding box center [1151, 208] width 306 height 18
click at [1275, 207] on icon at bounding box center [1275, 208] width 7 height 10
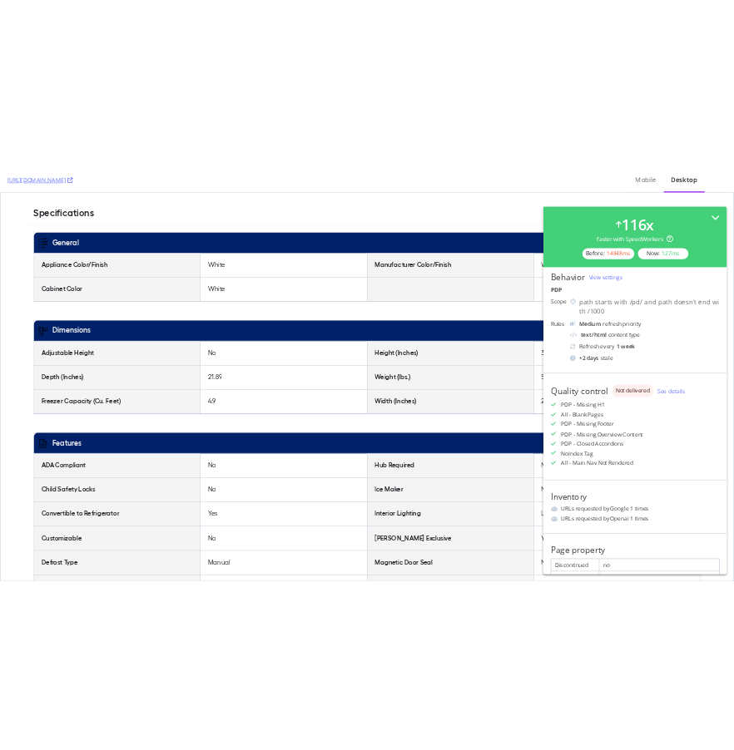
scroll to position [1662, 0]
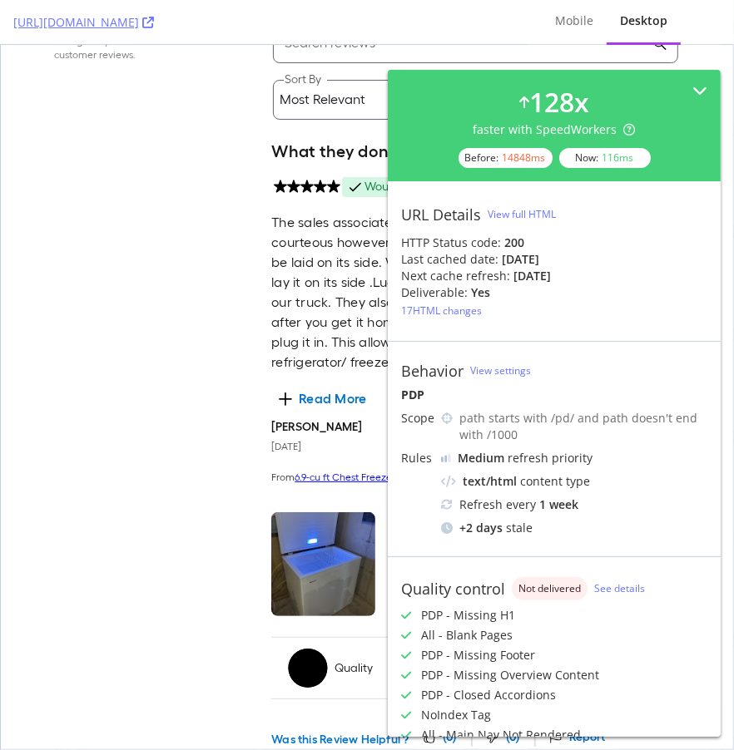
scroll to position [4695, 0]
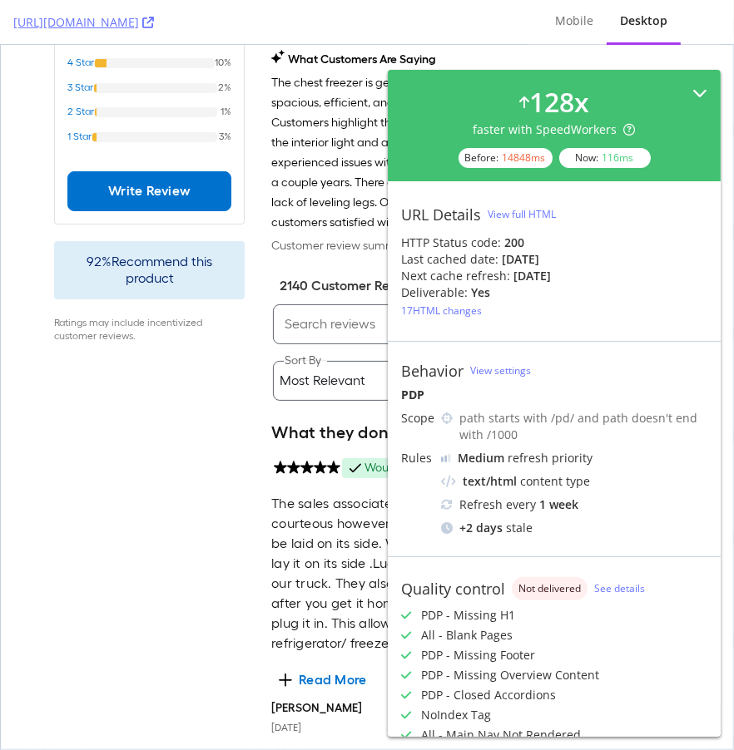
click at [702, 77] on div "128 x faster with SpeedWorkers Before: 14848 ms Now: 116 ms" at bounding box center [554, 125] width 333 height 111
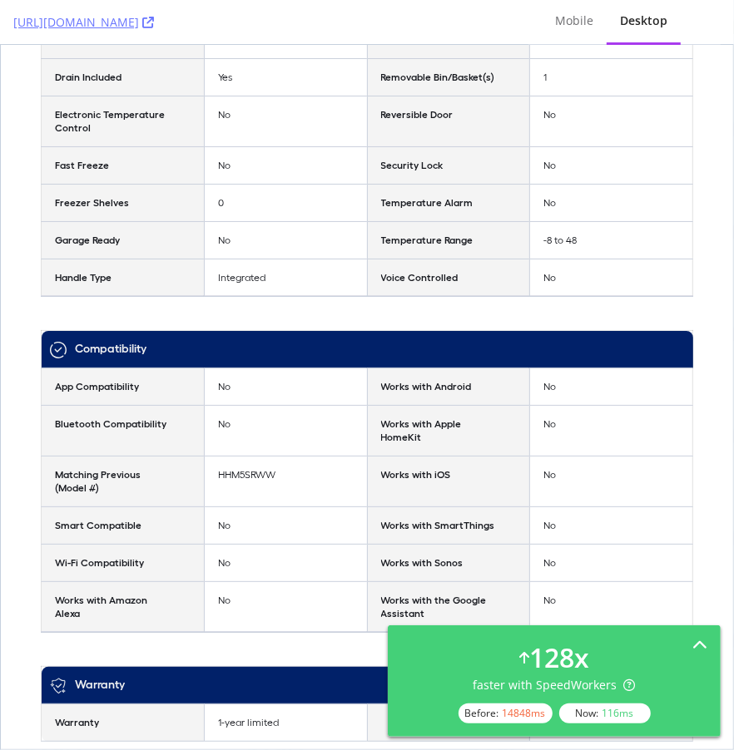
scroll to position [3006, 0]
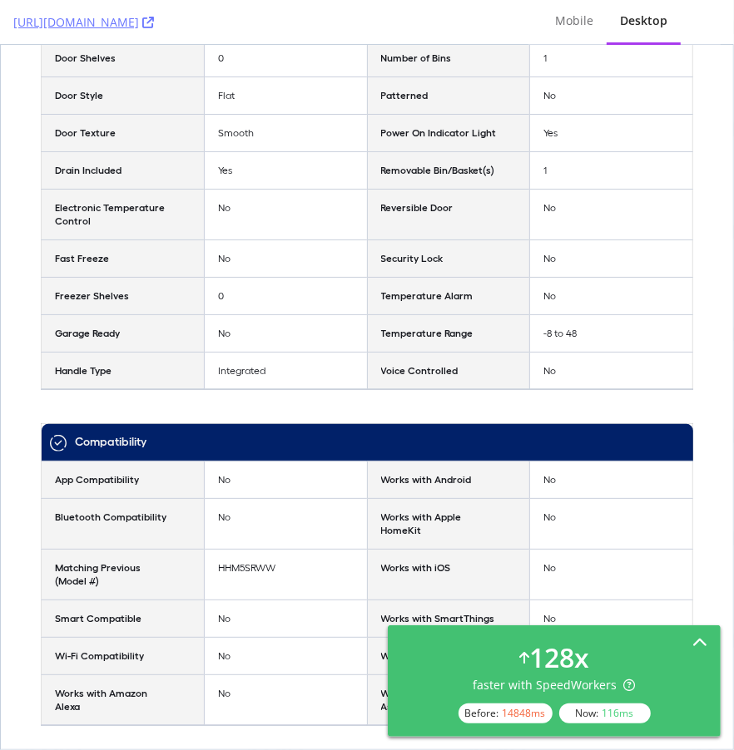
click at [649, 654] on div "128 x faster with SpeedWorkers Before: 14848 ms Now: 116 ms" at bounding box center [554, 681] width 306 height 85
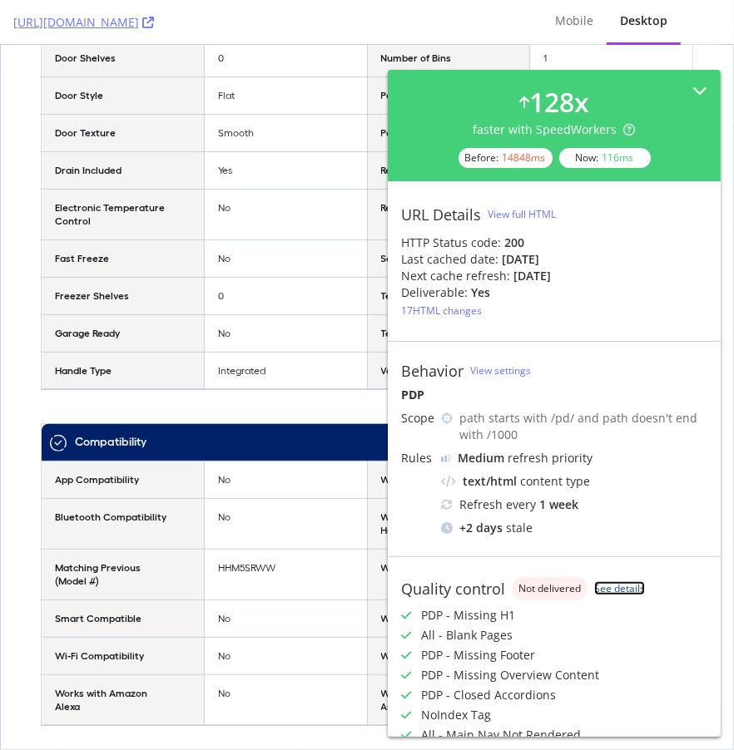
click at [631, 588] on link "See details" at bounding box center [619, 589] width 51 height 14
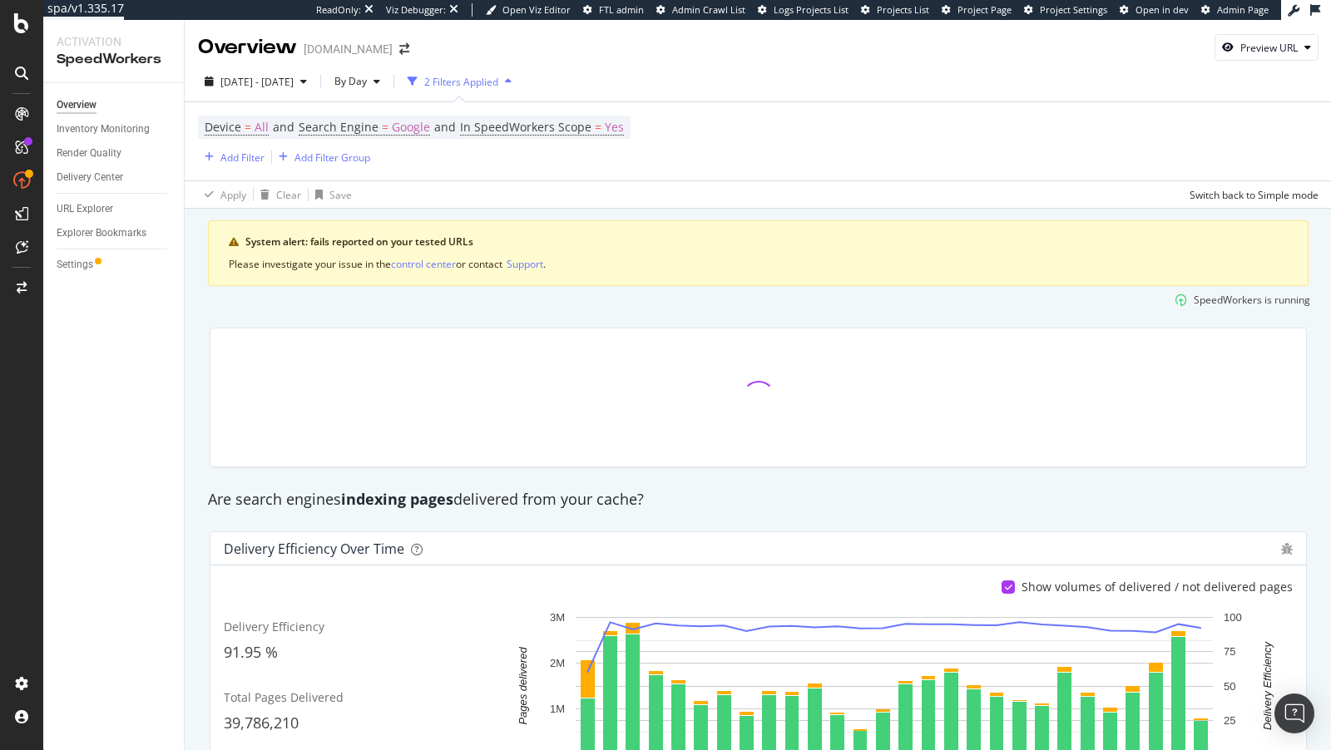
click at [733, 76] on div "[DATE] - [DATE] By Day 2 Filters Applied" at bounding box center [758, 84] width 1147 height 33
click at [733, 55] on div "Preview URL" at bounding box center [1266, 47] width 102 height 23
click at [733, 127] on input "url" at bounding box center [1214, 125] width 181 height 29
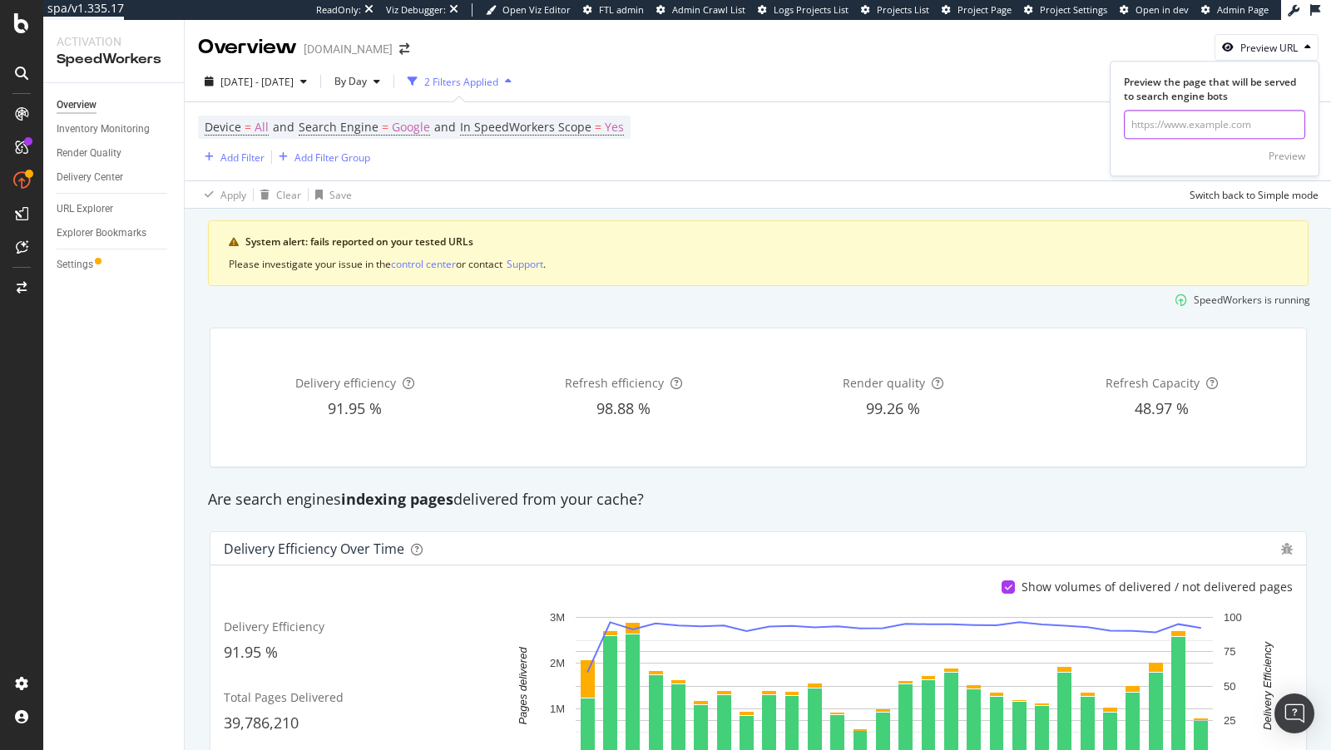
paste input "[URL][DOMAIN_NAME][PERSON_NAME]"
type input "[URL][DOMAIN_NAME][PERSON_NAME]"
click at [733, 159] on div "Preview" at bounding box center [1287, 156] width 37 height 14
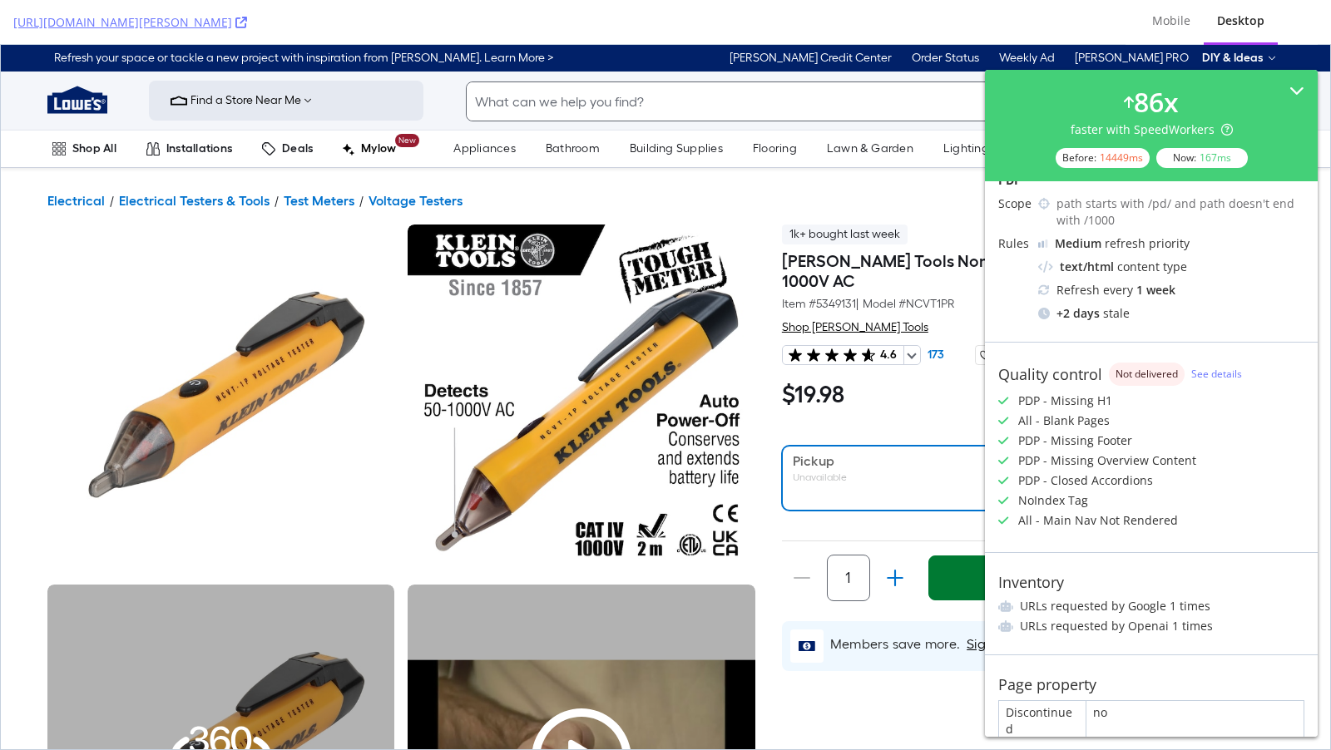
scroll to position [60, 0]
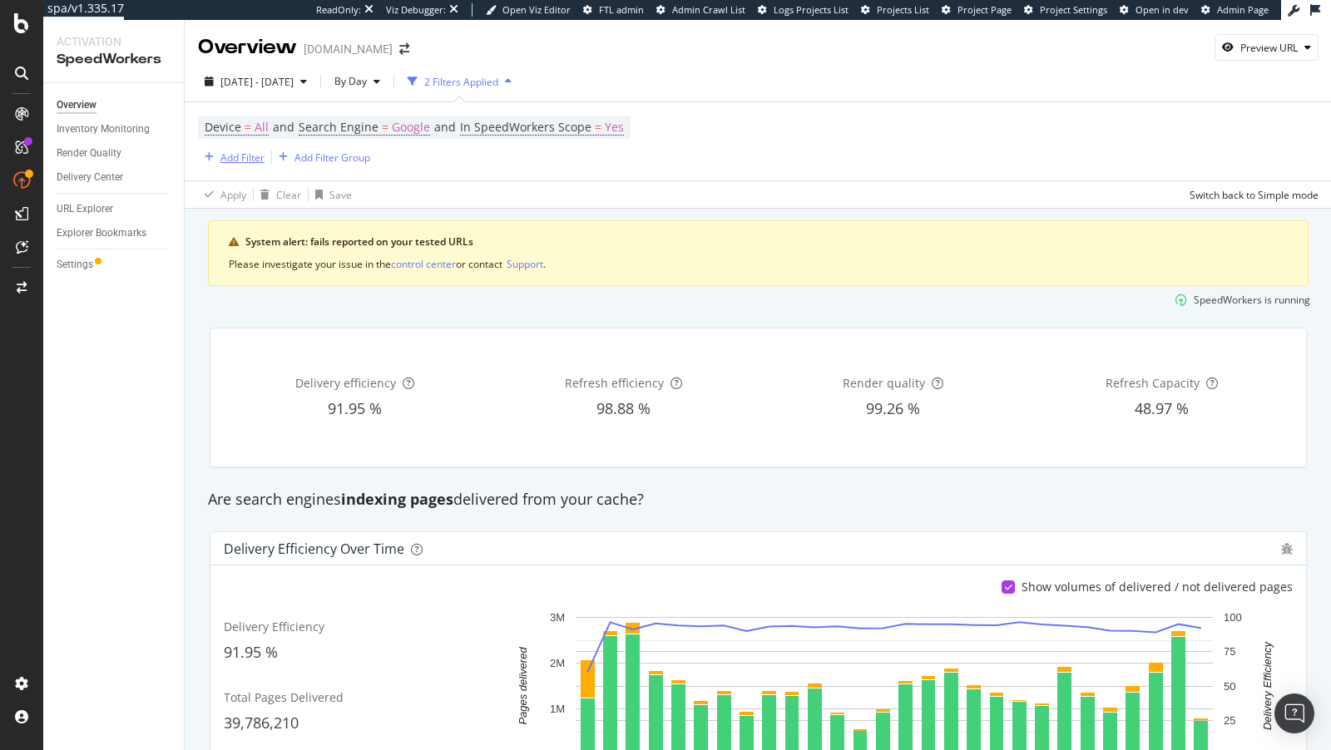
click at [244, 161] on div "Add Filter" at bounding box center [242, 158] width 44 height 14
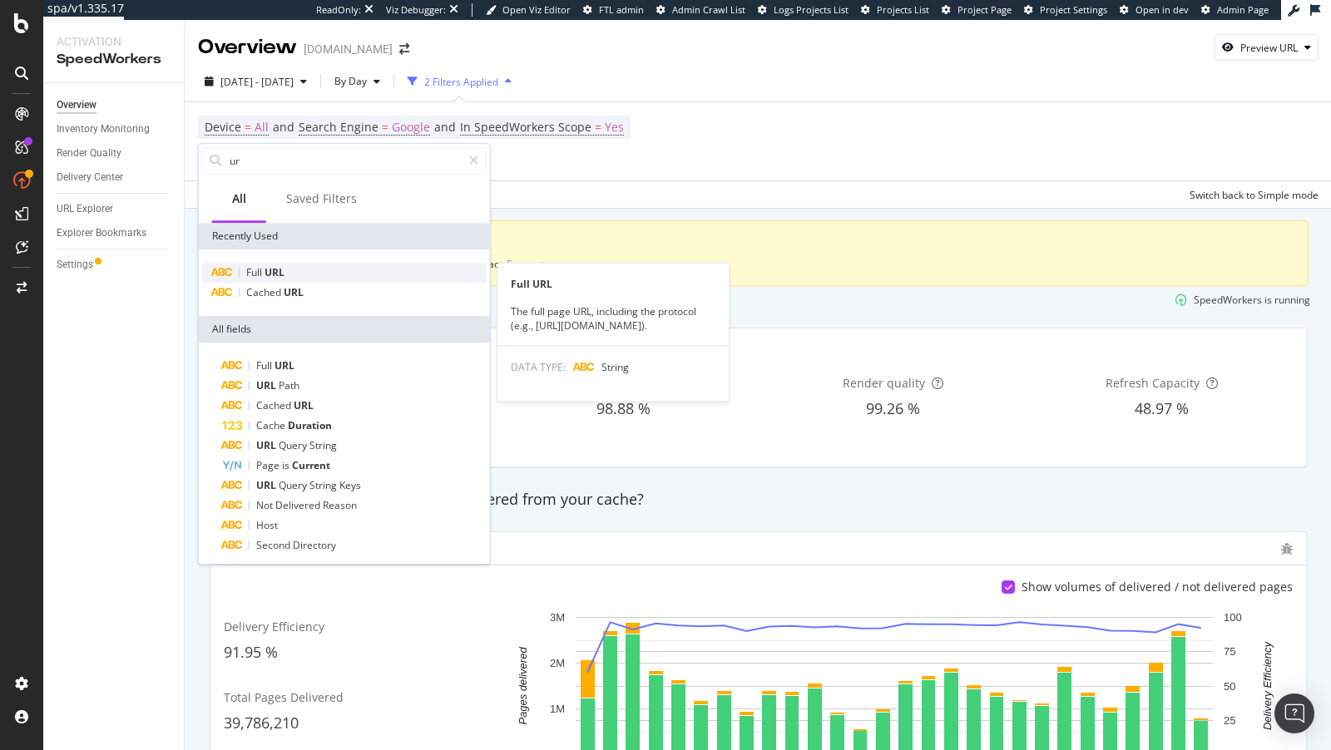
type input "ur"
click at [294, 275] on div "Full URL" at bounding box center [344, 273] width 285 height 20
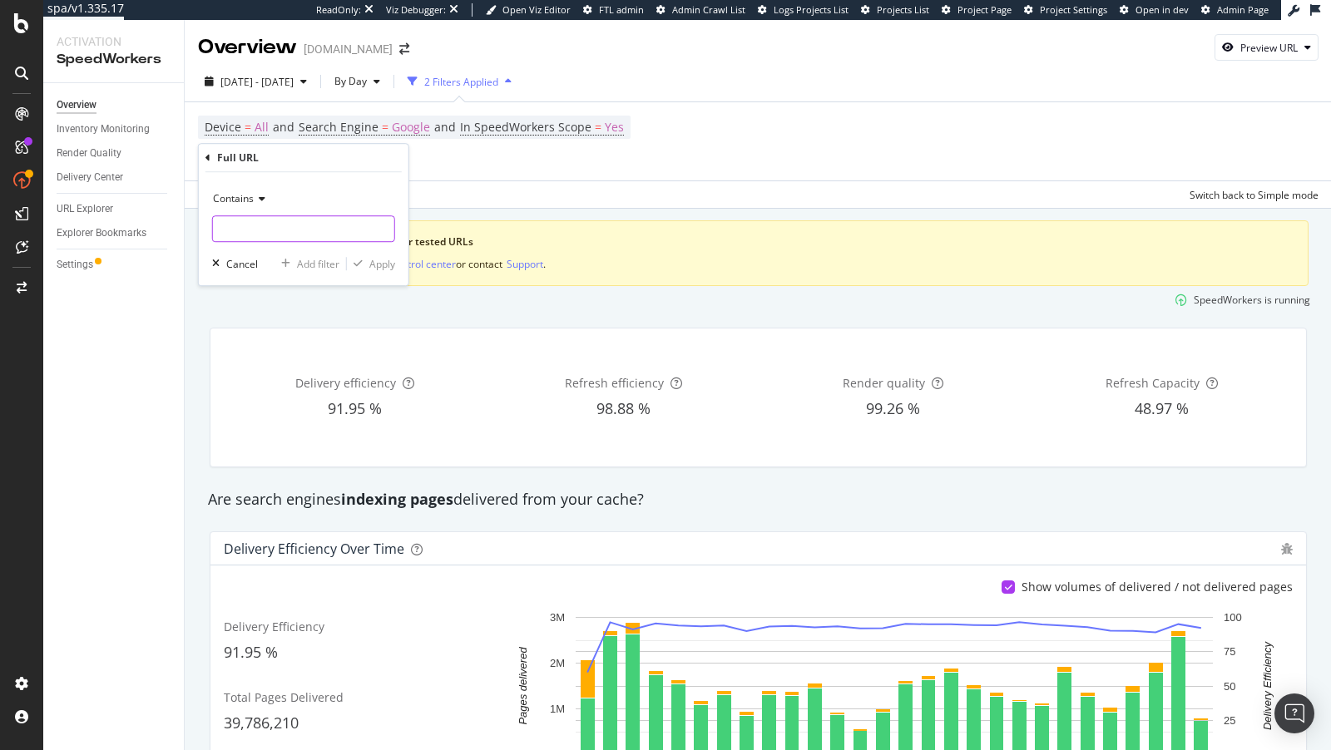
click at [290, 236] on input "text" at bounding box center [303, 228] width 181 height 27
click at [240, 195] on span "Contains" at bounding box center [233, 198] width 41 height 14
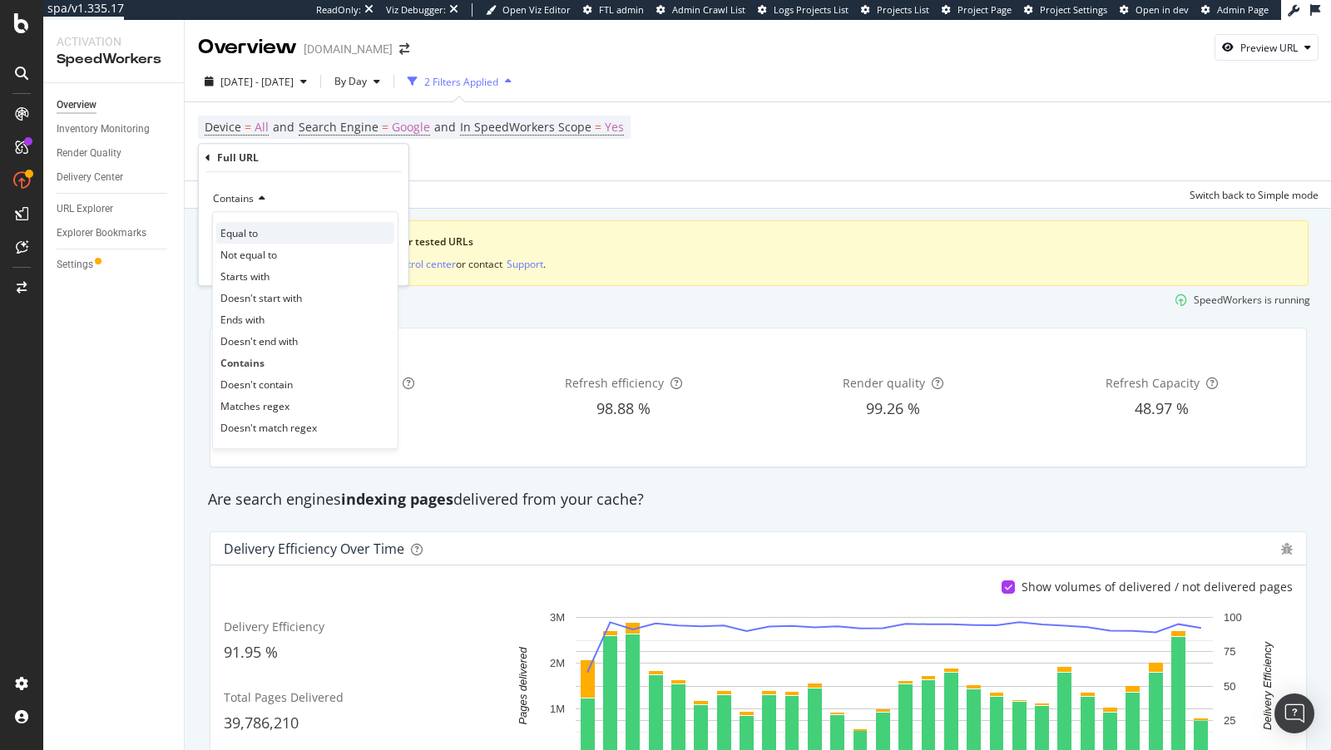
click at [243, 235] on span "Equal to" at bounding box center [238, 233] width 37 height 14
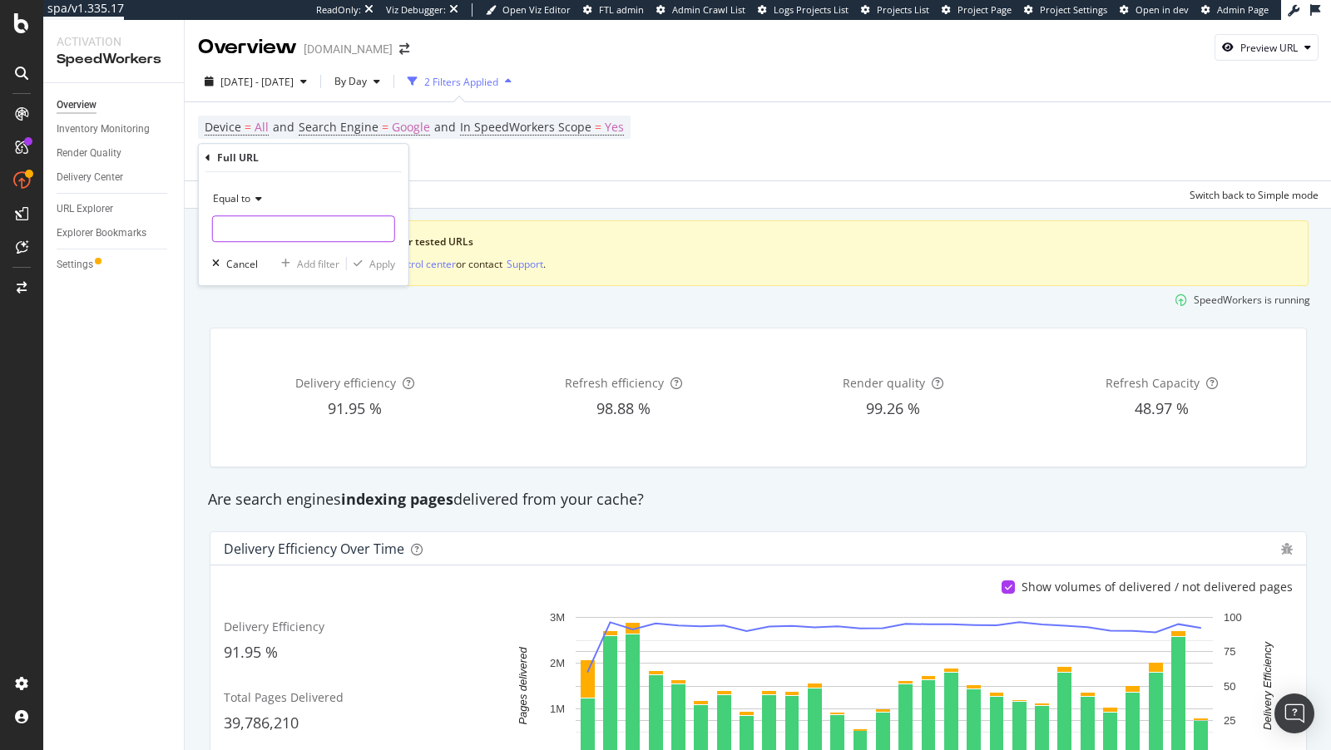
click at [253, 230] on input "text" at bounding box center [303, 228] width 181 height 27
paste input "https://www.lowes.com/pd/Klein-Tools-Non-Contact-Voltage-Tester-Pen-50-to-1000V…"
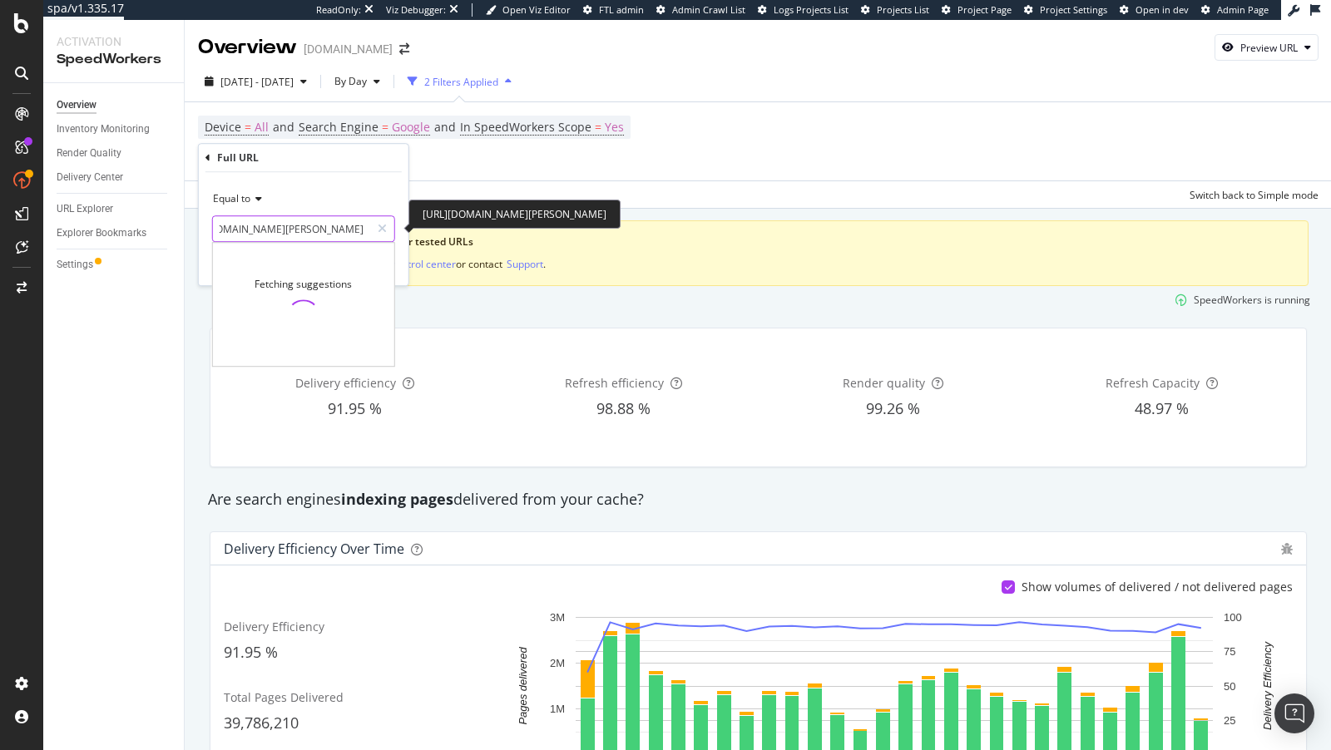
type input "https://www.lowes.com/pd/Klein-Tools-Non-Contact-Voltage-Tester-Pen-50-to-1000V…"
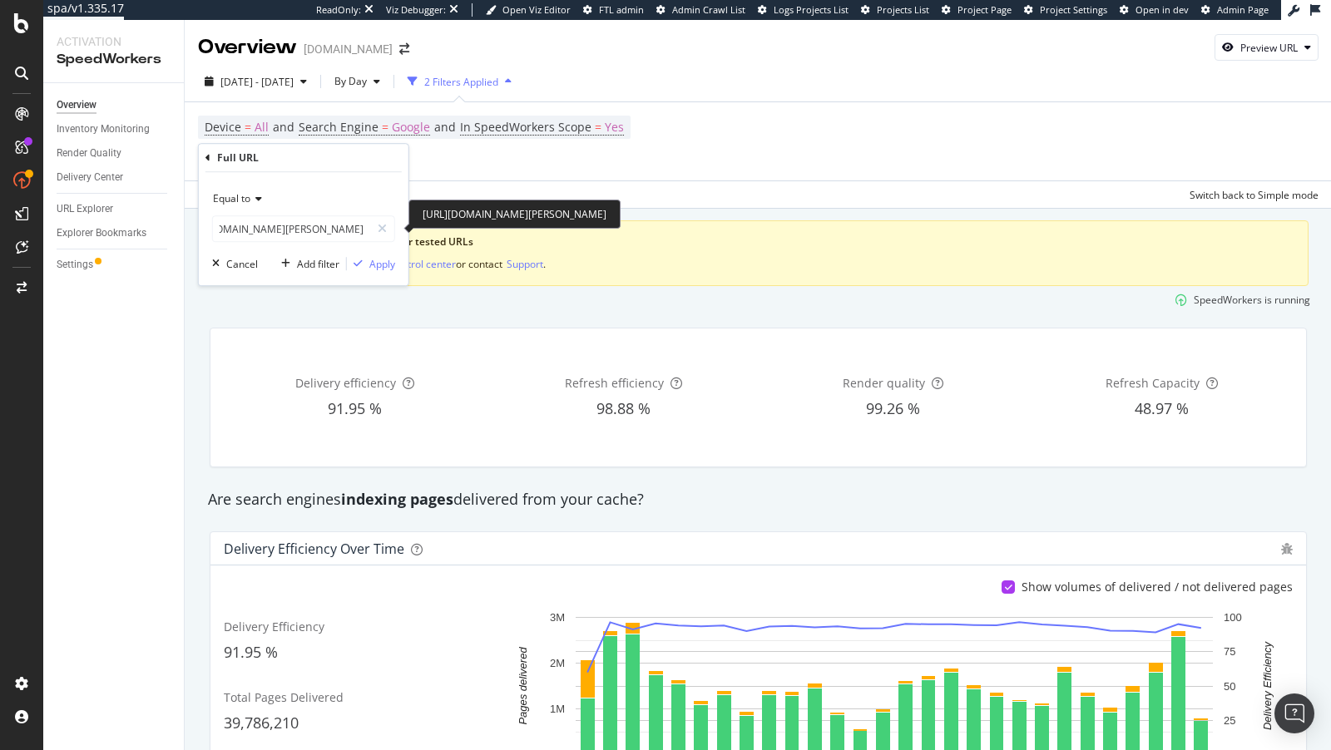
click at [403, 250] on div "Equal to https://www.lowes.com/pd/Klein-Tools-Non-Contact-Voltage-Tester-Pen-50…" at bounding box center [304, 228] width 210 height 113
click at [388, 257] on div "Apply" at bounding box center [382, 264] width 26 height 14
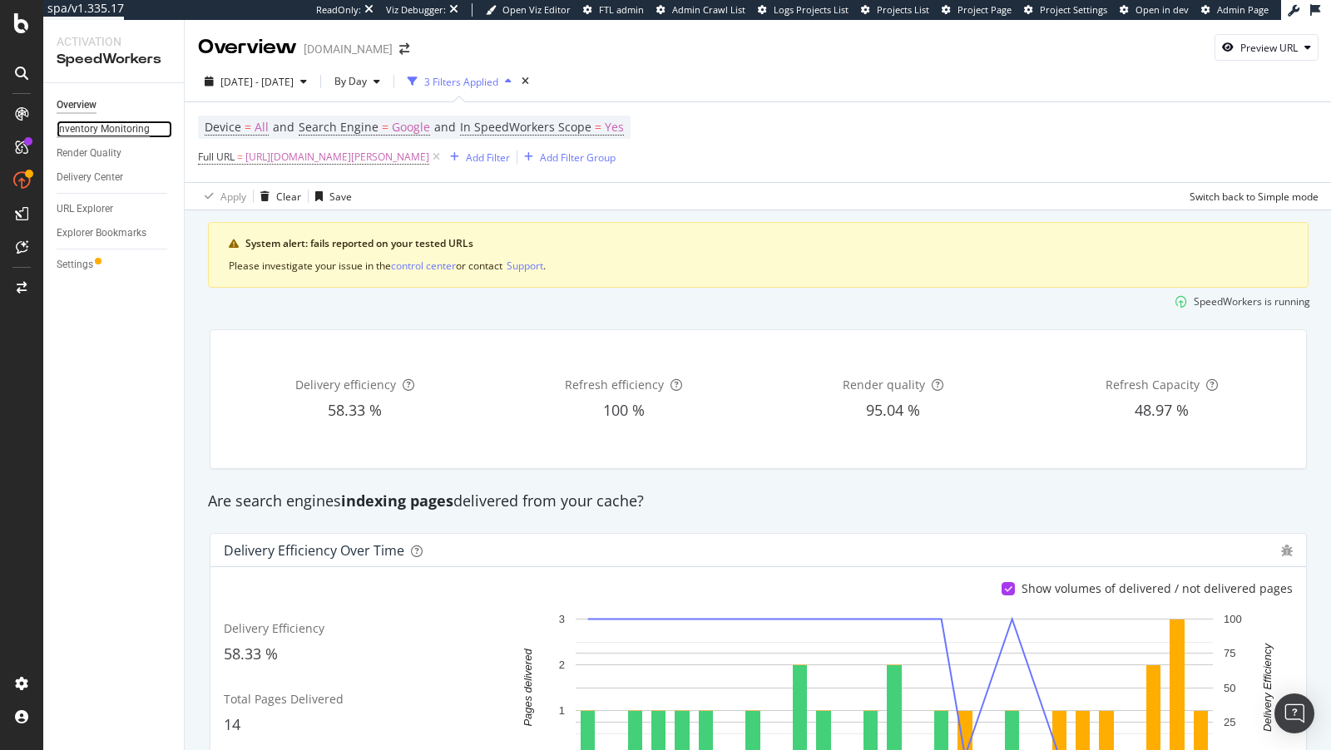
click at [97, 125] on div "Inventory Monitoring" at bounding box center [103, 129] width 93 height 17
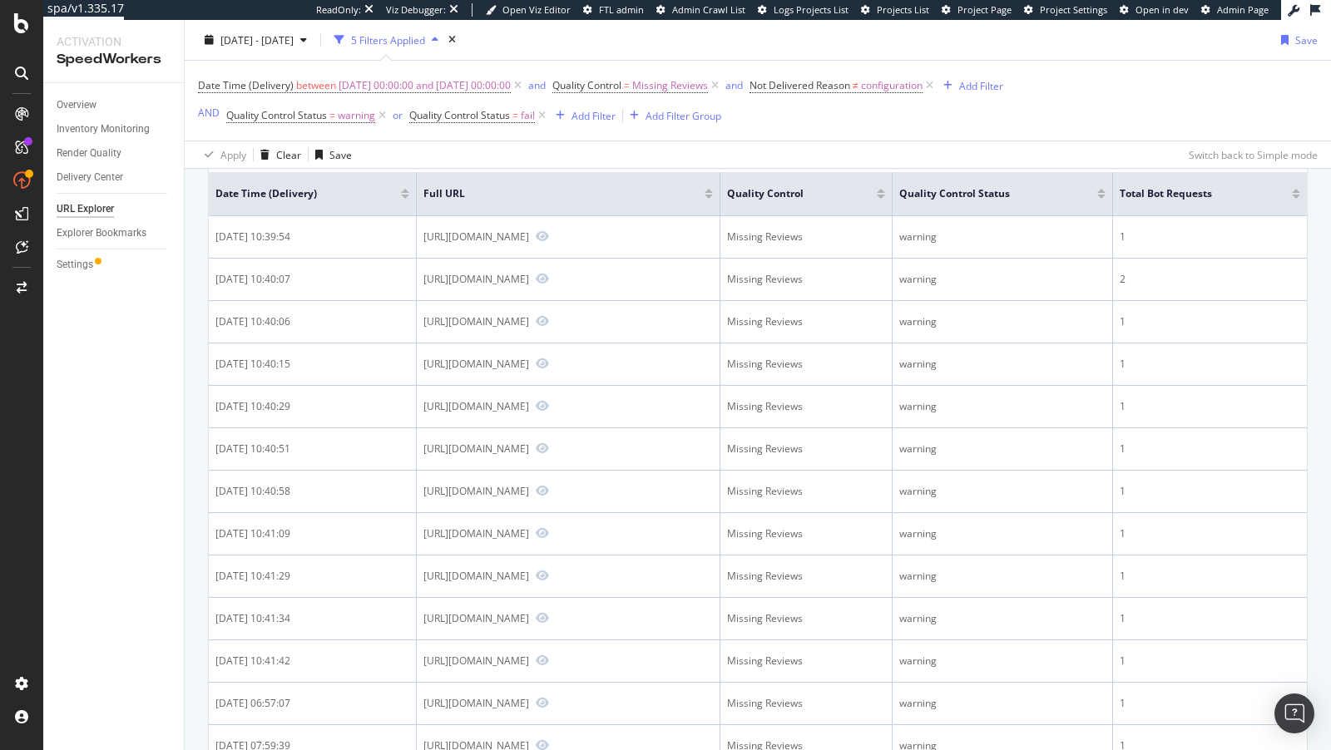
scroll to position [594, 0]
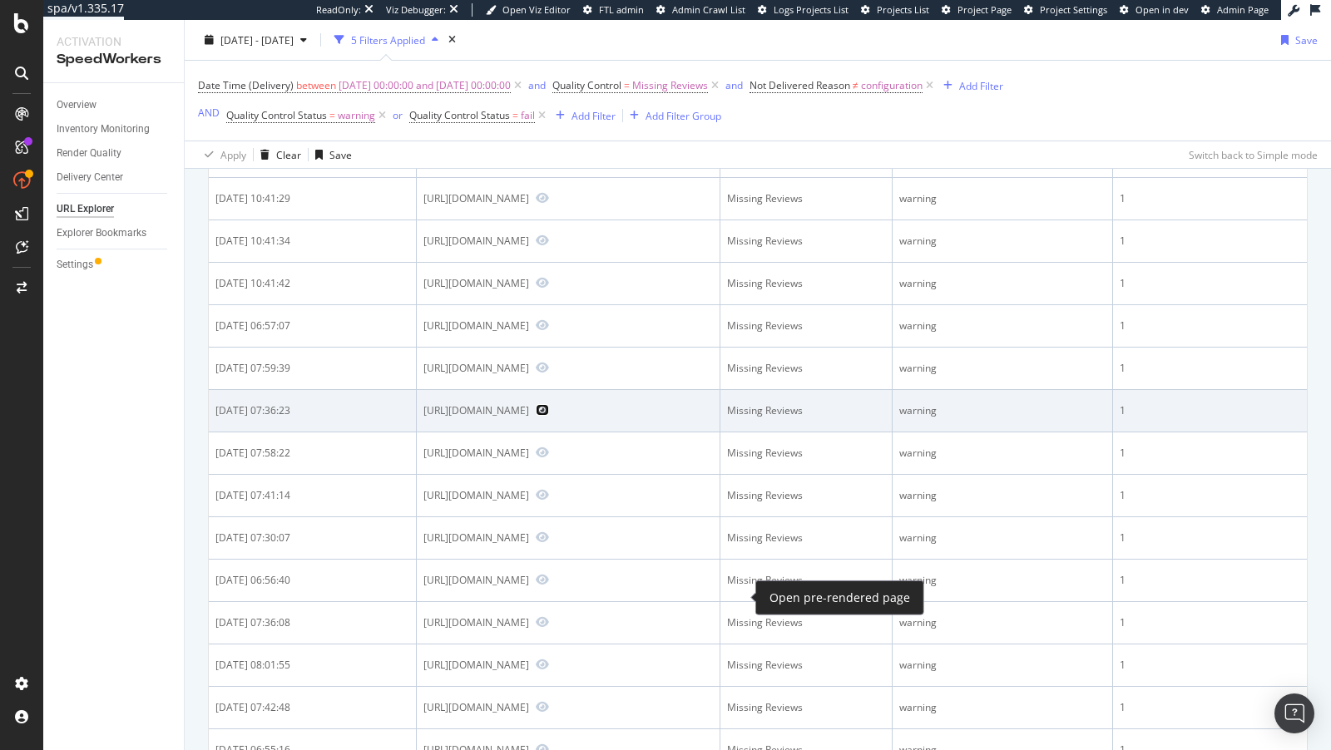
click at [549, 416] on icon "Preview https://www.nike.com/es/t/segunda-equipacion-stadium-paris-saint-germai…" at bounding box center [542, 410] width 13 height 12
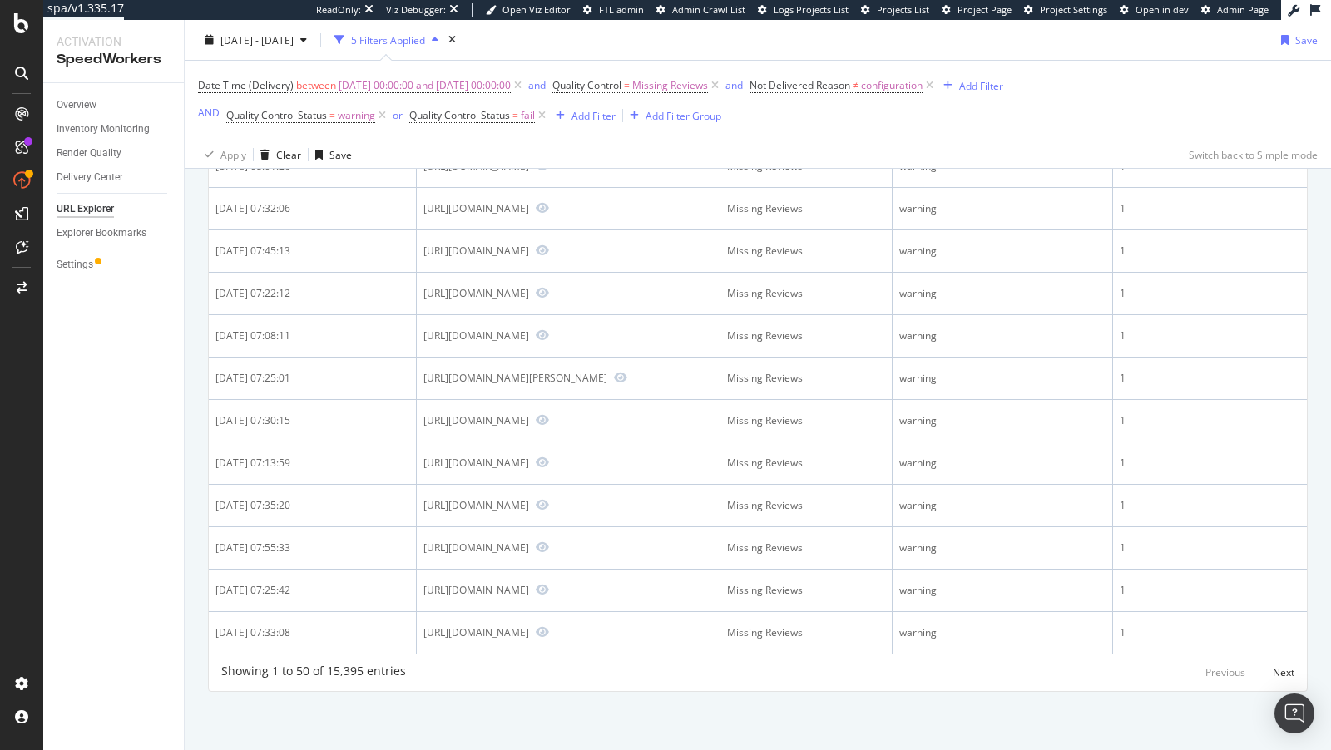
scroll to position [2685, 0]
click at [78, 99] on div "Overview" at bounding box center [77, 105] width 40 height 17
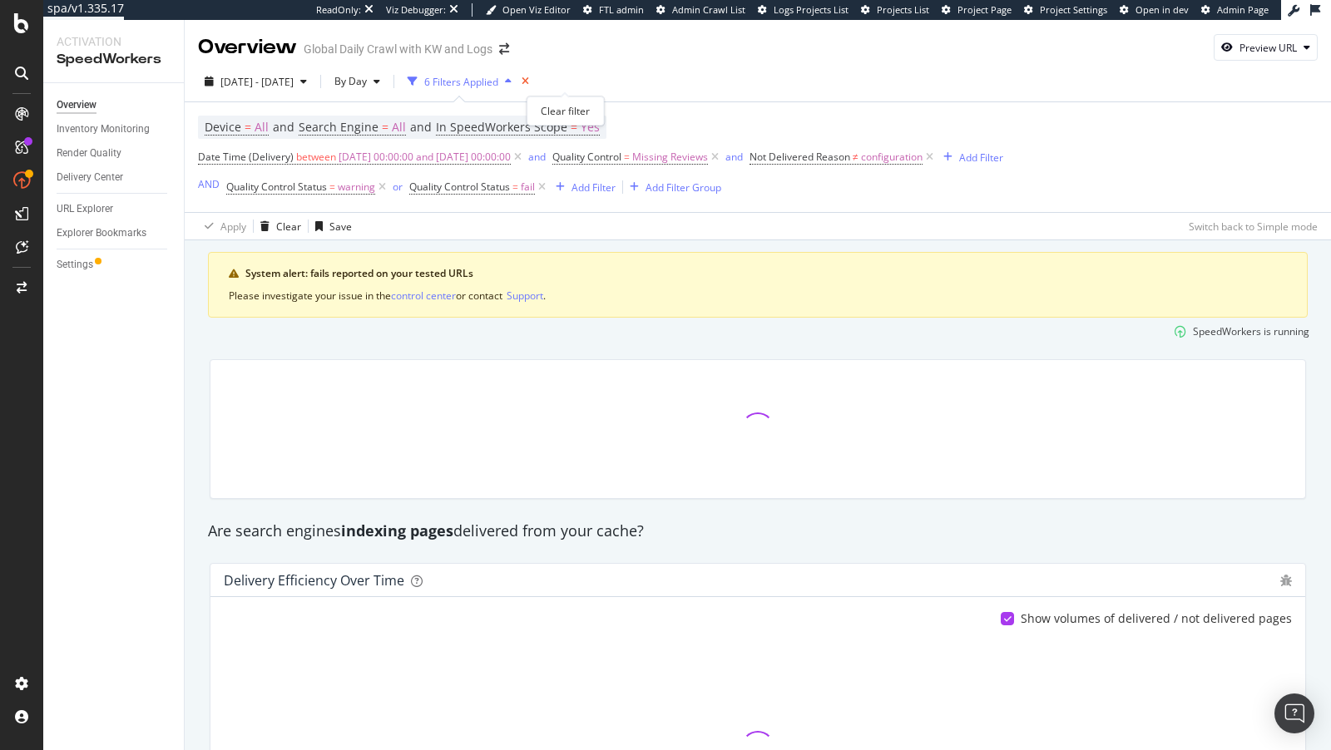
click at [529, 79] on icon "times" at bounding box center [525, 82] width 7 height 10
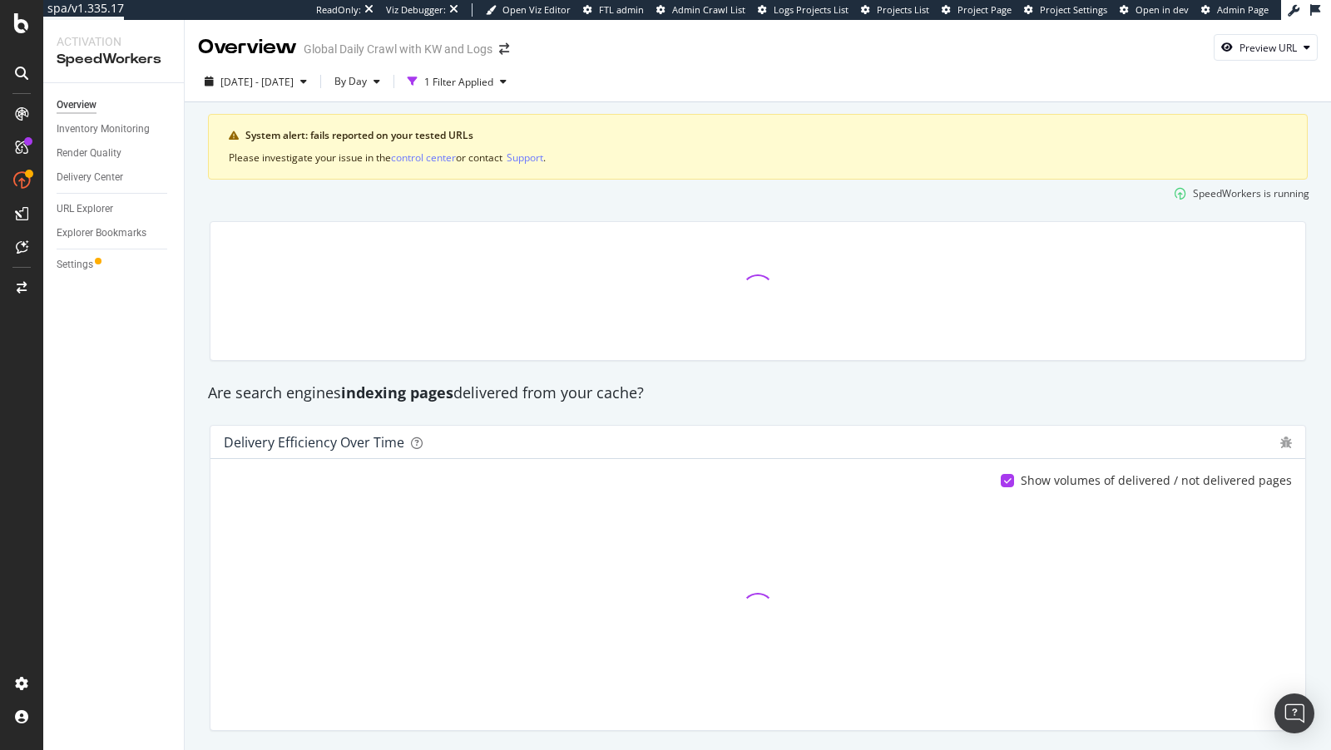
scroll to position [22, 0]
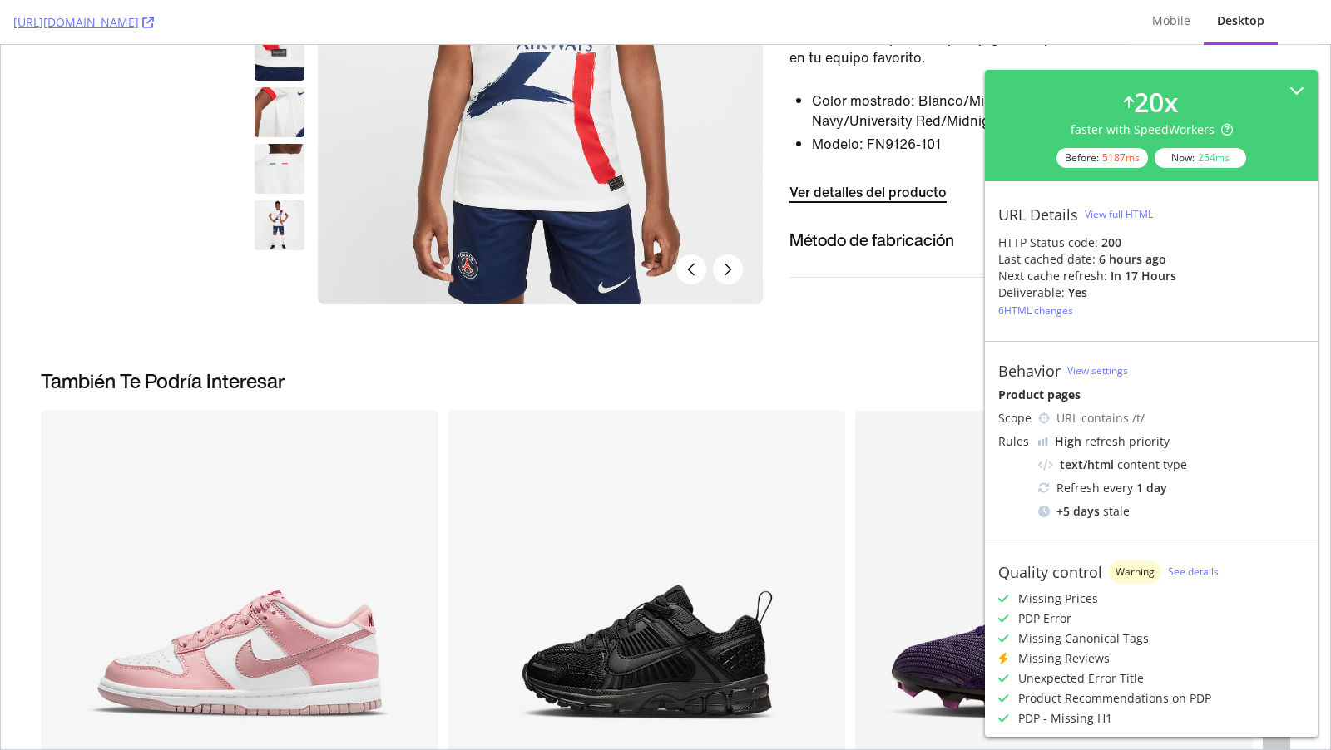
scroll to position [909, 0]
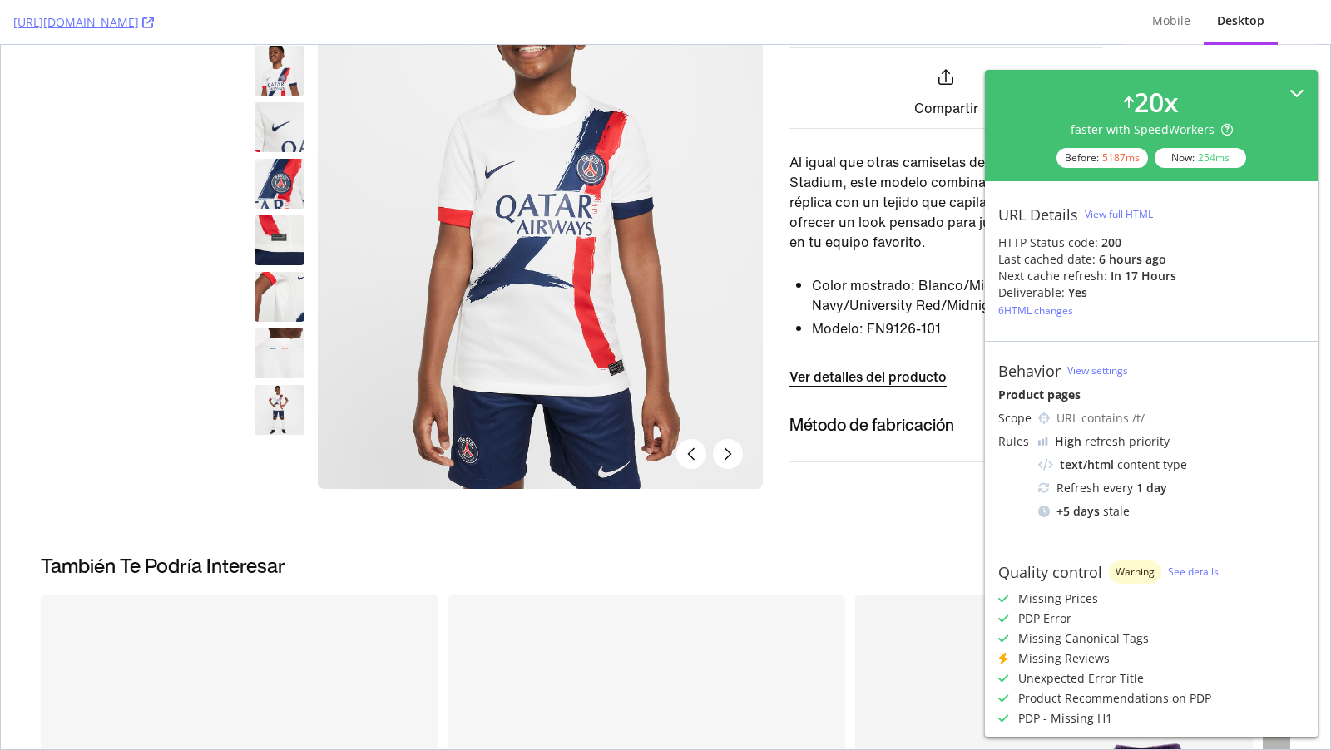
click at [1299, 103] on div "20 x faster with SpeedWorkers Before: 5187 ms Now: 254 ms" at bounding box center [1151, 125] width 306 height 85
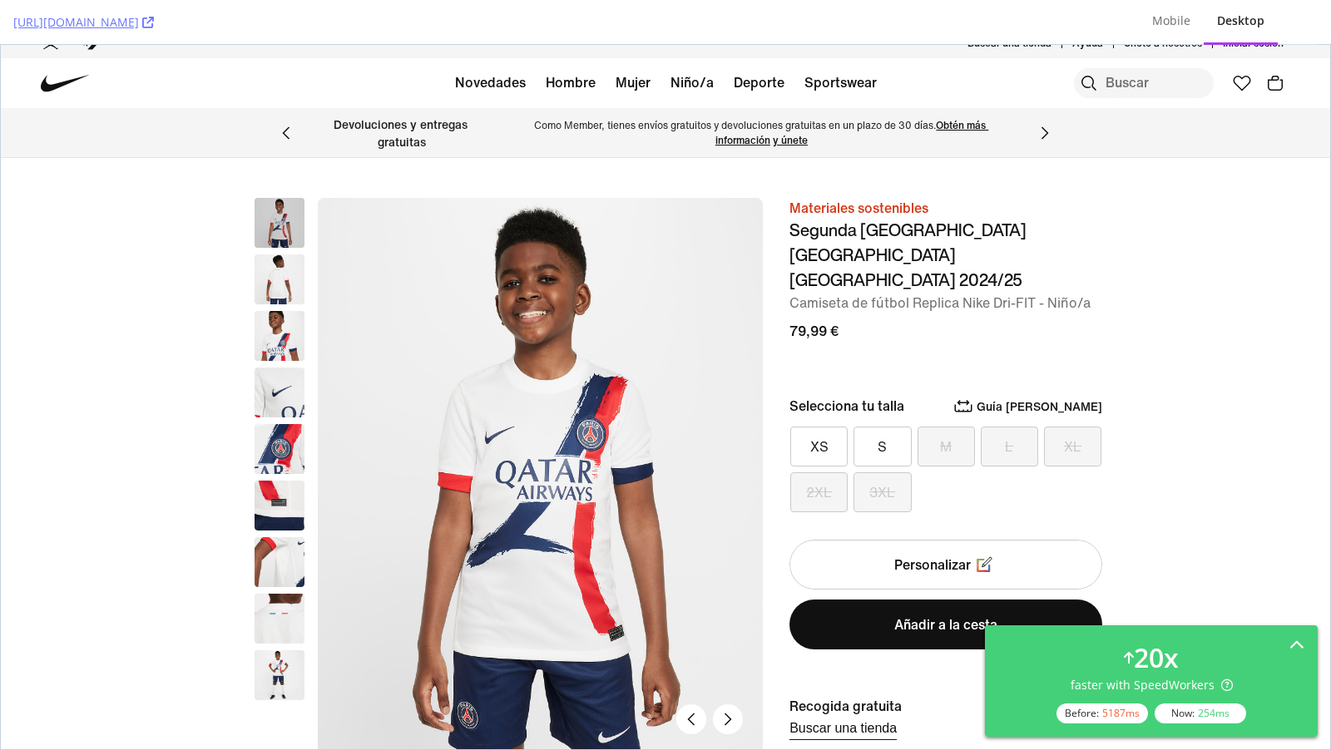
scroll to position [0, 0]
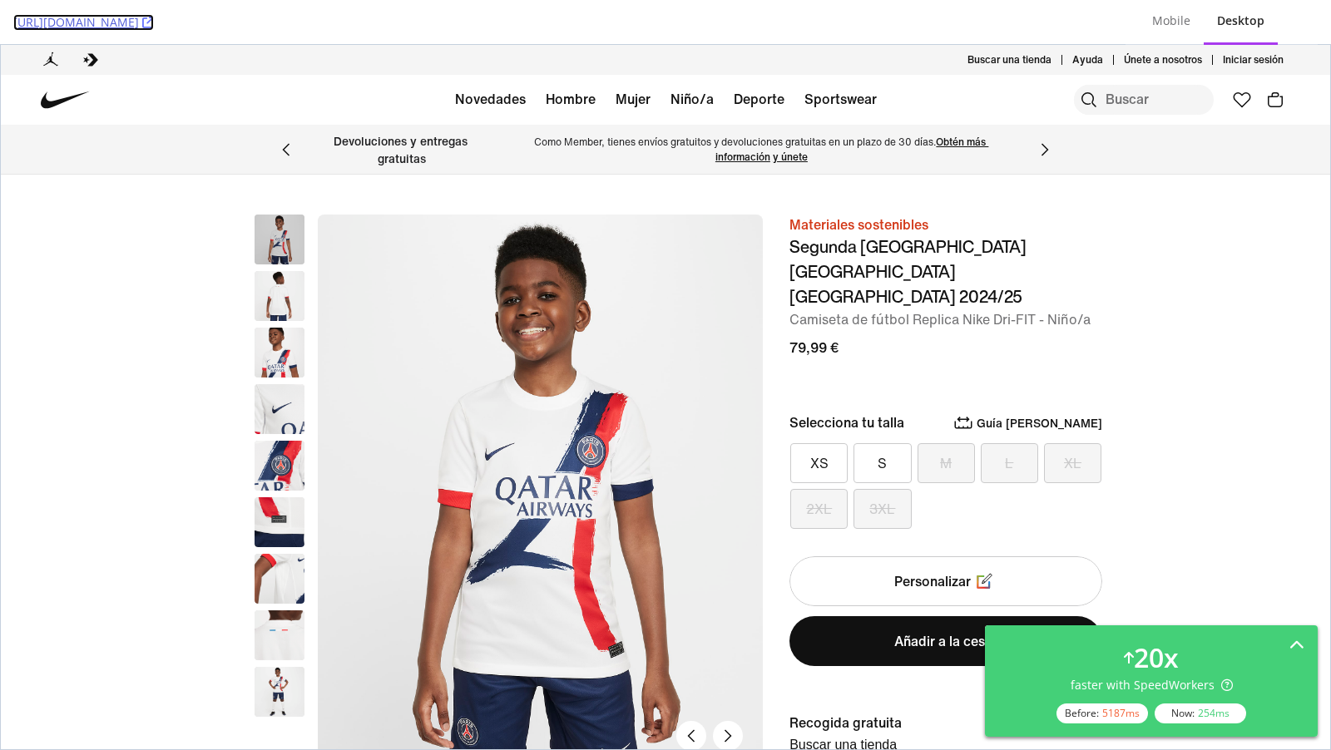
click at [154, 25] on link "[URL][DOMAIN_NAME]" at bounding box center [83, 22] width 141 height 17
